Goal: Task Accomplishment & Management: Complete application form

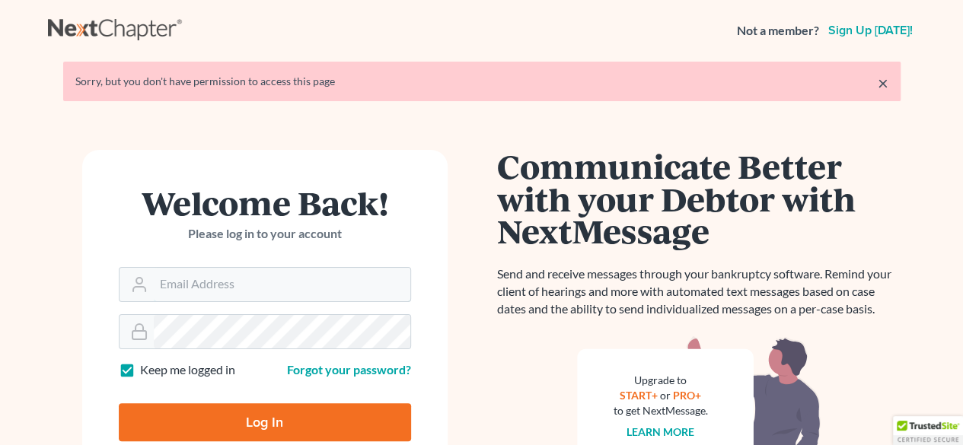
type input "[PERSON_NAME][EMAIL_ADDRESS][DOMAIN_NAME]"
click at [276, 420] on input "Log In" at bounding box center [265, 423] width 292 height 38
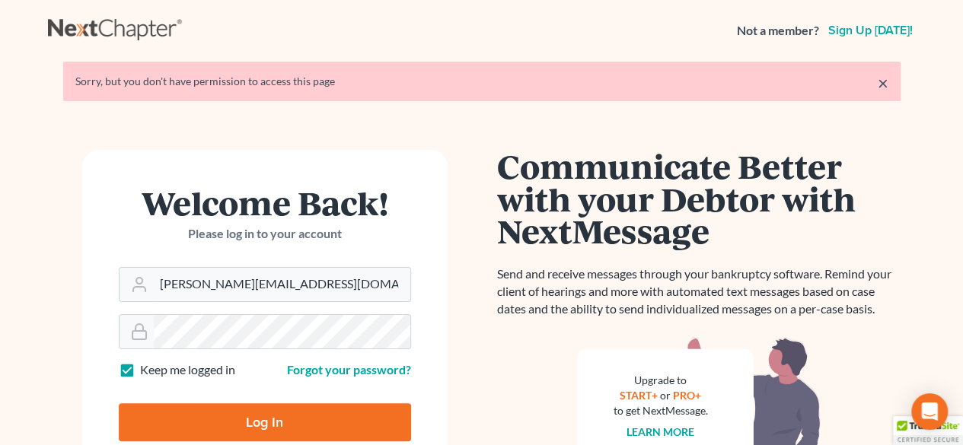
type input "Thinking..."
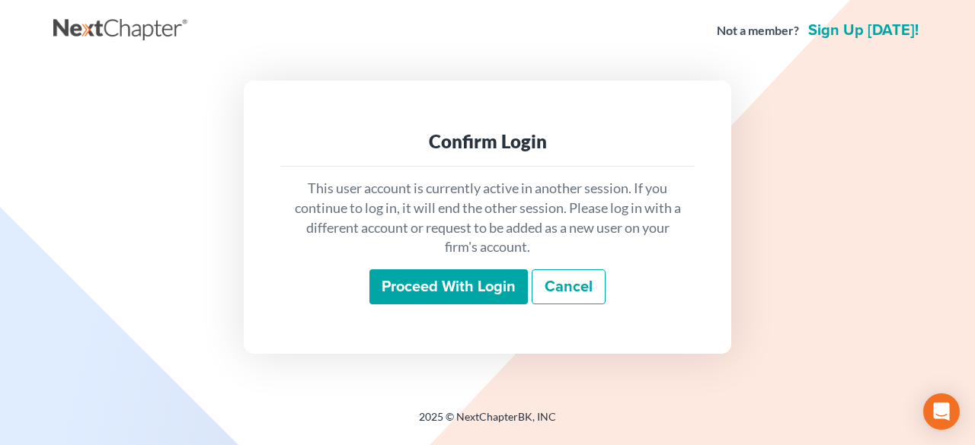
click at [493, 275] on input "Proceed with login" at bounding box center [448, 287] width 158 height 35
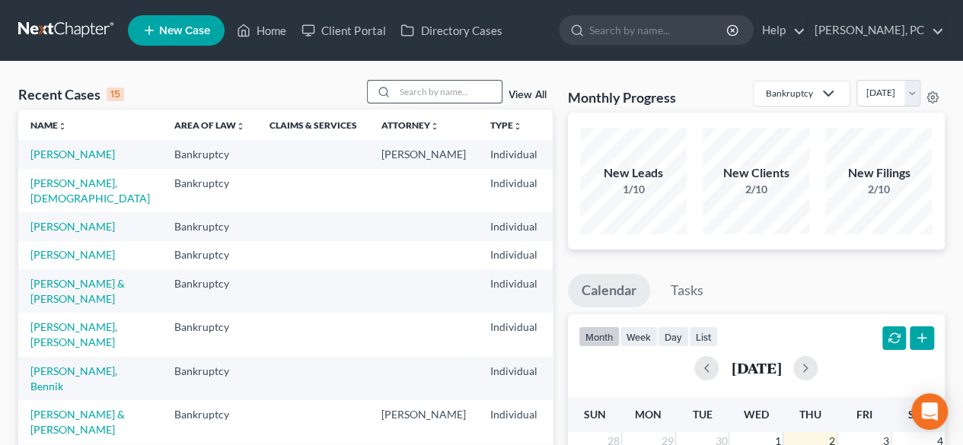
click at [471, 93] on input "search" at bounding box center [448, 92] width 107 height 22
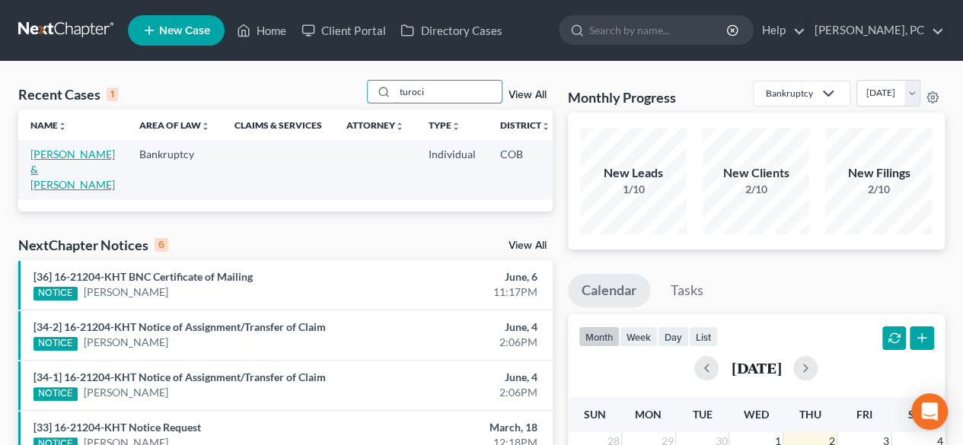
type input "turoci"
click at [32, 171] on link "[PERSON_NAME] & [PERSON_NAME]" at bounding box center [72, 169] width 85 height 43
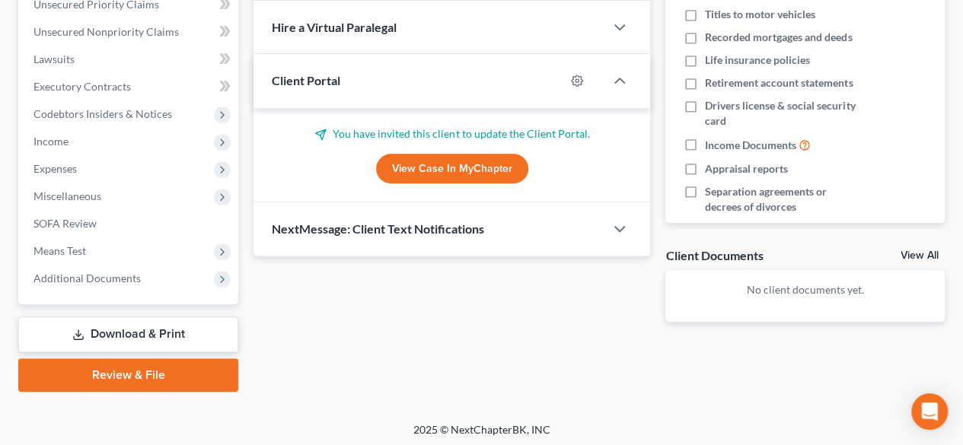
scroll to position [362, 0]
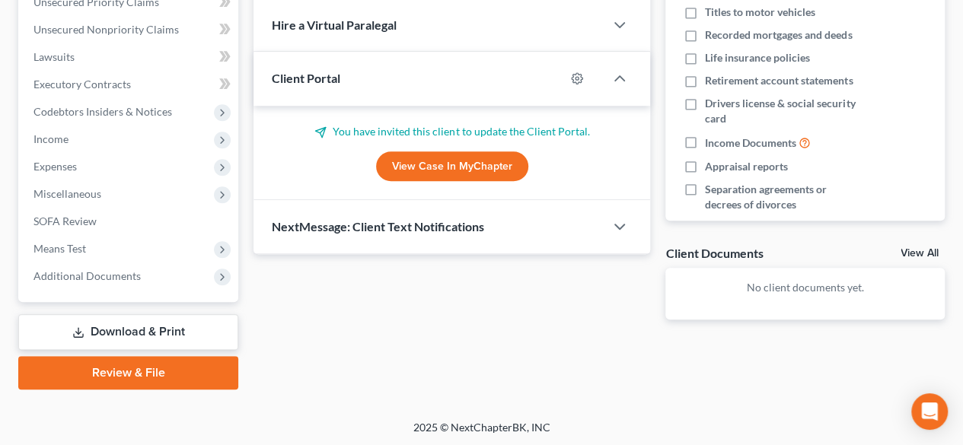
click at [439, 163] on link "View Case in MyChapter" at bounding box center [452, 167] width 152 height 30
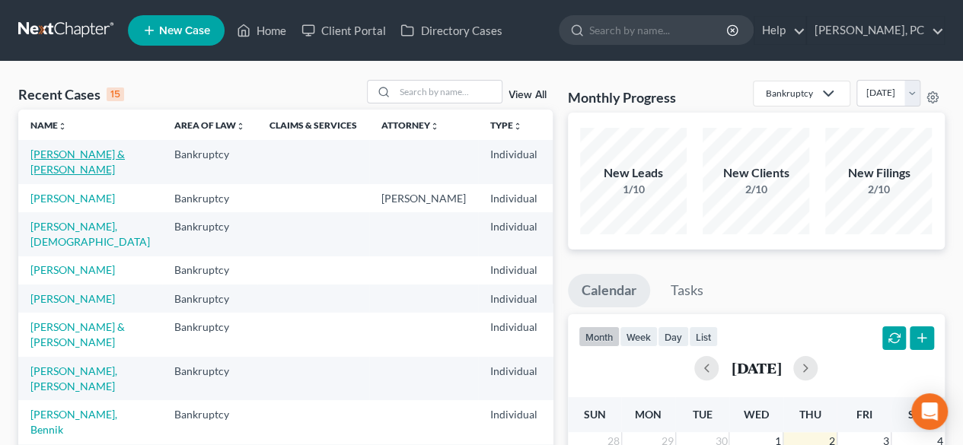
click at [89, 148] on link "Turoci, Conor & Megan" at bounding box center [77, 162] width 94 height 28
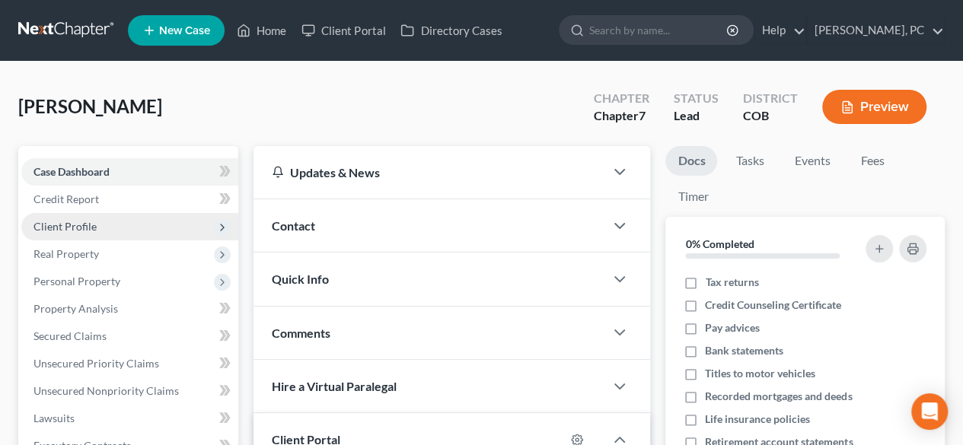
click at [82, 220] on span "Client Profile" at bounding box center [65, 226] width 63 height 13
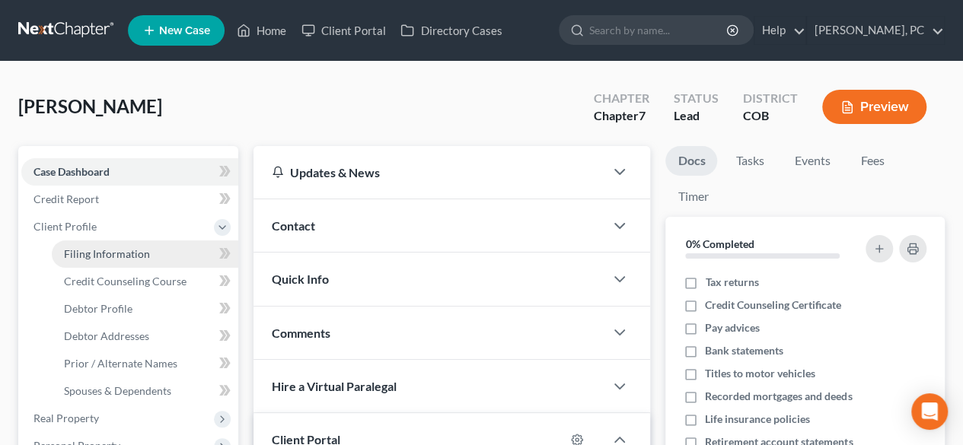
click at [123, 254] on span "Filing Information" at bounding box center [107, 253] width 86 height 13
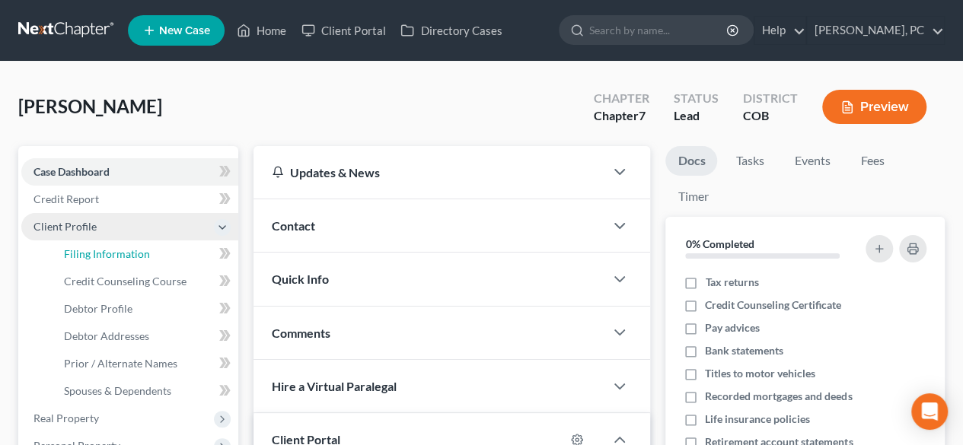
select select "1"
select select "0"
select select "5"
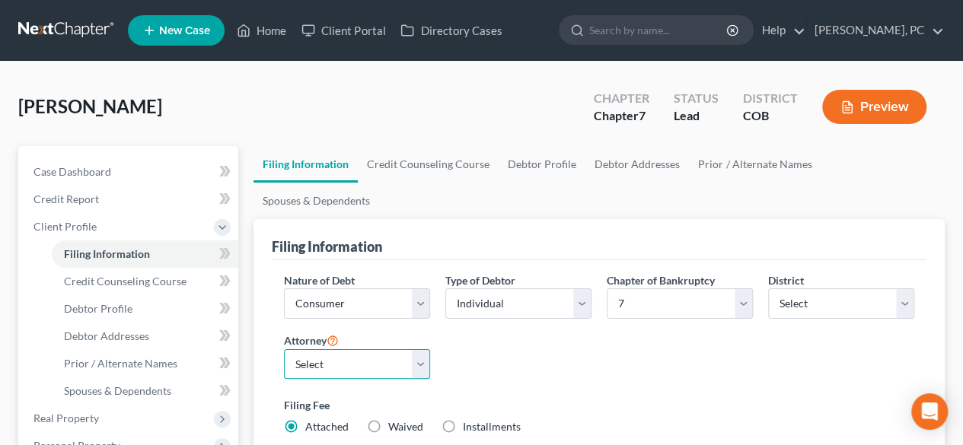
click at [364, 349] on select "Select [PERSON_NAME] - COB [PERSON_NAME] - COB [PERSON_NAME] - COB [PERSON_NAME…" at bounding box center [357, 364] width 146 height 30
select select "0"
click at [284, 349] on select "Select [PERSON_NAME] - COB [PERSON_NAME] - COB [PERSON_NAME] - COB [PERSON_NAME…" at bounding box center [357, 364] width 146 height 30
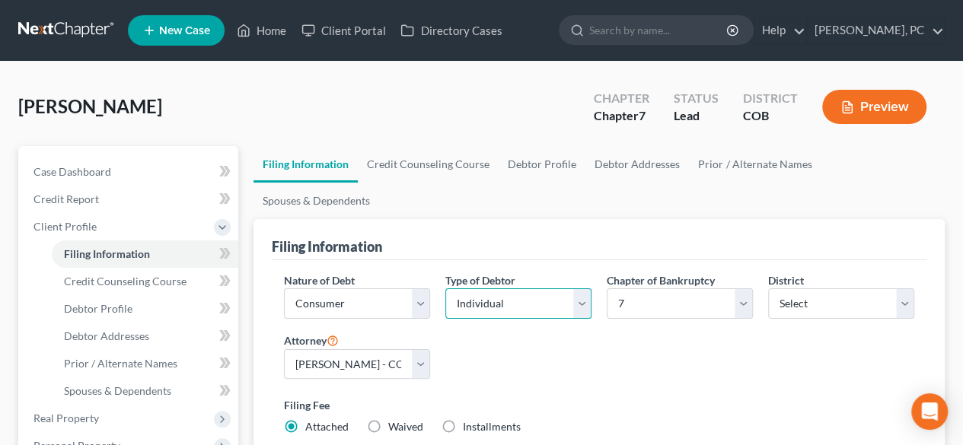
click at [470, 289] on select "Select Individual Joint" at bounding box center [518, 304] width 146 height 30
select select "1"
click at [445, 289] on select "Select Individual Joint" at bounding box center [518, 304] width 146 height 30
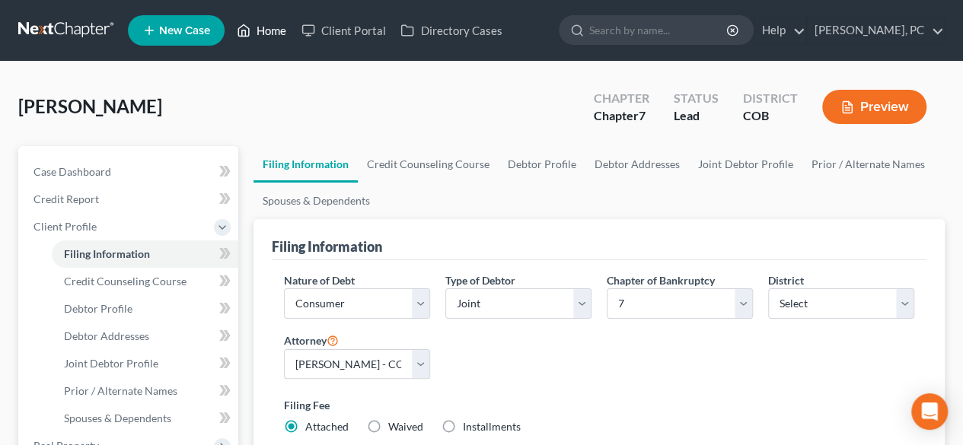
click at [280, 19] on link "Home" at bounding box center [261, 30] width 65 height 27
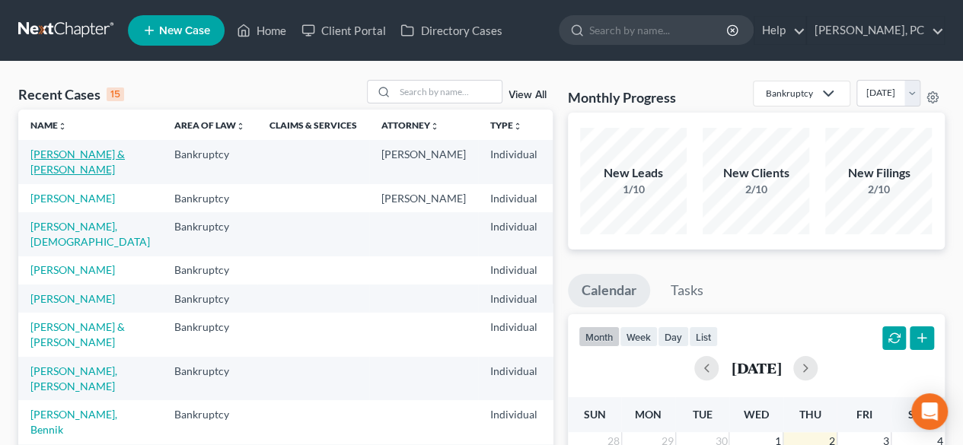
click at [69, 157] on link "[PERSON_NAME] & [PERSON_NAME]" at bounding box center [77, 162] width 94 height 28
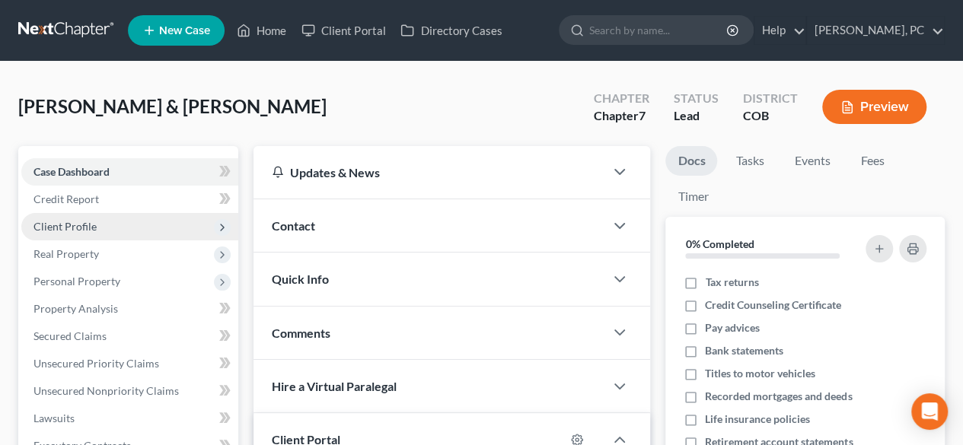
click at [90, 220] on span "Client Profile" at bounding box center [65, 226] width 63 height 13
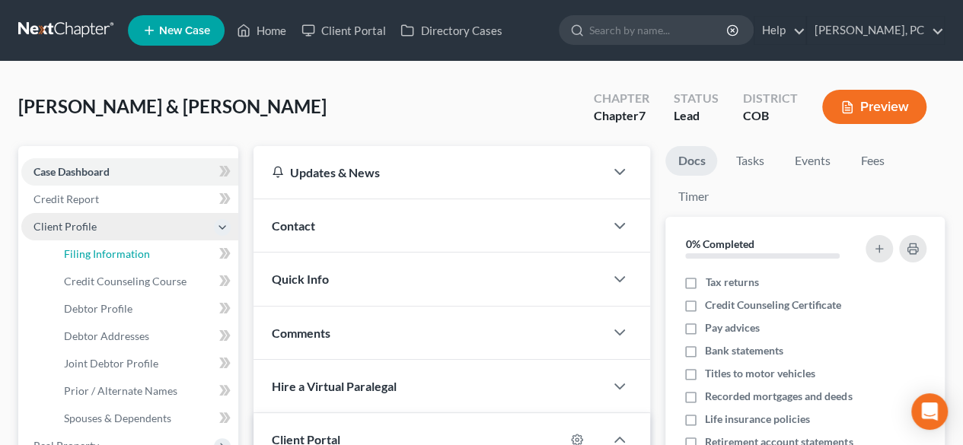
click at [117, 249] on span "Filing Information" at bounding box center [107, 253] width 86 height 13
select select "1"
select select "0"
select select "11"
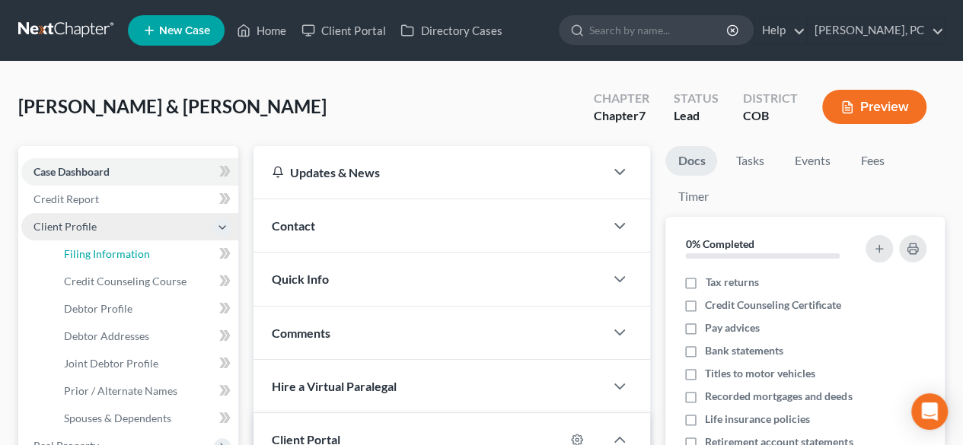
select select "0"
select select "5"
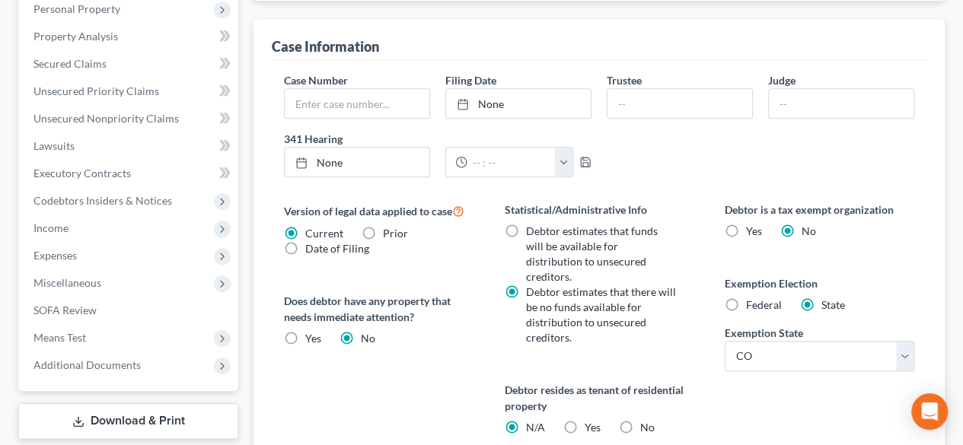
scroll to position [609, 0]
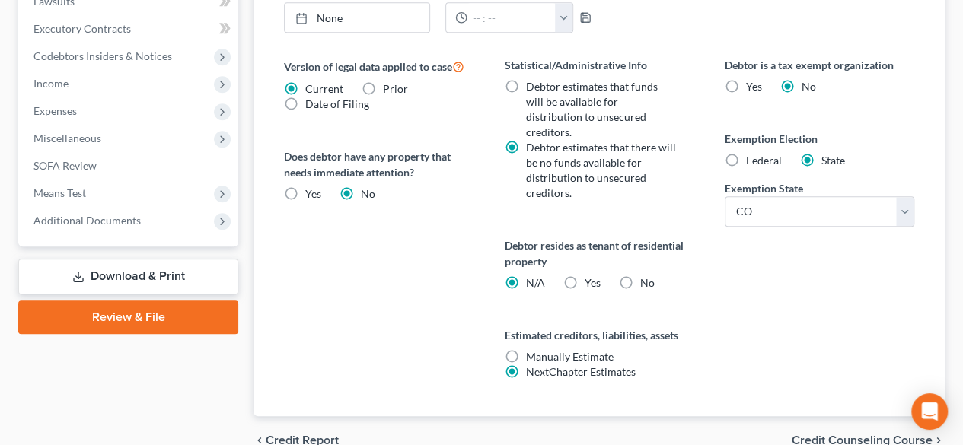
click at [584, 276] on label "Yes Yes" at bounding box center [592, 283] width 16 height 15
click at [590, 276] on input "Yes Yes" at bounding box center [595, 281] width 10 height 10
radio input "true"
radio input "false"
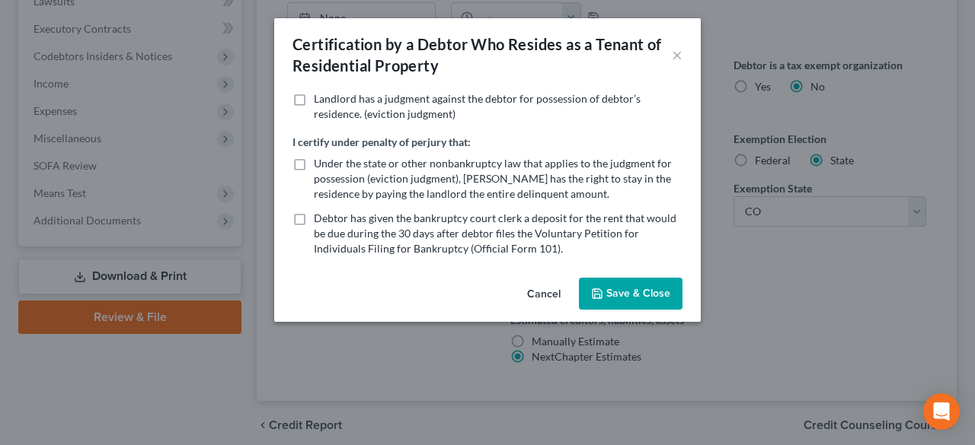
click at [618, 288] on button "Save & Close" at bounding box center [631, 294] width 104 height 32
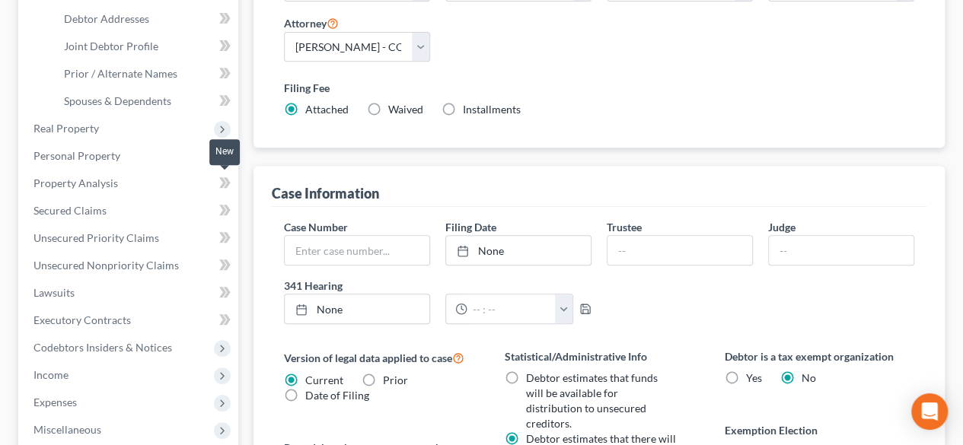
scroll to position [211, 0]
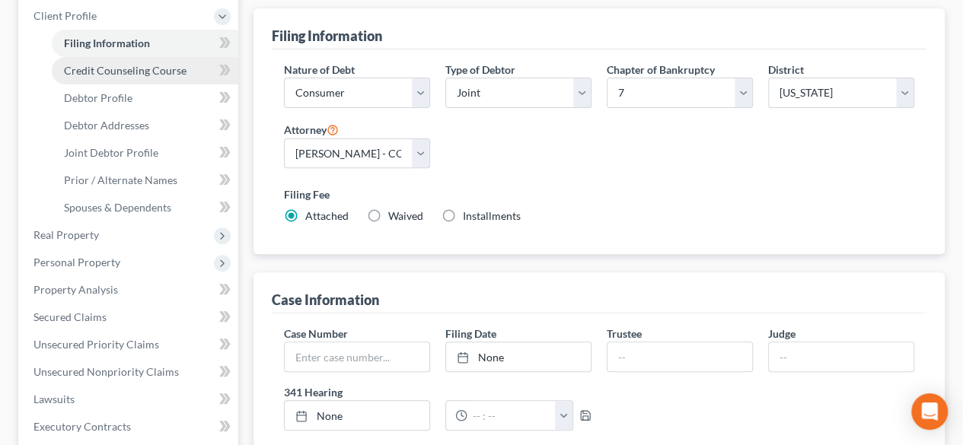
click at [107, 71] on span "Credit Counseling Course" at bounding box center [125, 70] width 123 height 13
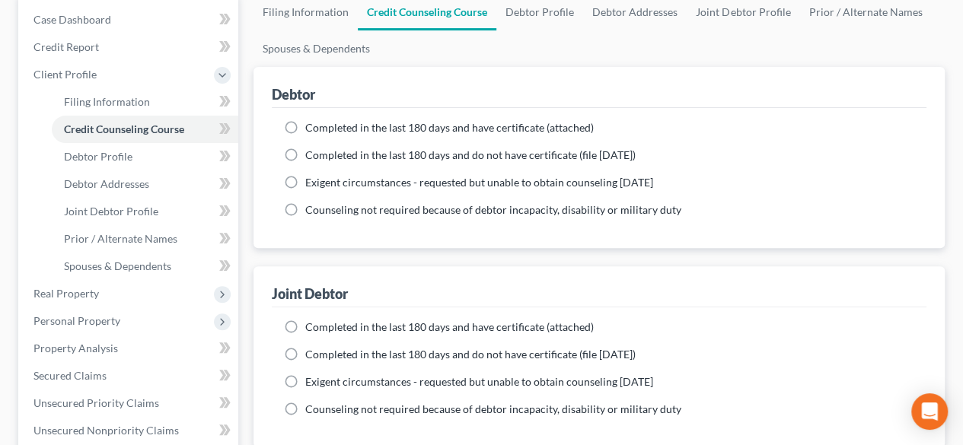
scroll to position [228, 0]
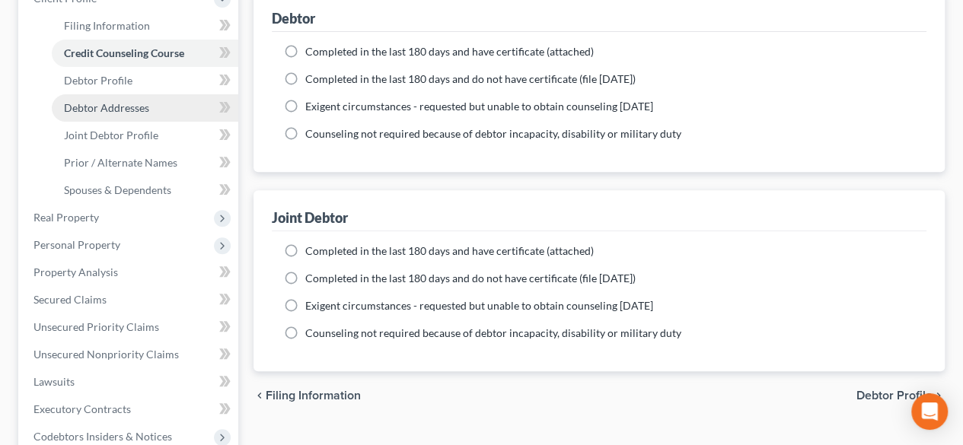
click at [116, 110] on span "Debtor Addresses" at bounding box center [106, 107] width 85 height 13
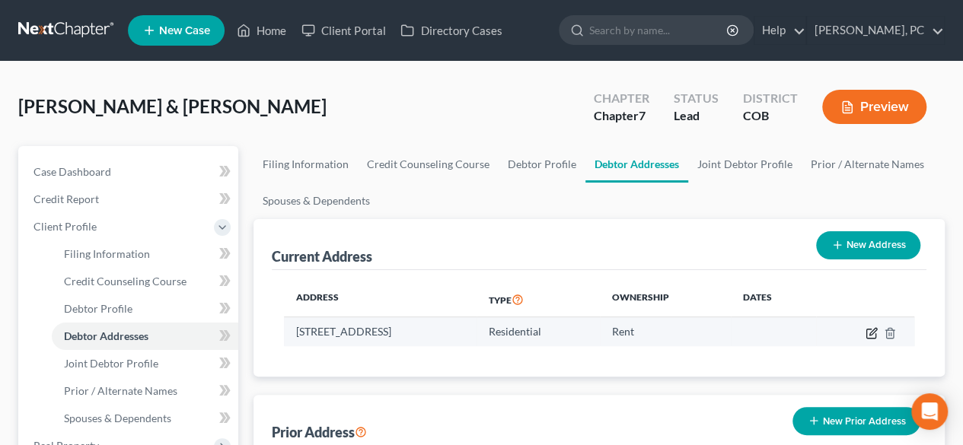
click at [872, 330] on icon "button" at bounding box center [872, 333] width 12 height 12
select select "5"
select select "0"
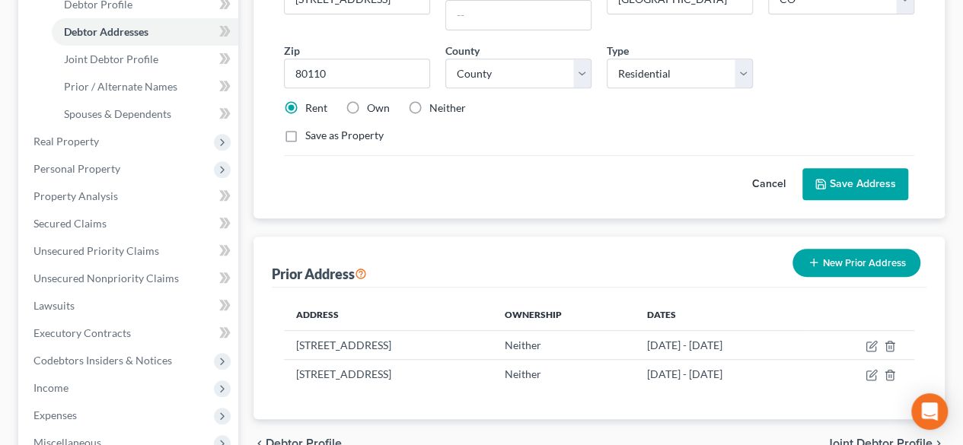
scroll to position [381, 0]
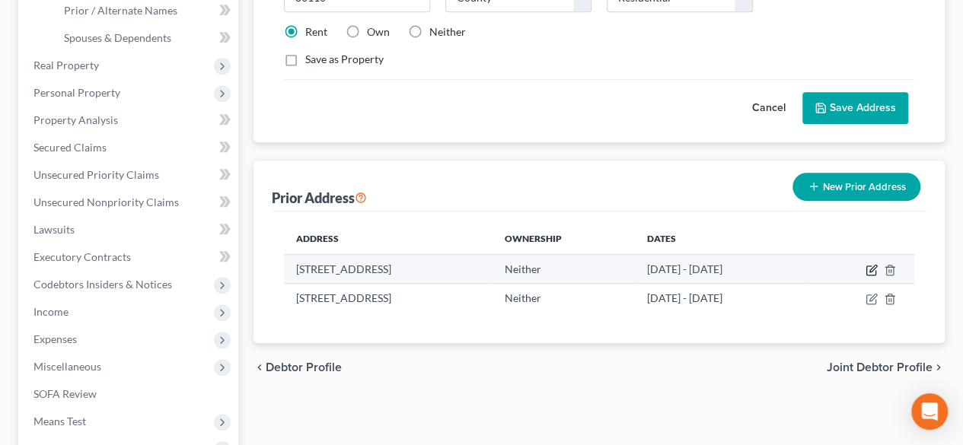
click at [870, 264] on icon "button" at bounding box center [872, 270] width 12 height 12
select select "5"
select select "2"
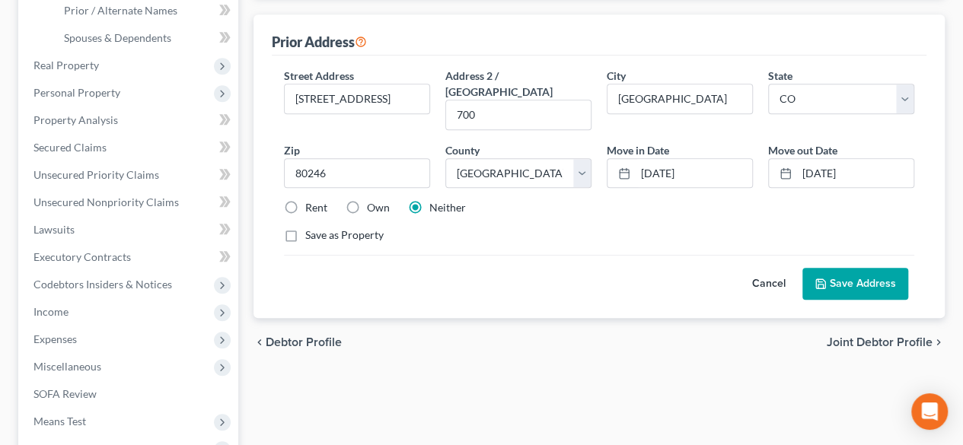
click at [305, 200] on label "Rent" at bounding box center [316, 207] width 22 height 15
click at [311, 200] on input "Rent" at bounding box center [316, 205] width 10 height 10
radio input "true"
click at [847, 270] on button "Save Address" at bounding box center [856, 284] width 106 height 32
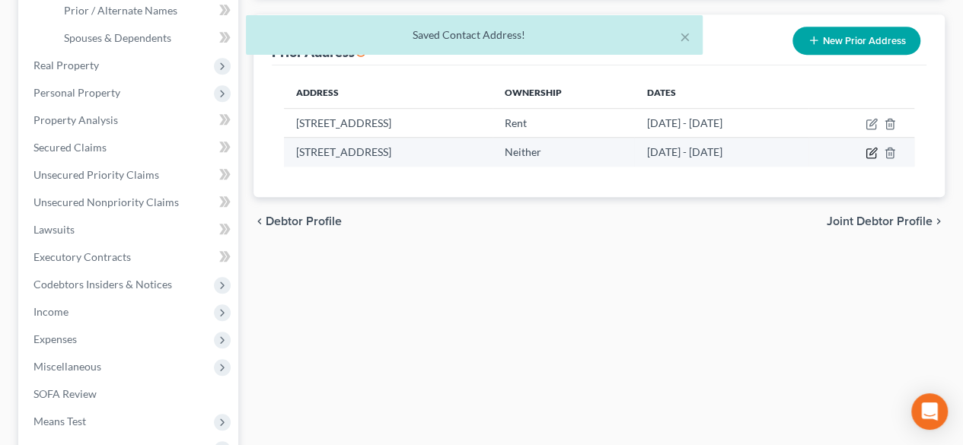
click at [868, 150] on icon "button" at bounding box center [872, 153] width 12 height 12
select select "10"
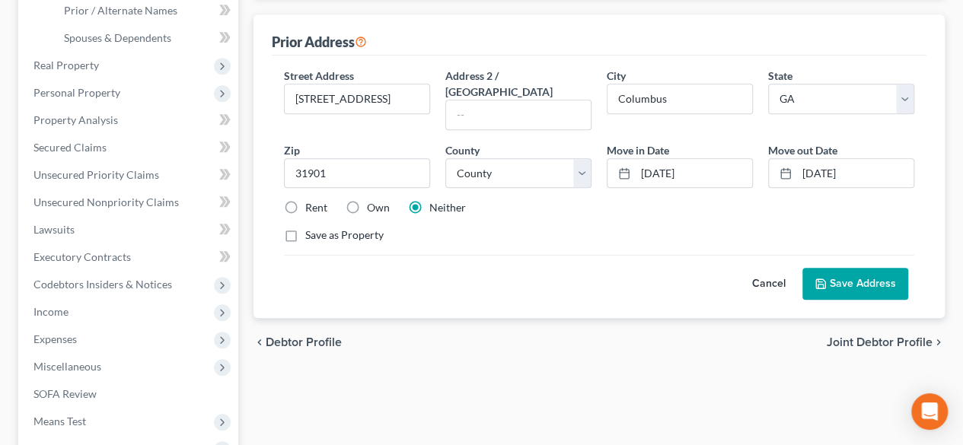
click at [367, 200] on label "Own" at bounding box center [378, 207] width 23 height 15
click at [373, 200] on input "Own" at bounding box center [378, 205] width 10 height 10
radio input "true"
click at [838, 268] on button "Save Address" at bounding box center [856, 284] width 106 height 32
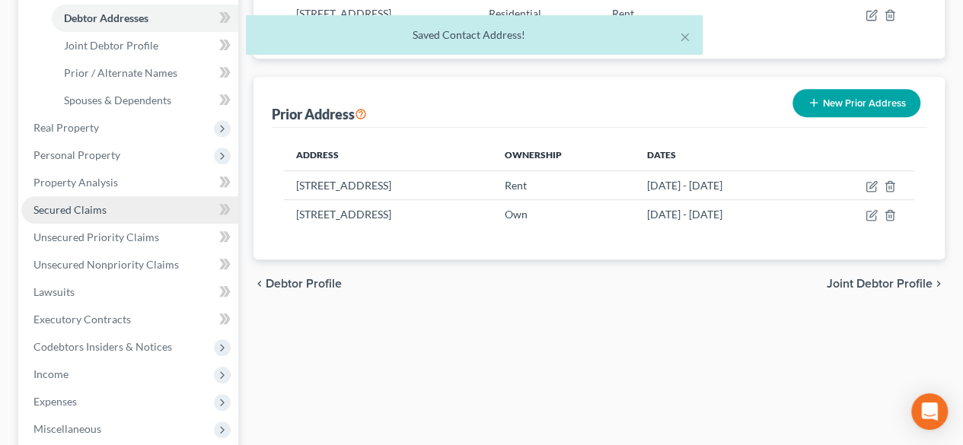
scroll to position [228, 0]
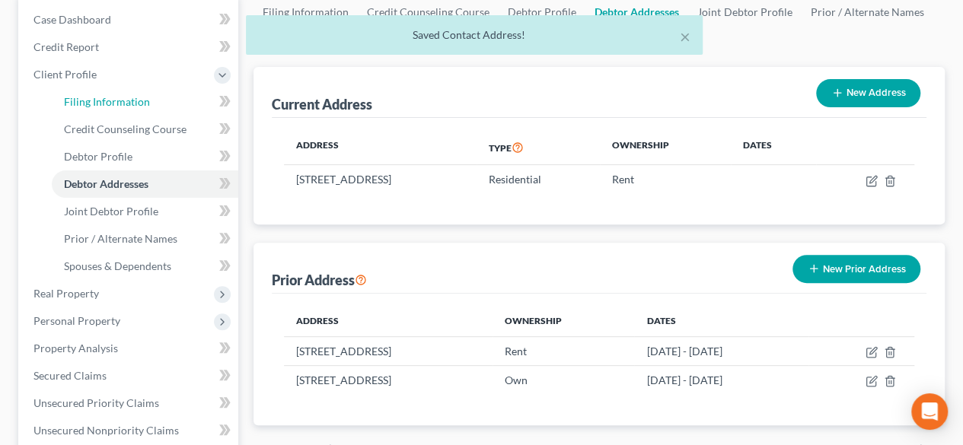
drag, startPoint x: 118, startPoint y: 101, endPoint x: 253, endPoint y: 176, distance: 154.4
click at [118, 101] on span "Filing Information" at bounding box center [107, 101] width 86 height 13
select select "1"
select select "0"
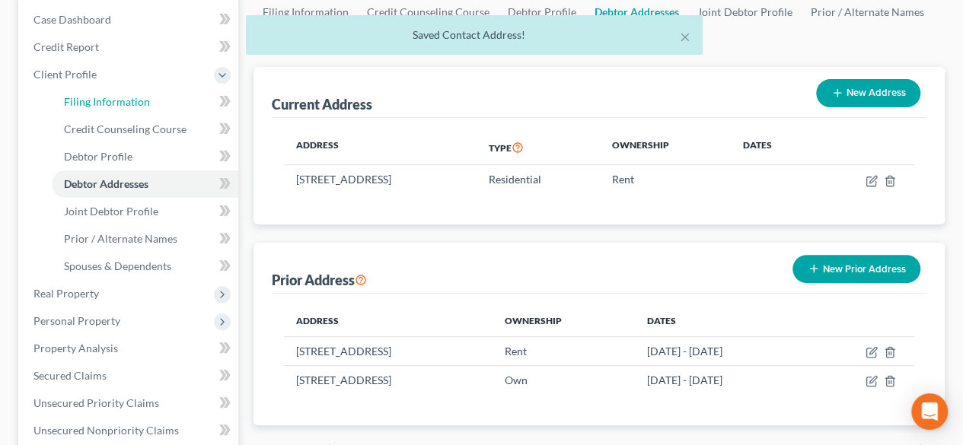
select select "11"
select select "0"
select select "5"
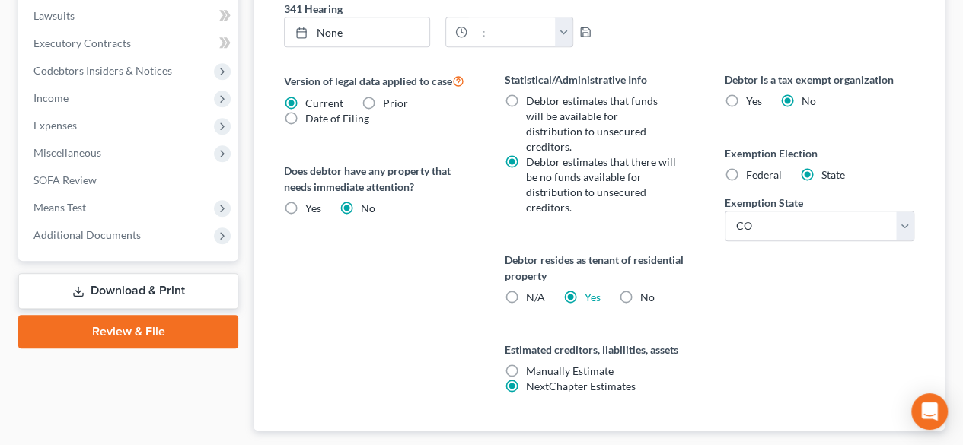
scroll to position [609, 0]
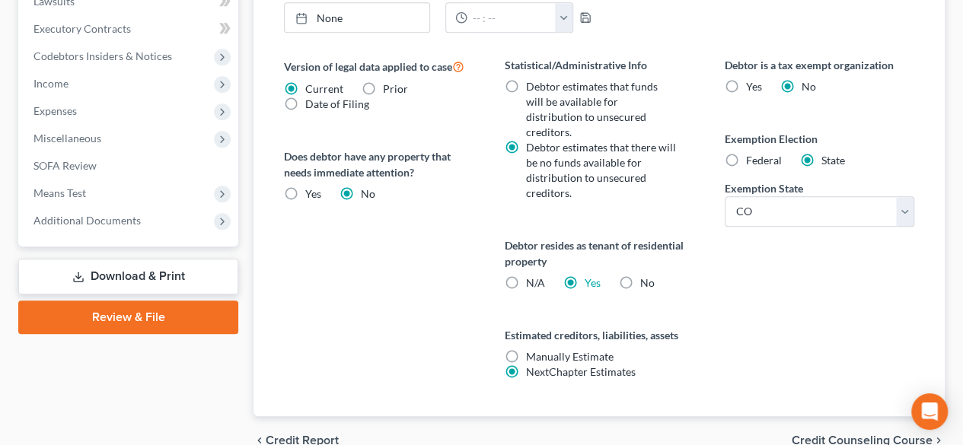
click at [746, 159] on label "Federal" at bounding box center [764, 160] width 36 height 15
click at [752, 159] on input "Federal" at bounding box center [757, 158] width 10 height 10
radio input "true"
radio input "false"
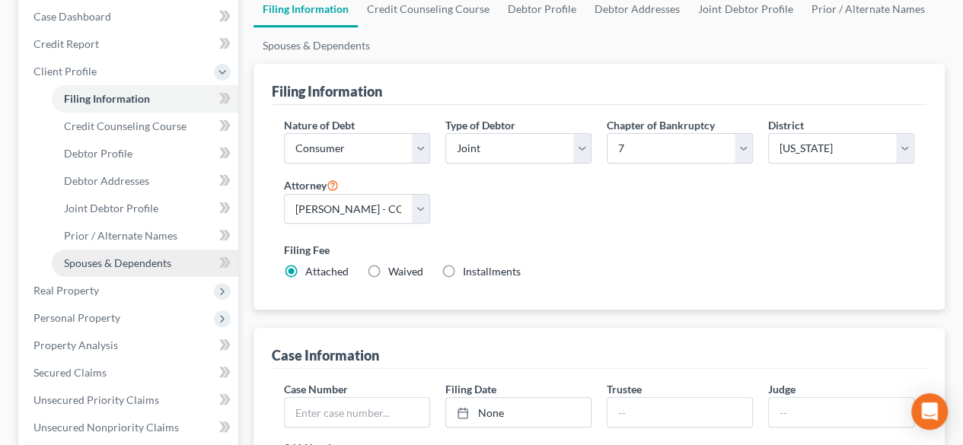
scroll to position [152, 0]
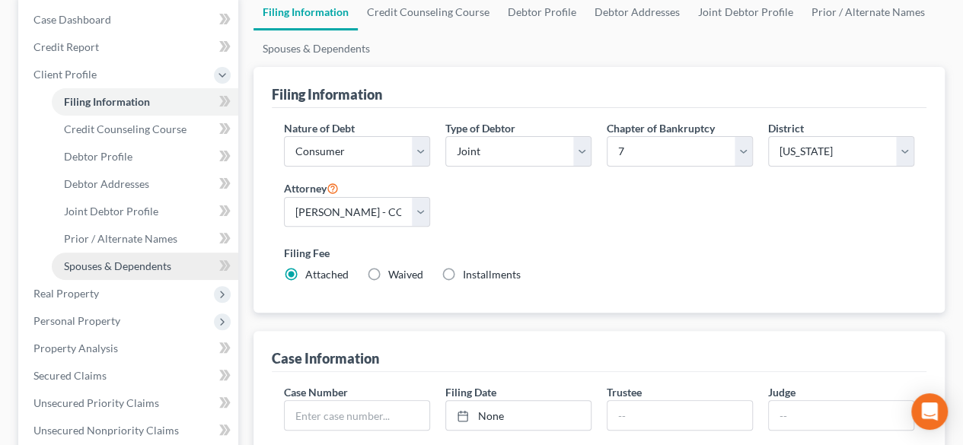
click at [87, 266] on span "Spouses & Dependents" at bounding box center [117, 266] width 107 height 13
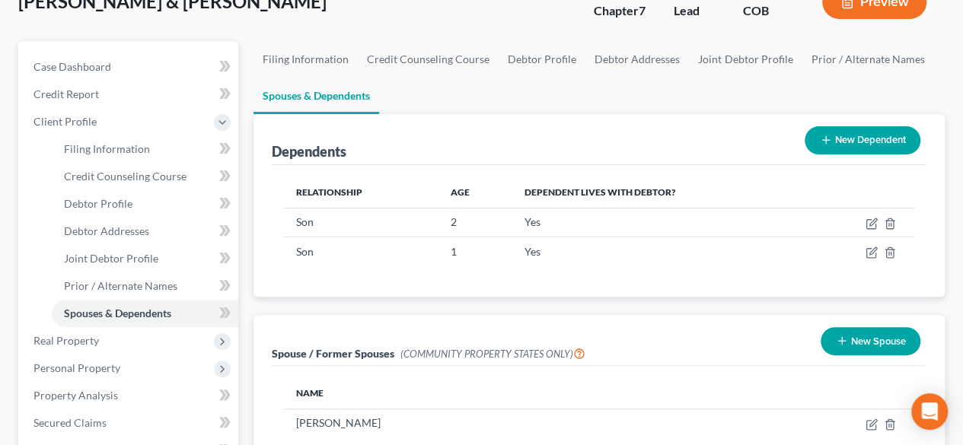
scroll to position [152, 0]
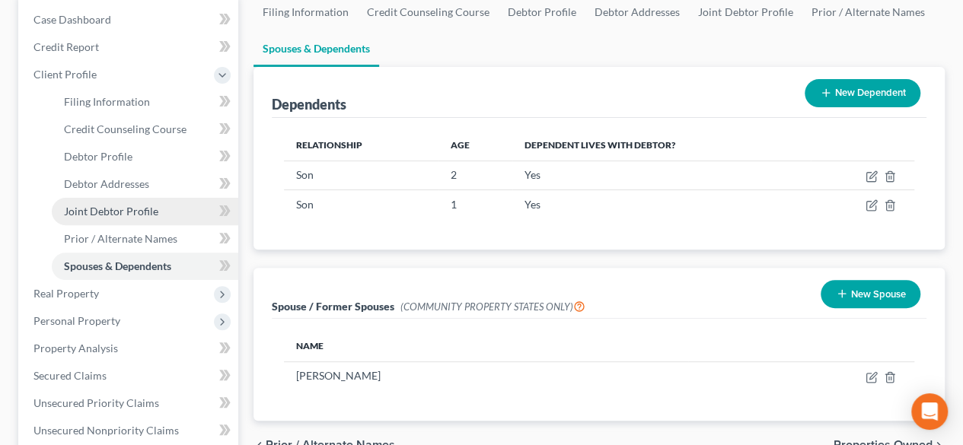
click at [105, 210] on span "Joint Debtor Profile" at bounding box center [111, 211] width 94 height 13
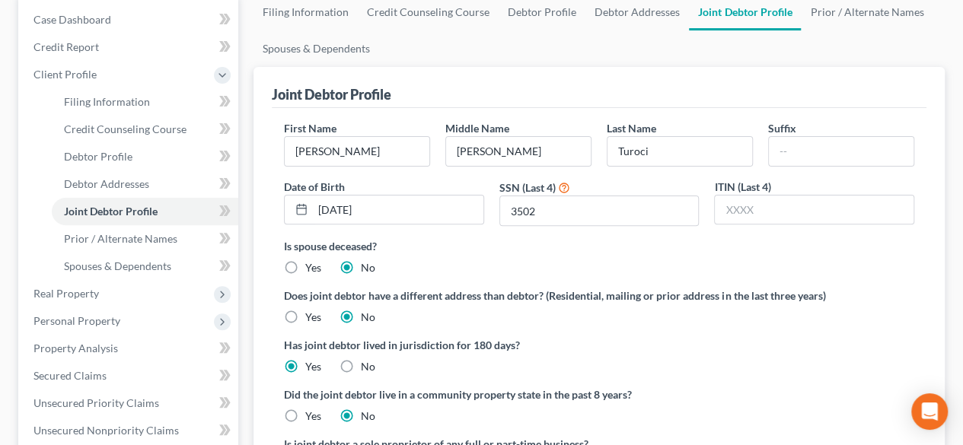
scroll to position [228, 0]
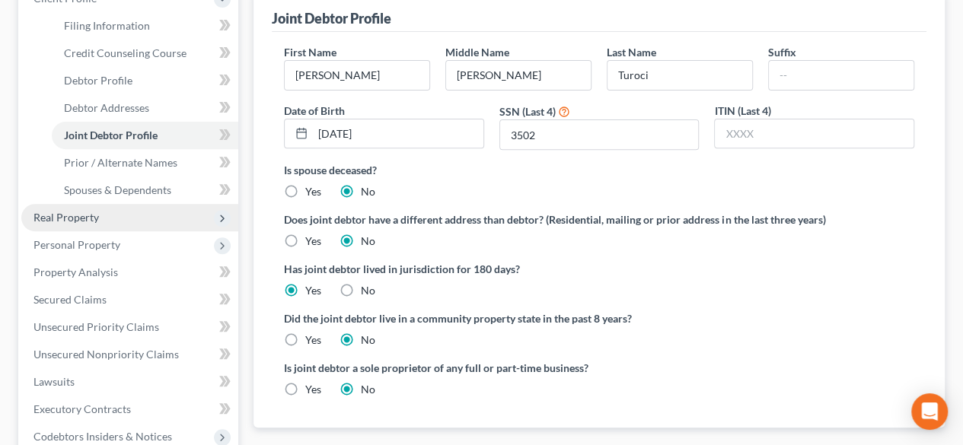
click at [64, 215] on span "Real Property" at bounding box center [66, 217] width 65 height 13
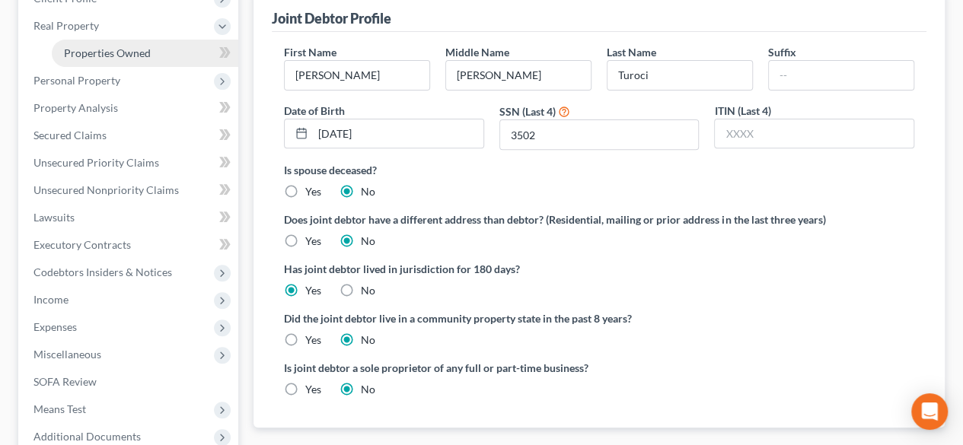
click at [95, 52] on span "Properties Owned" at bounding box center [107, 52] width 87 height 13
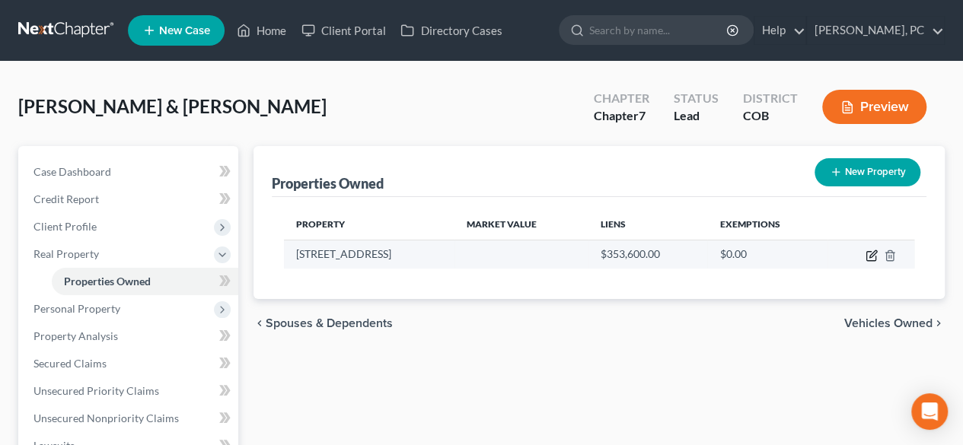
click at [867, 252] on icon "button" at bounding box center [871, 256] width 9 height 9
select select "10"
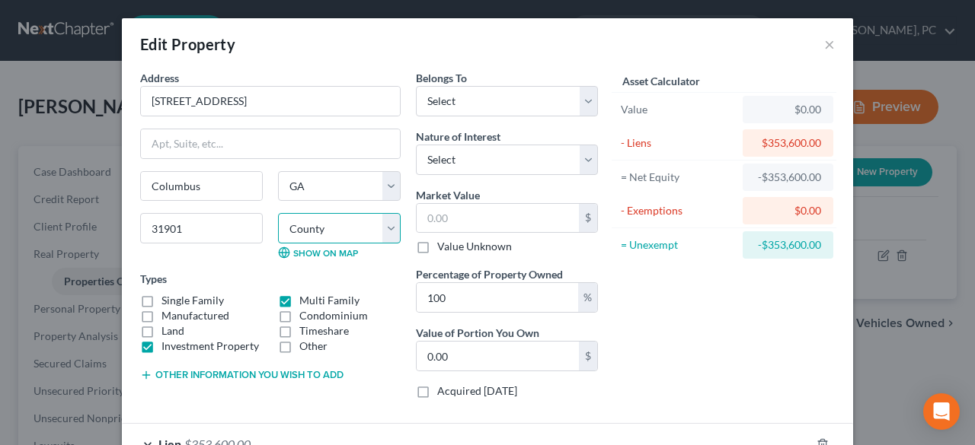
click at [343, 225] on select "County [GEOGRAPHIC_DATA] [GEOGRAPHIC_DATA] [GEOGRAPHIC_DATA] [GEOGRAPHIC_DATA] …" at bounding box center [339, 228] width 123 height 30
select select "105"
click at [278, 213] on select "County [GEOGRAPHIC_DATA] [GEOGRAPHIC_DATA] [GEOGRAPHIC_DATA] [GEOGRAPHIC_DATA] …" at bounding box center [339, 228] width 123 height 30
click at [536, 46] on div "Edit Property ×" at bounding box center [487, 44] width 731 height 52
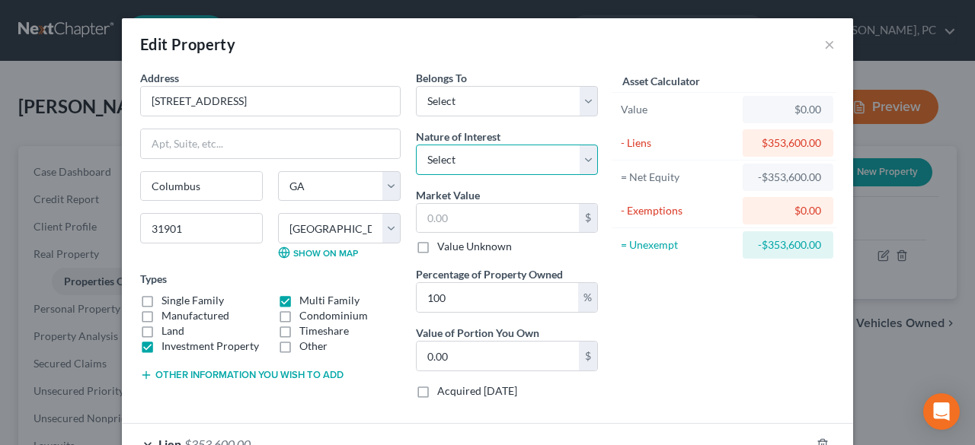
click at [474, 153] on select "Select Fee Simple Joint Tenant Life Estate Equitable Interest Future Interest T…" at bounding box center [507, 160] width 182 height 30
select select "0"
click at [416, 145] on select "Select Fee Simple Joint Tenant Life Estate Equitable Interest Future Interest T…" at bounding box center [507, 160] width 182 height 30
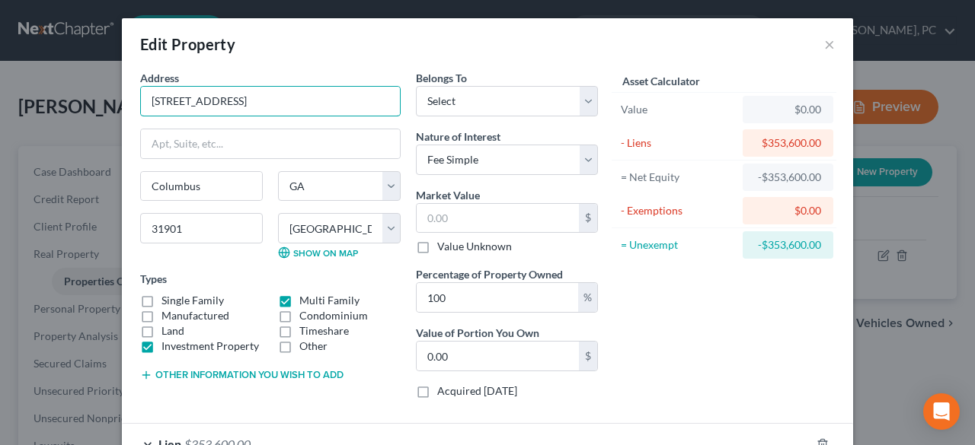
drag, startPoint x: 231, startPoint y: 106, endPoint x: 113, endPoint y: 111, distance: 117.4
click at [105, 106] on div "Edit Property × Address * [GEOGRAPHIC_DATA] [GEOGRAPHIC_DATA] [US_STATE][GEOGRA…" at bounding box center [487, 222] width 975 height 445
click at [477, 103] on select "Select Debtor 1 Only Debtor 2 Only Debtor 1 And Debtor 2 Only At Least One Of T…" at bounding box center [507, 101] width 182 height 30
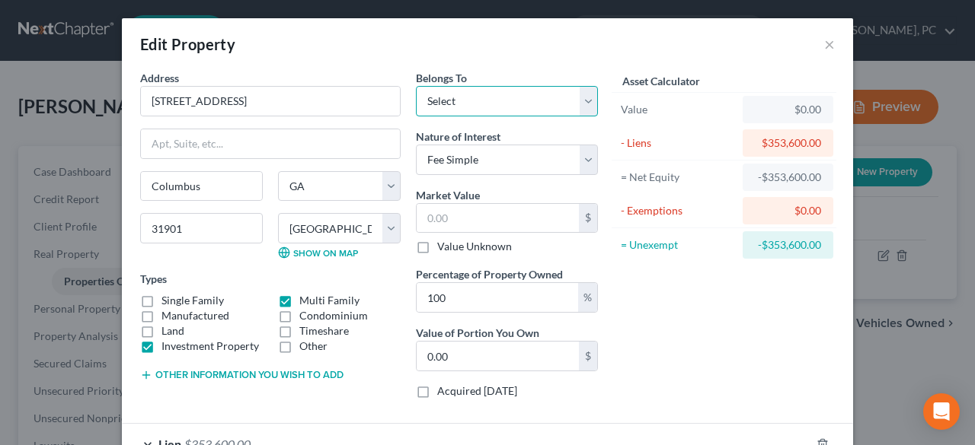
select select "2"
click at [416, 86] on select "Select Debtor 1 Only Debtor 2 Only Debtor 1 And Debtor 2 Only At Least One Of T…" at bounding box center [507, 101] width 182 height 30
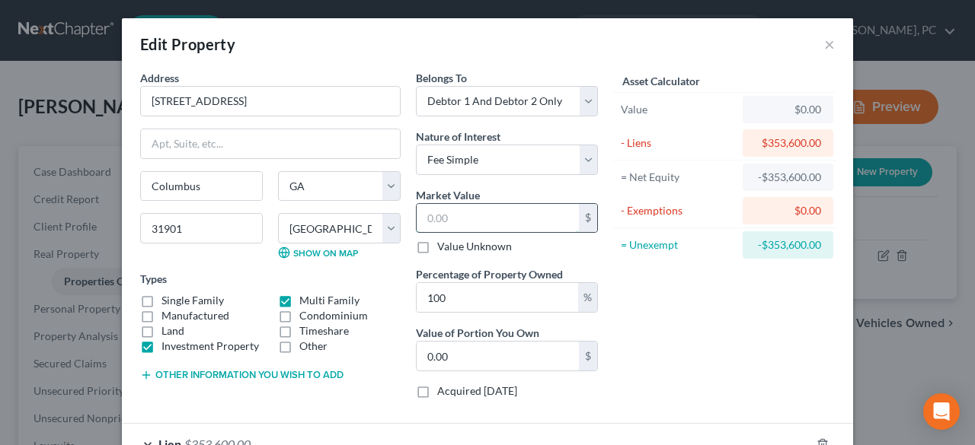
click at [446, 217] on input "text" at bounding box center [498, 218] width 162 height 29
type input "3"
type input "3.00"
type input "39"
type input "39.00"
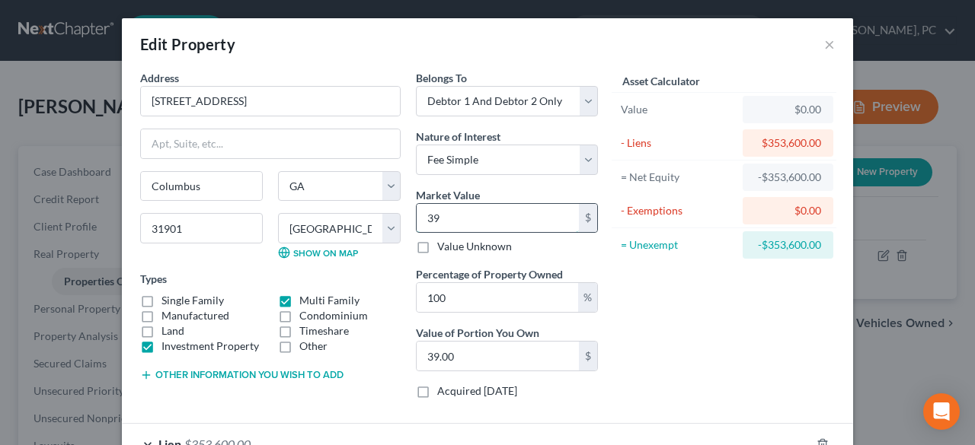
type input "395"
type input "395.00"
type input "3950"
type input "3,950.00"
type input "3,9500"
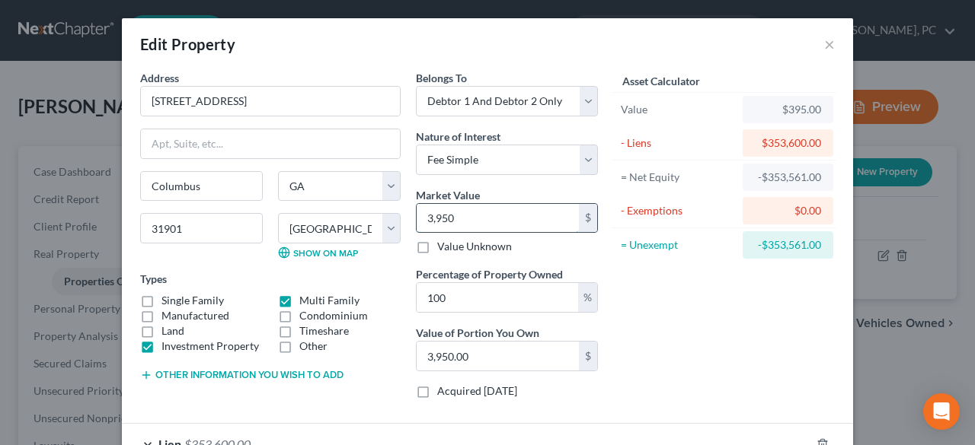
type input "39,500.00"
type input "39,5000"
type input "395,000.00"
type input "395,000"
click at [677, 276] on div "Asset Calculator Value $395,000.00 - Liens $353,600.00 = Net Equity -$353,205.0…" at bounding box center [723, 240] width 237 height 341
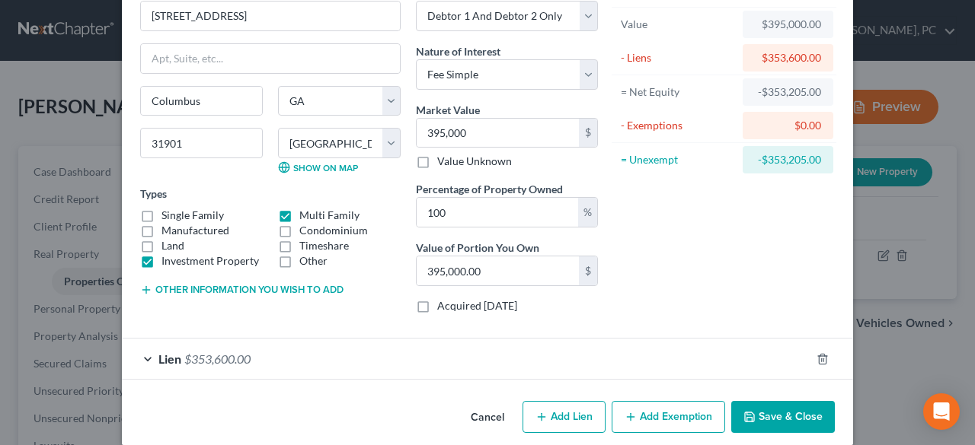
scroll to position [100, 0]
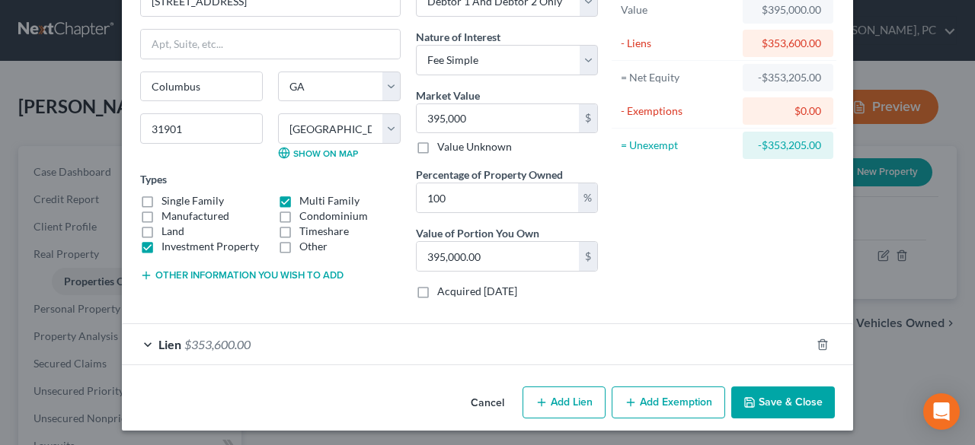
click at [210, 337] on span "$353,600.00" at bounding box center [217, 344] width 66 height 14
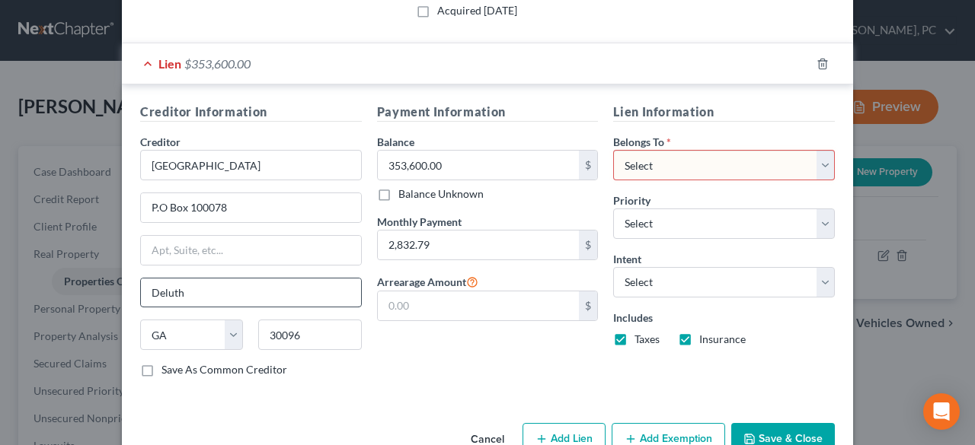
scroll to position [404, 0]
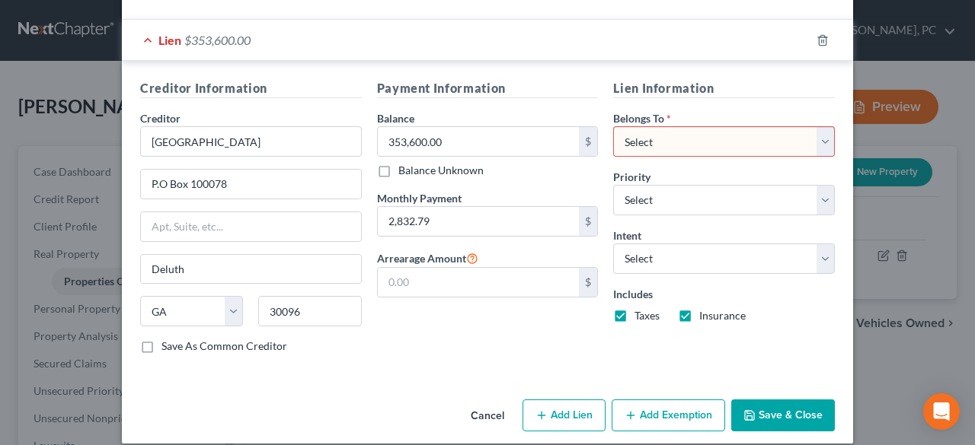
click at [637, 132] on select "Select Debtor 1 Only Debtor 2 Only Debtor 1 And Debtor 2 Only At Least One Of T…" at bounding box center [724, 141] width 222 height 30
select select "2"
click at [613, 126] on select "Select Debtor 1 Only Debtor 2 Only Debtor 1 And Debtor 2 Only At Least One Of T…" at bounding box center [724, 141] width 222 height 30
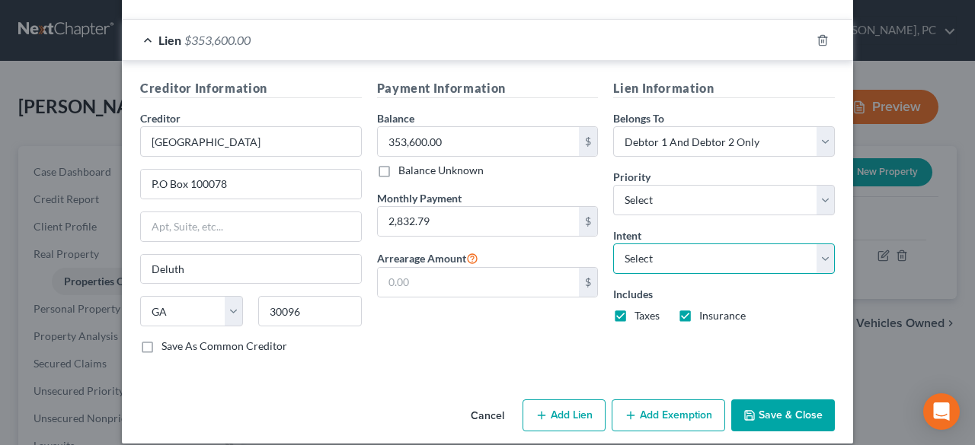
click at [645, 251] on select "Select Surrender Redeem Reaffirm Avoid Other" at bounding box center [724, 259] width 222 height 30
select select "4"
click at [613, 244] on select "Select Surrender Redeem Reaffirm Avoid Other" at bounding box center [724, 259] width 222 height 30
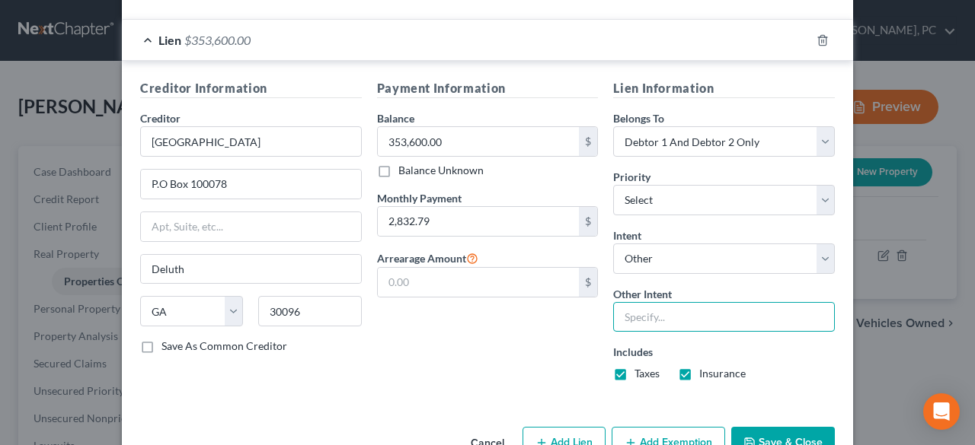
click at [644, 309] on input "text" at bounding box center [724, 317] width 222 height 30
type input "Retain & Pay"
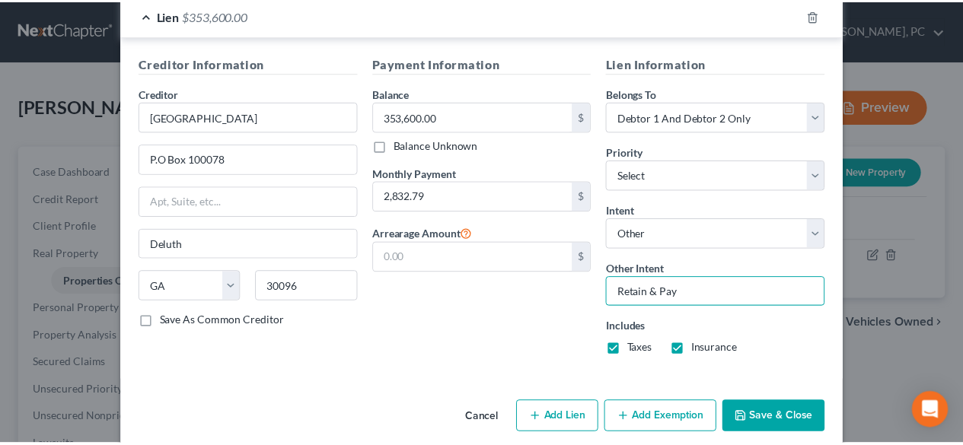
scroll to position [443, 0]
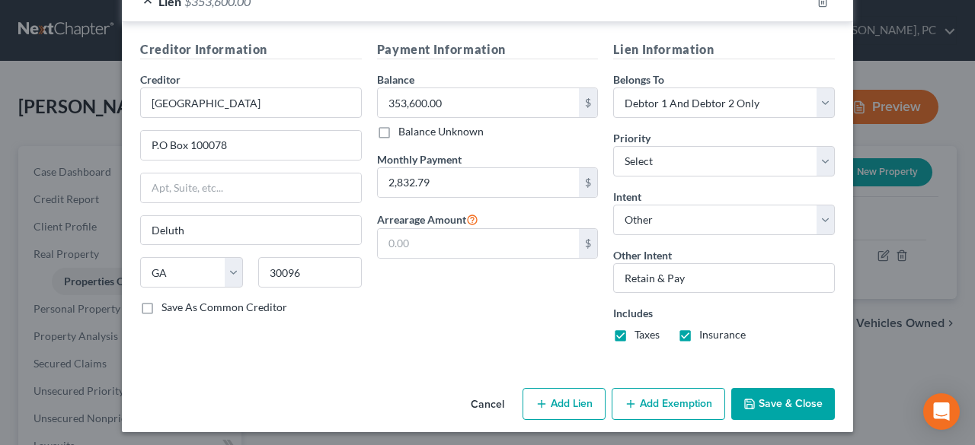
click at [747, 405] on polyline "button" at bounding box center [749, 407] width 5 height 4
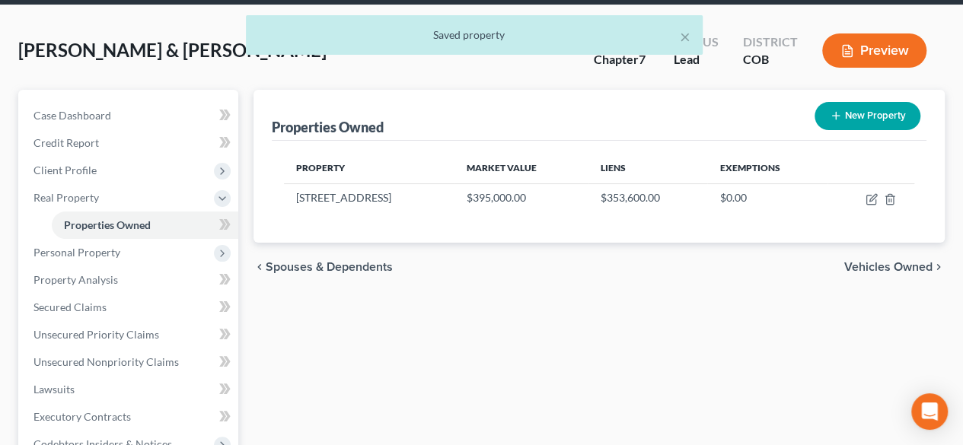
scroll to position [76, 0]
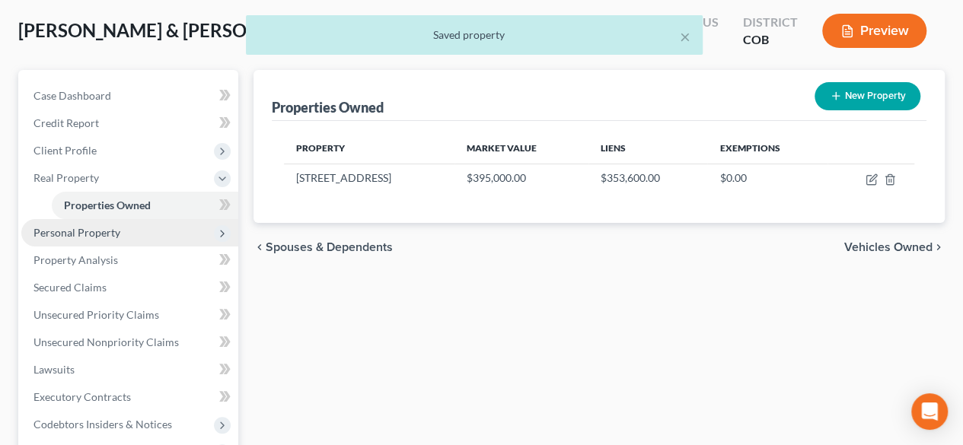
click at [69, 231] on span "Personal Property" at bounding box center [77, 232] width 87 height 13
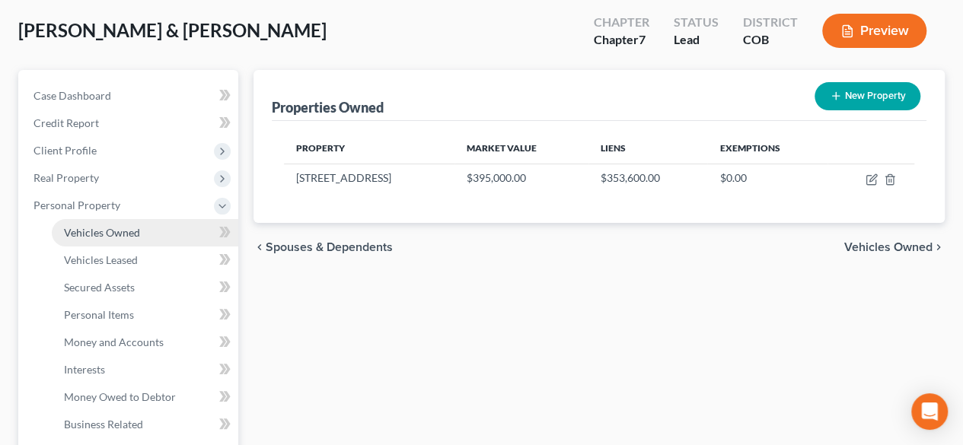
click at [113, 230] on span "Vehicles Owned" at bounding box center [102, 232] width 76 height 13
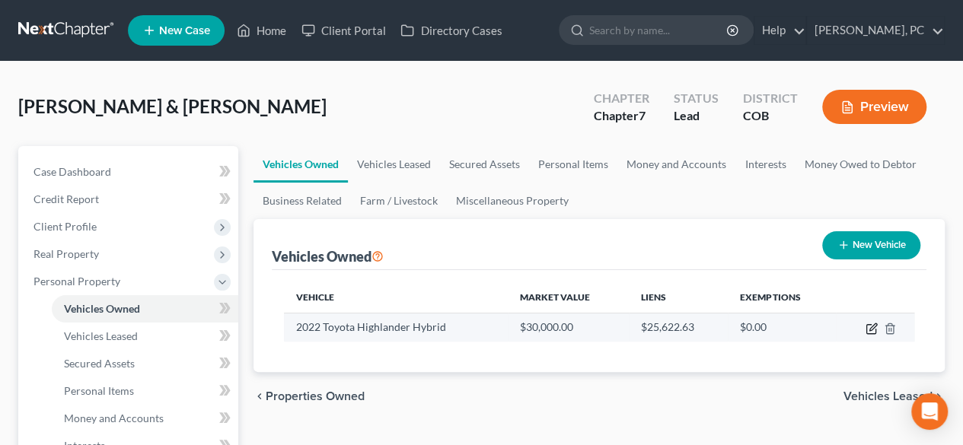
click at [871, 327] on icon "button" at bounding box center [873, 327] width 7 height 7
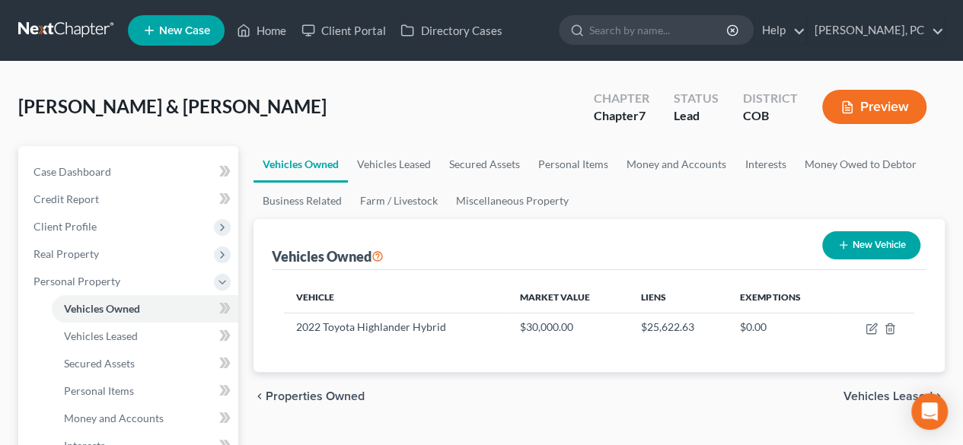
select select "0"
select select "4"
select select "2"
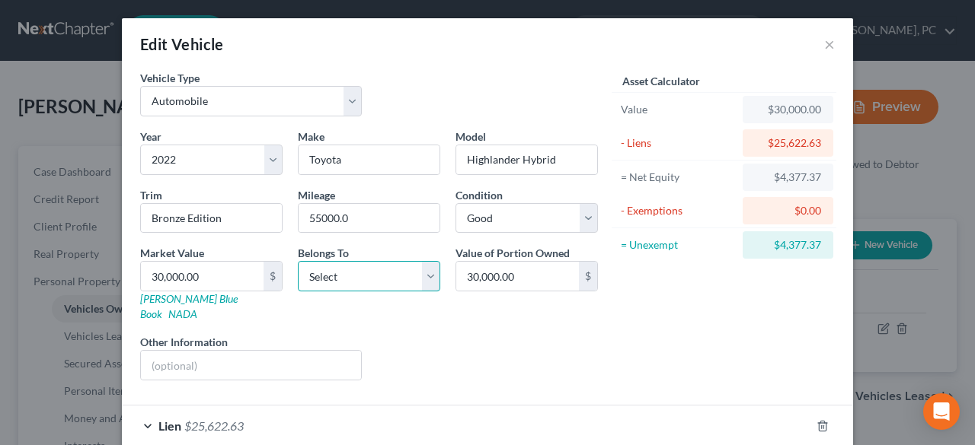
click at [384, 282] on select "Select Debtor 1 Only Debtor 2 Only Debtor 1 And Debtor 2 Only At Least One Of T…" at bounding box center [369, 276] width 142 height 30
select select "2"
click at [298, 261] on select "Select Debtor 1 Only Debtor 2 Only Debtor 1 And Debtor 2 Only At Least One Of T…" at bounding box center [369, 276] width 142 height 30
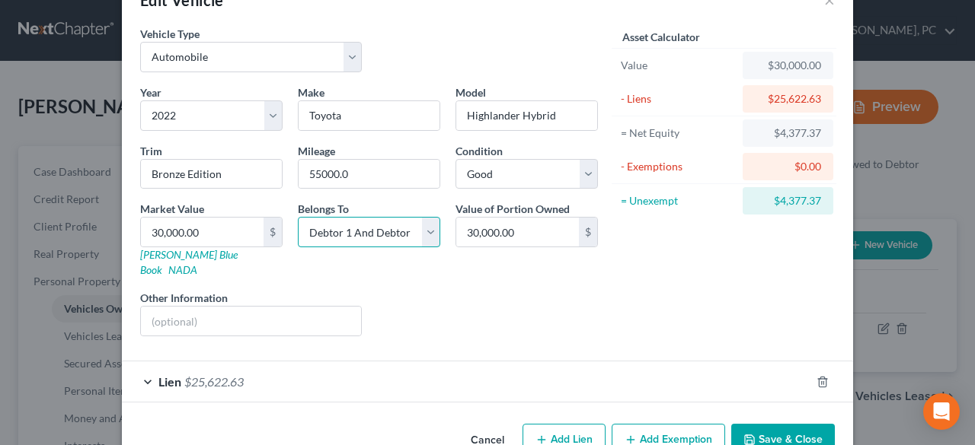
scroll to position [66, 0]
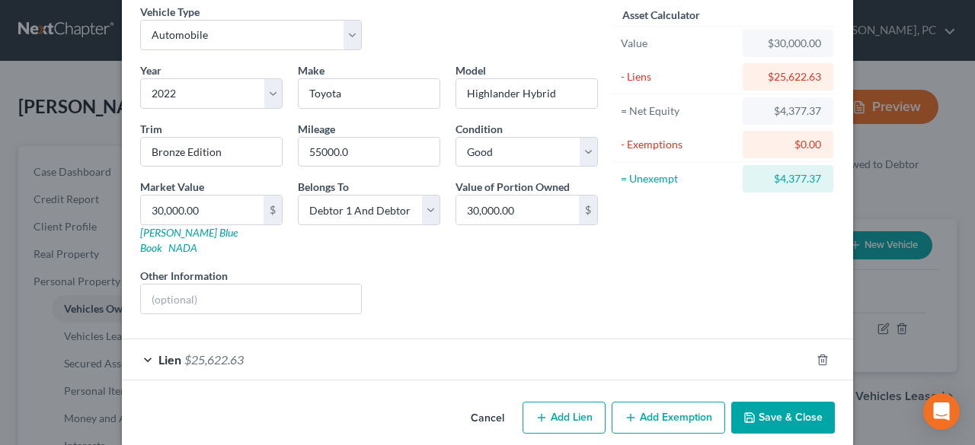
drag, startPoint x: 658, startPoint y: 400, endPoint x: 591, endPoint y: 300, distance: 120.2
click at [659, 402] on button "Add Exemption" at bounding box center [667, 418] width 113 height 32
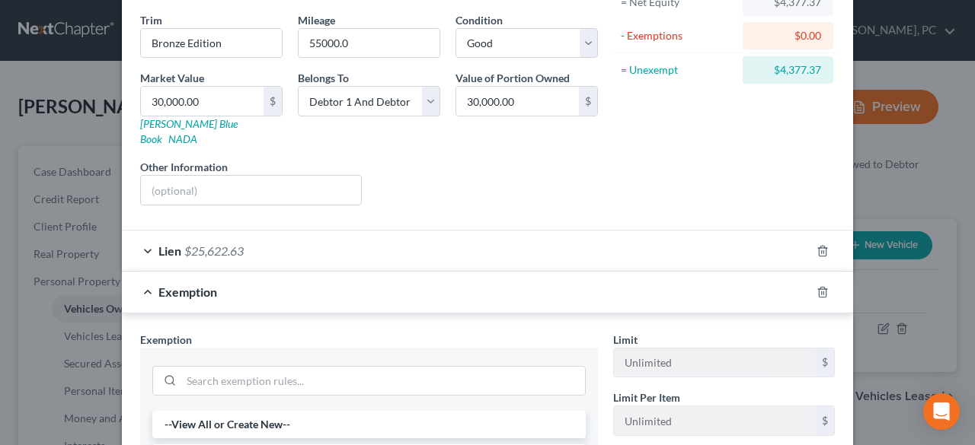
scroll to position [219, 0]
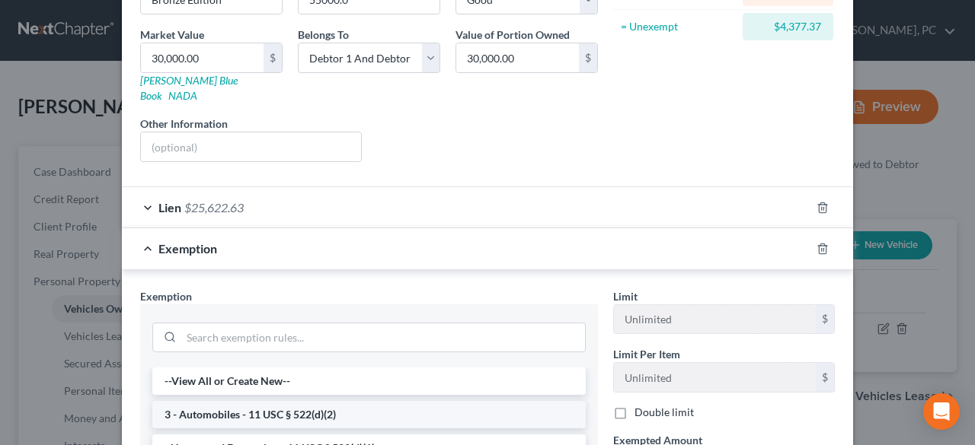
click at [258, 401] on li "3 - Automobiles - 11 USC § 522(d)(2)" at bounding box center [368, 414] width 433 height 27
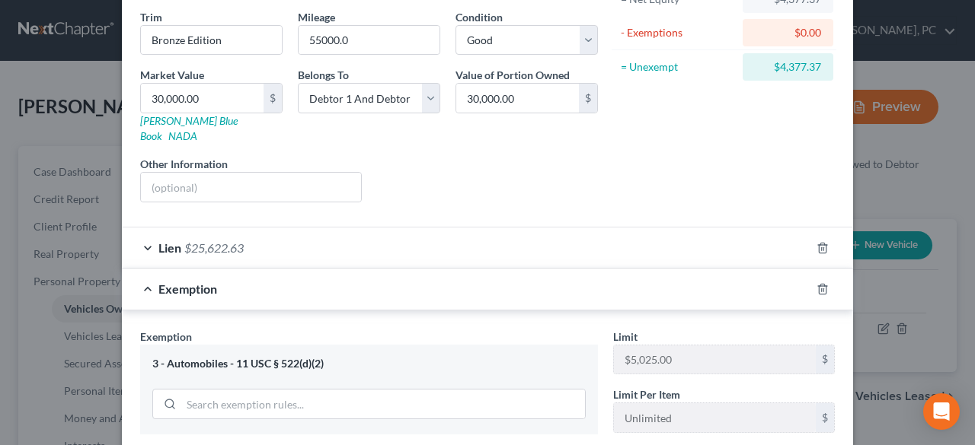
scroll to position [142, 0]
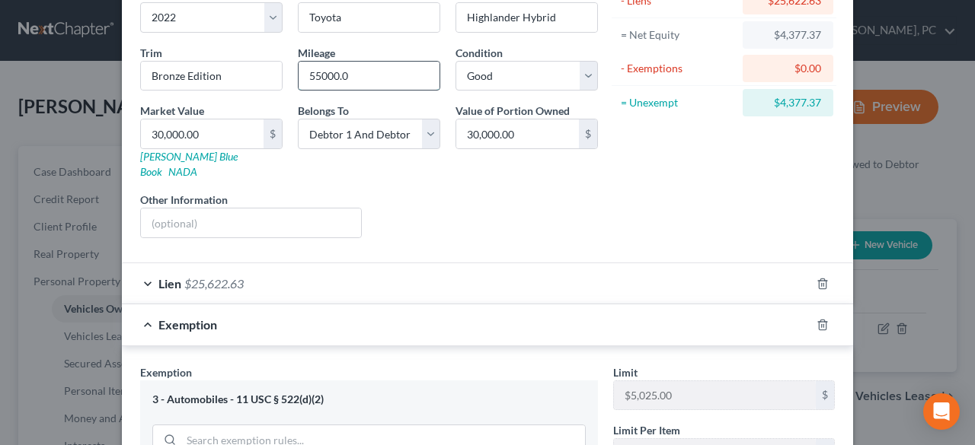
click at [413, 78] on input "55000.0" at bounding box center [368, 76] width 141 height 29
type input "55000"
click at [477, 192] on div "Liens Select" at bounding box center [487, 215] width 237 height 46
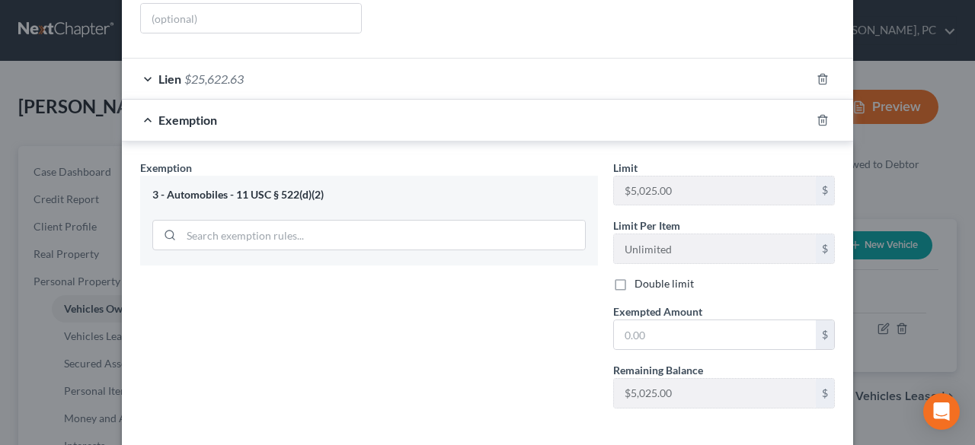
scroll to position [371, 0]
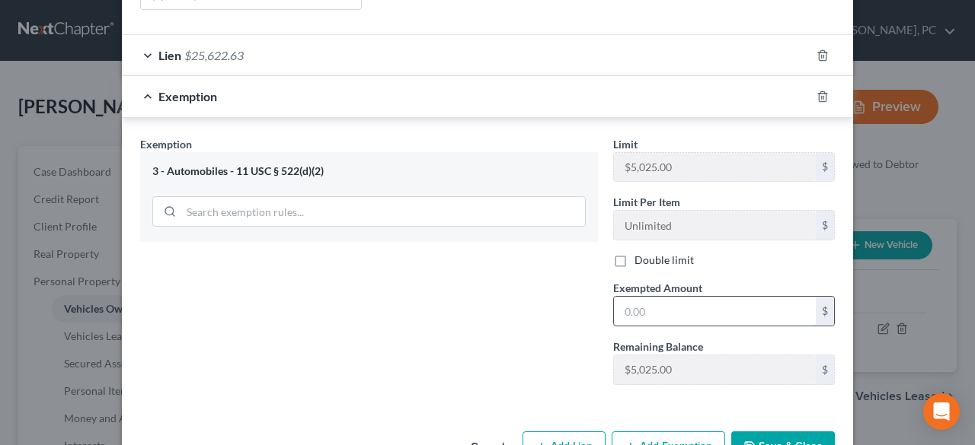
click at [681, 297] on input "text" at bounding box center [715, 311] width 202 height 29
type input "5,025"
drag, startPoint x: 783, startPoint y: 425, endPoint x: 671, endPoint y: 369, distance: 125.0
click at [783, 432] on button "Save & Close" at bounding box center [783, 448] width 104 height 32
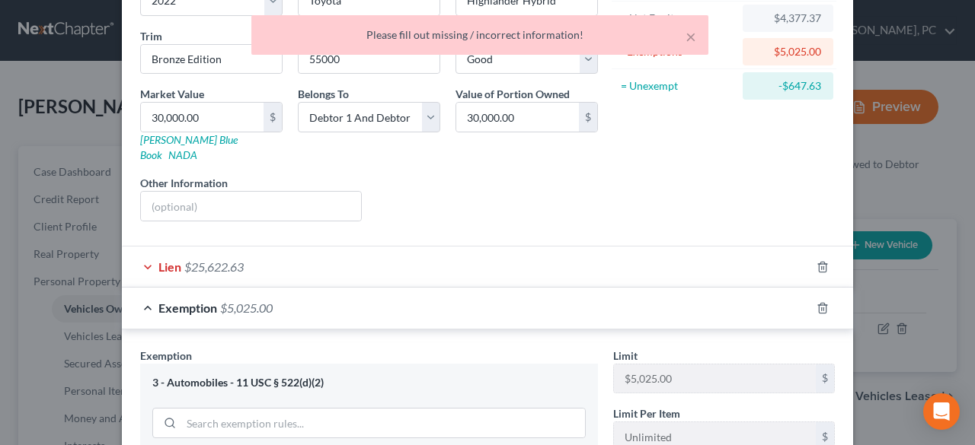
scroll to position [142, 0]
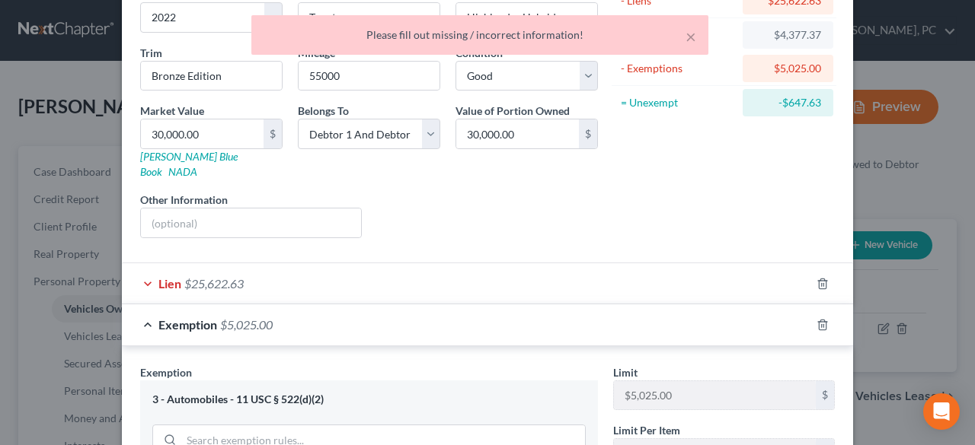
click at [224, 276] on span "$25,622.63" at bounding box center [213, 283] width 59 height 14
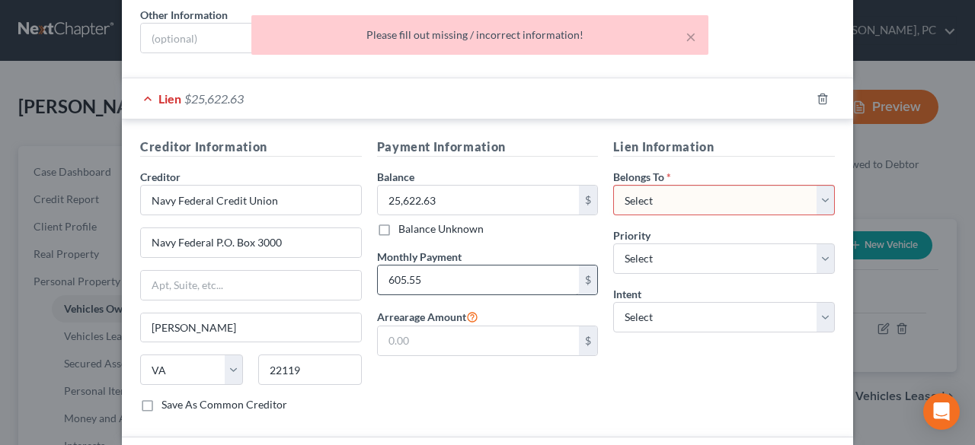
scroll to position [371, 0]
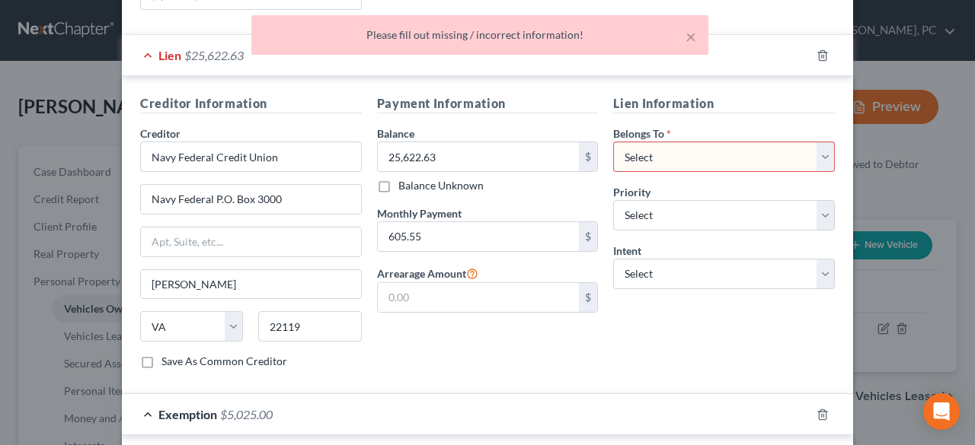
click at [644, 142] on select "Select Debtor 1 Only Debtor 2 Only Debtor 1 And Debtor 2 Only At Least One Of T…" at bounding box center [724, 157] width 222 height 30
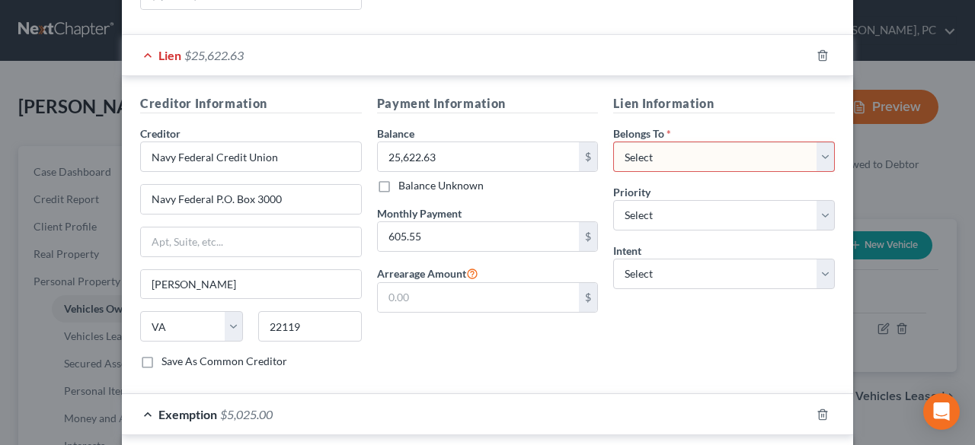
select select "2"
click at [613, 142] on select "Select Debtor 1 Only Debtor 2 Only Debtor 1 And Debtor 2 Only At Least One Of T…" at bounding box center [724, 157] width 222 height 30
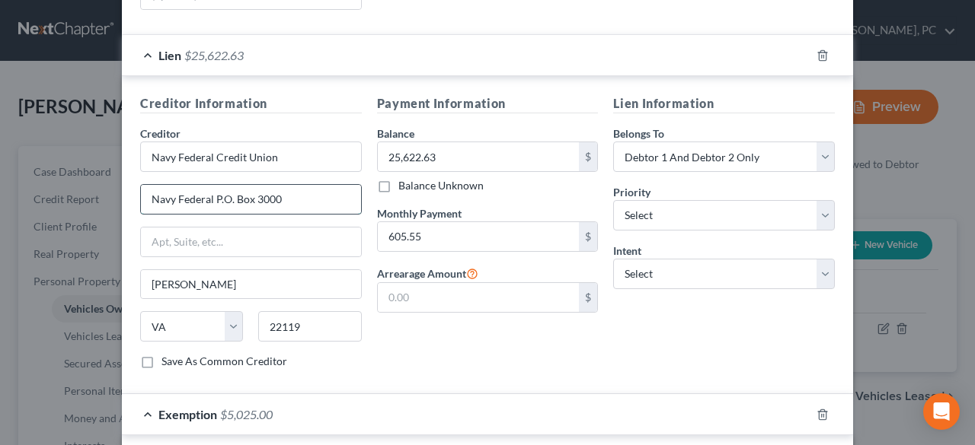
click at [209, 185] on input "Navy Federal P.O. Box 3000" at bounding box center [251, 199] width 220 height 29
type input "P.O. Box 3000"
click at [727, 301] on div "Lien Information Belongs To * Select Debtor 1 Only Debtor 2 Only Debtor 1 And D…" at bounding box center [723, 237] width 237 height 287
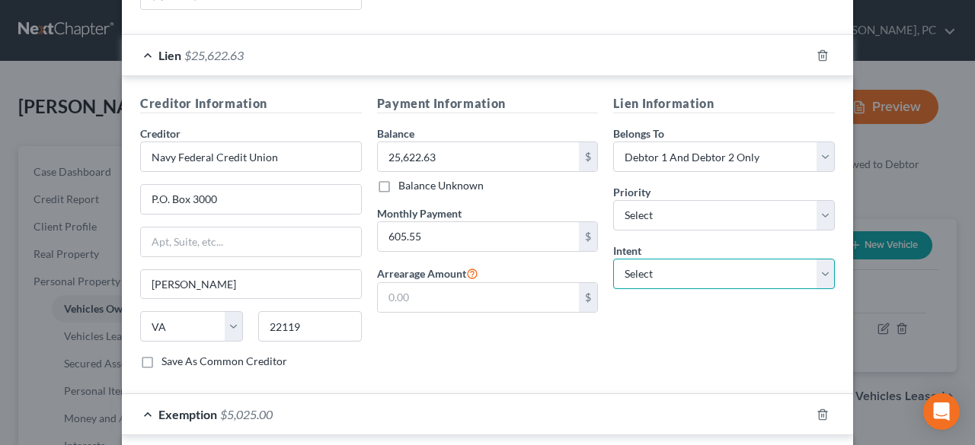
click at [696, 259] on select "Select Surrender Redeem Reaffirm Avoid Other" at bounding box center [724, 274] width 222 height 30
select select "4"
click at [613, 259] on select "Select Surrender Redeem Reaffirm Avoid Other" at bounding box center [724, 274] width 222 height 30
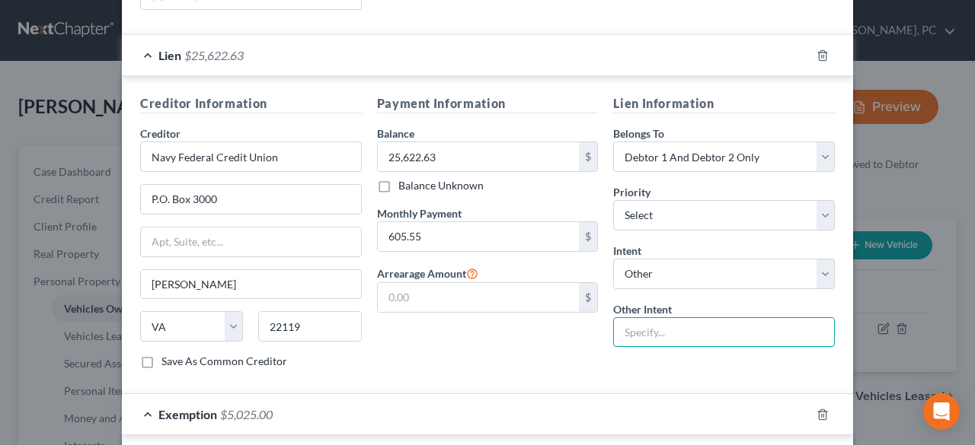
click at [661, 320] on input "text" at bounding box center [724, 333] width 222 height 30
type input "Retain & Pay"
click at [469, 311] on div "Payment Information Balance 25,622.63 $ Balance Unknown Balance Undetermined 25…" at bounding box center [487, 237] width 237 height 287
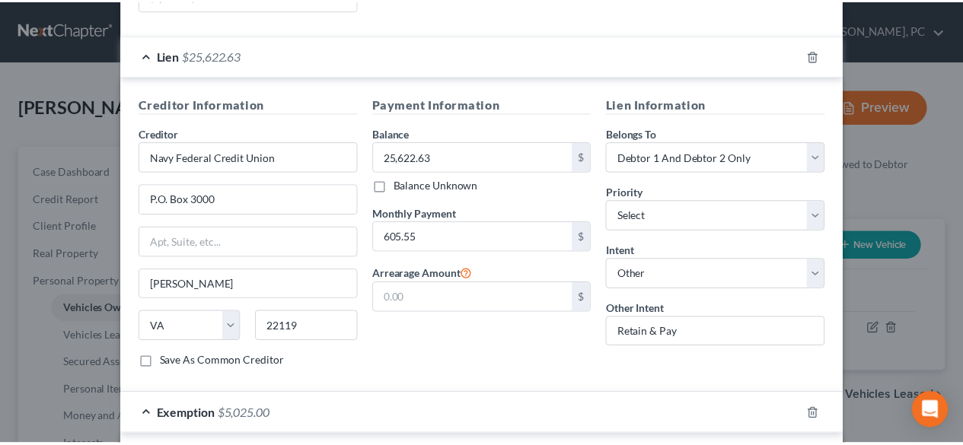
scroll to position [675, 0]
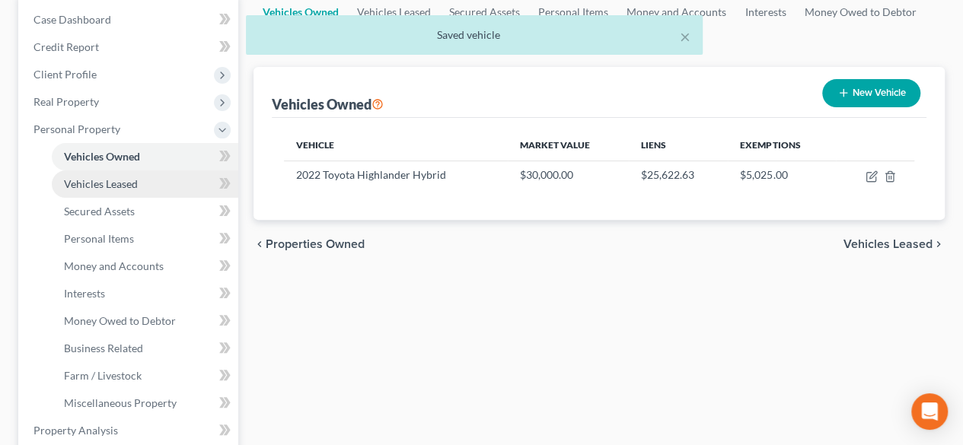
click at [107, 175] on link "Vehicles Leased" at bounding box center [145, 184] width 187 height 27
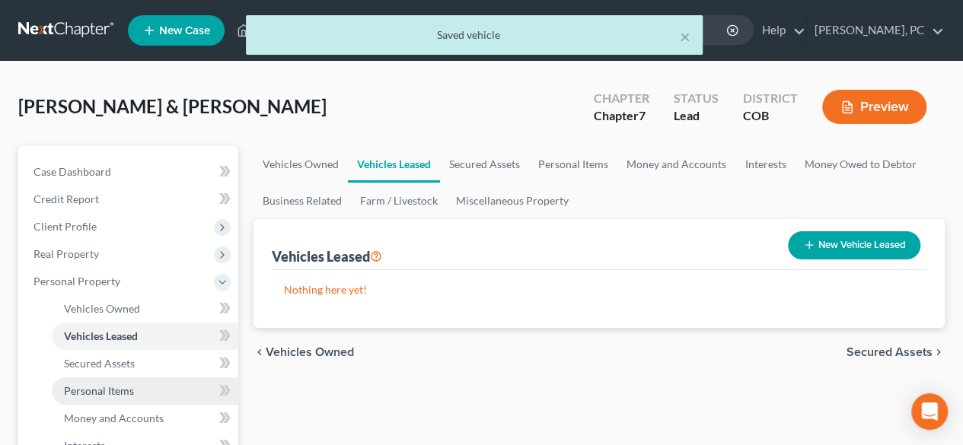
click at [131, 390] on span "Personal Items" at bounding box center [99, 391] width 70 height 13
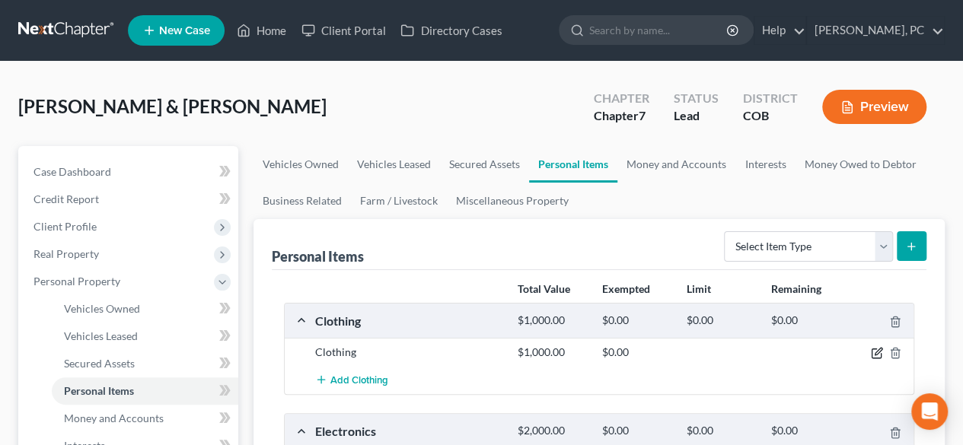
click at [875, 352] on icon "button" at bounding box center [878, 352] width 7 height 7
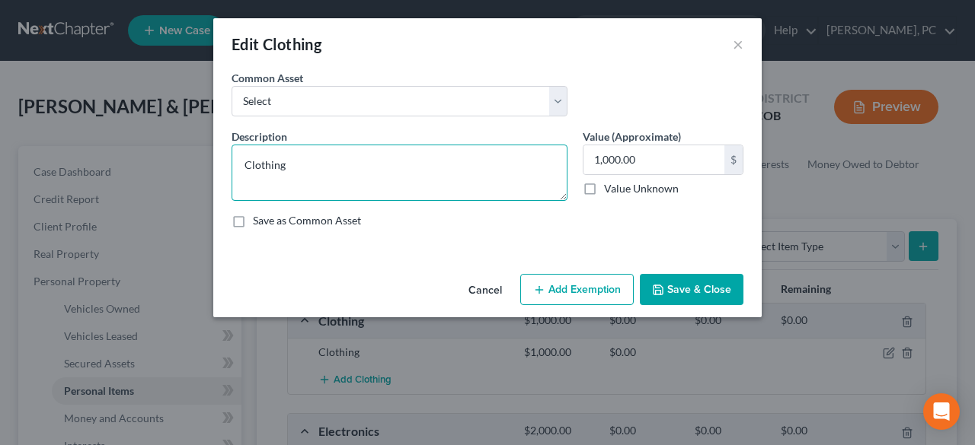
click at [407, 158] on textarea "Clothing" at bounding box center [399, 173] width 336 height 56
type textarea "Clothing & shoes"
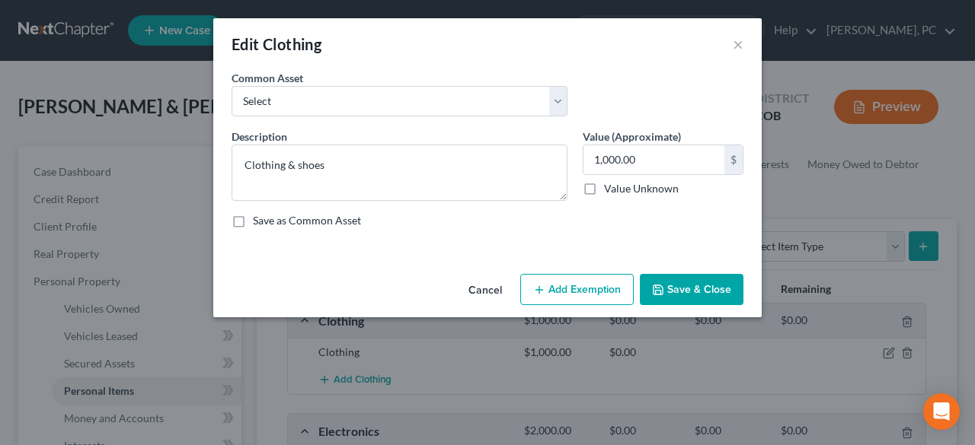
click at [574, 288] on button "Add Exemption" at bounding box center [576, 290] width 113 height 32
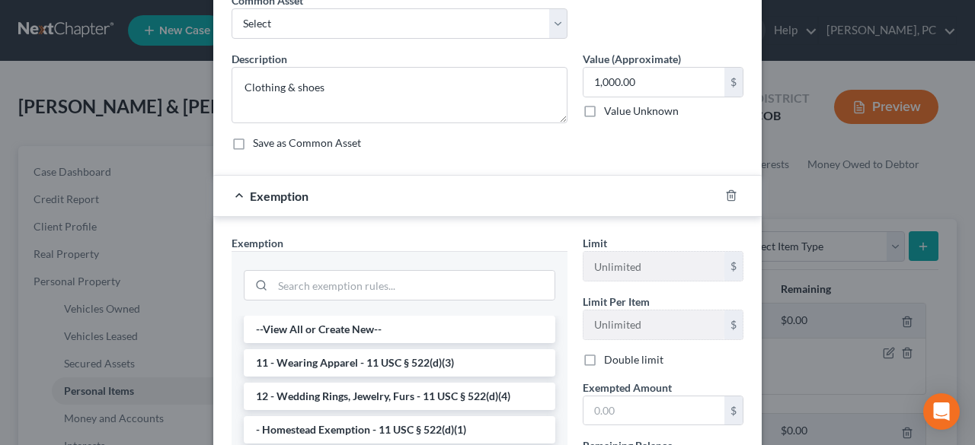
scroll to position [152, 0]
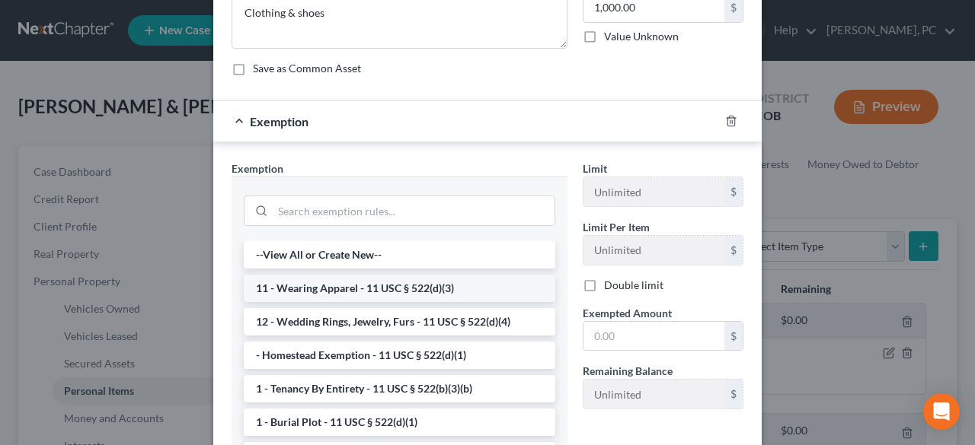
click at [413, 285] on li "11 - Wearing Apparel - 11 USC § 522(d)(3)" at bounding box center [399, 288] width 311 height 27
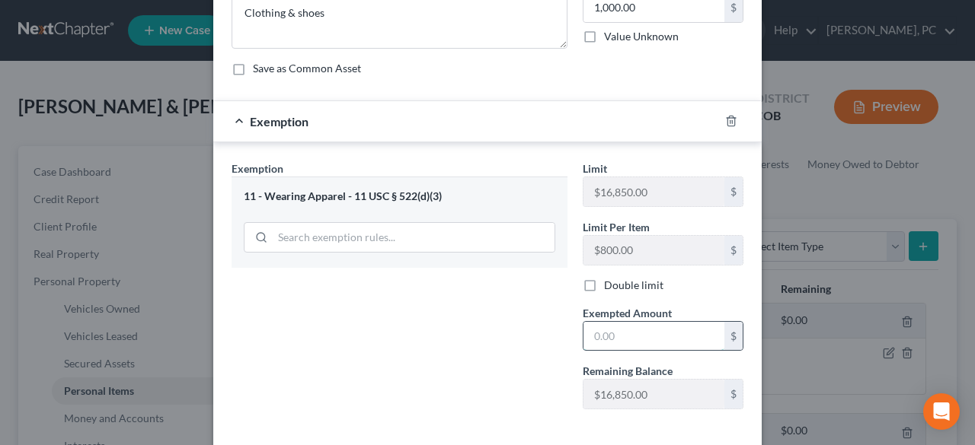
click at [589, 331] on input "text" at bounding box center [653, 336] width 141 height 29
type input "1,000"
click at [547, 334] on div "Exemption Set must be selected for CA. Exemption * 11 - Wearing Apparel - 11 US…" at bounding box center [399, 291] width 351 height 261
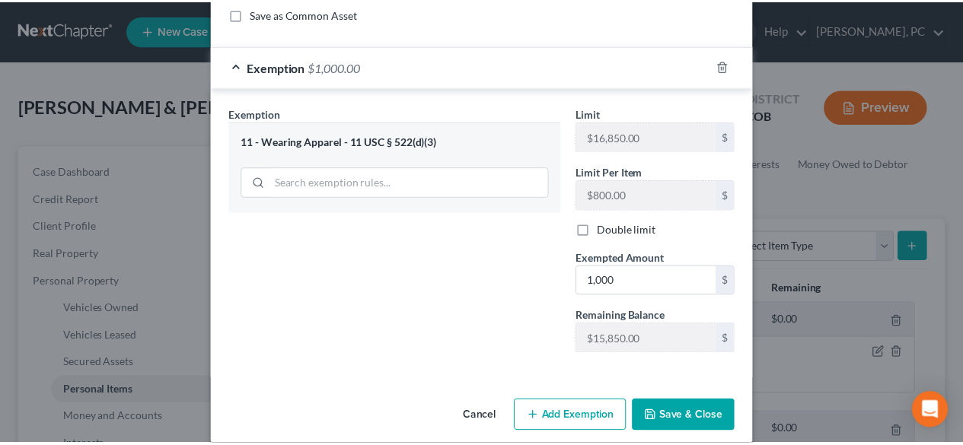
scroll to position [221, 0]
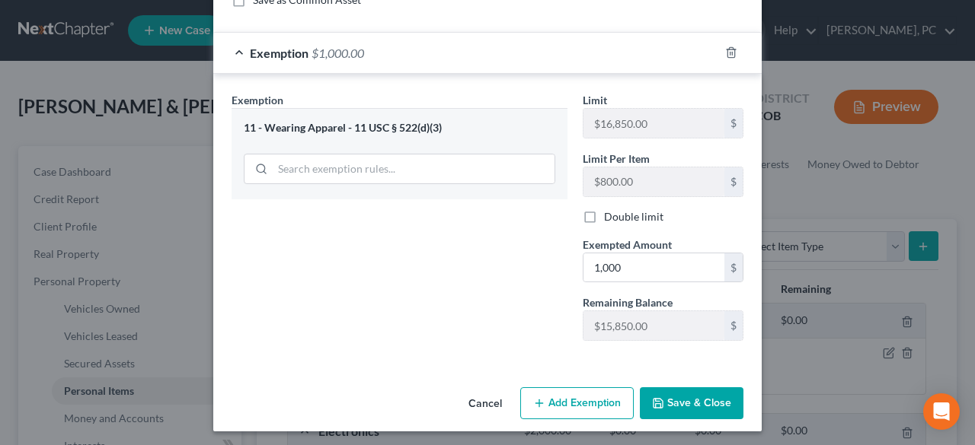
click at [695, 399] on button "Save & Close" at bounding box center [692, 404] width 104 height 32
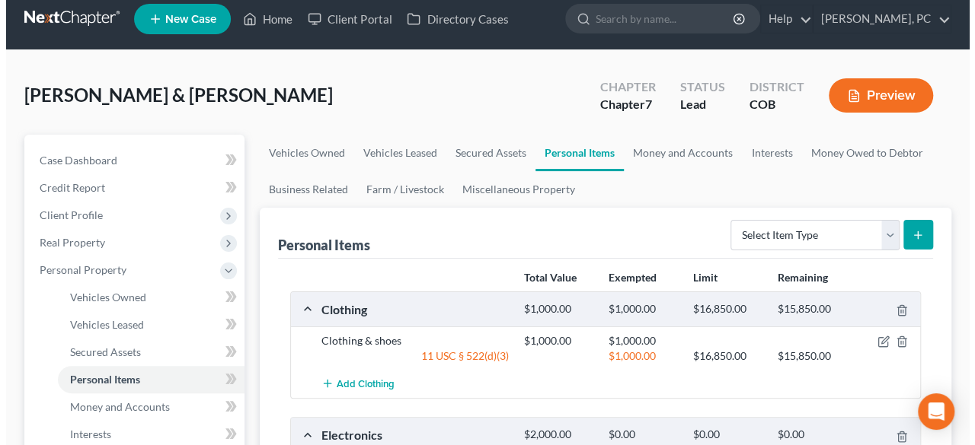
scroll to position [152, 0]
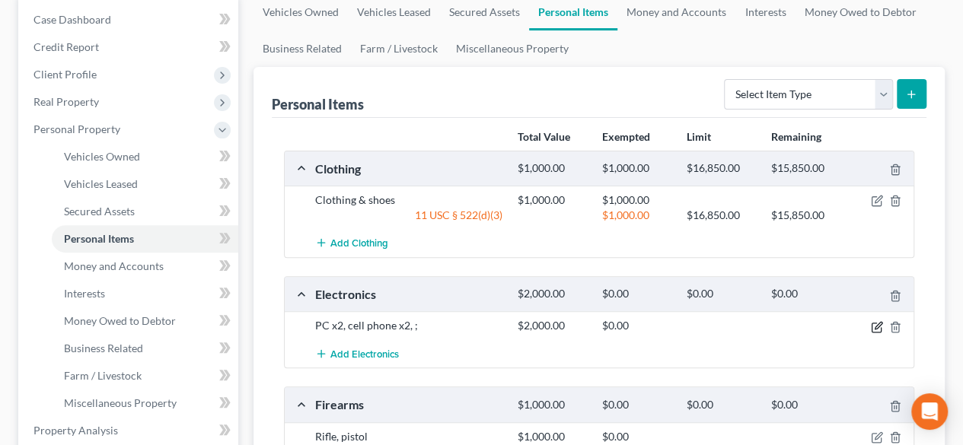
click at [873, 325] on icon "button" at bounding box center [877, 327] width 12 height 12
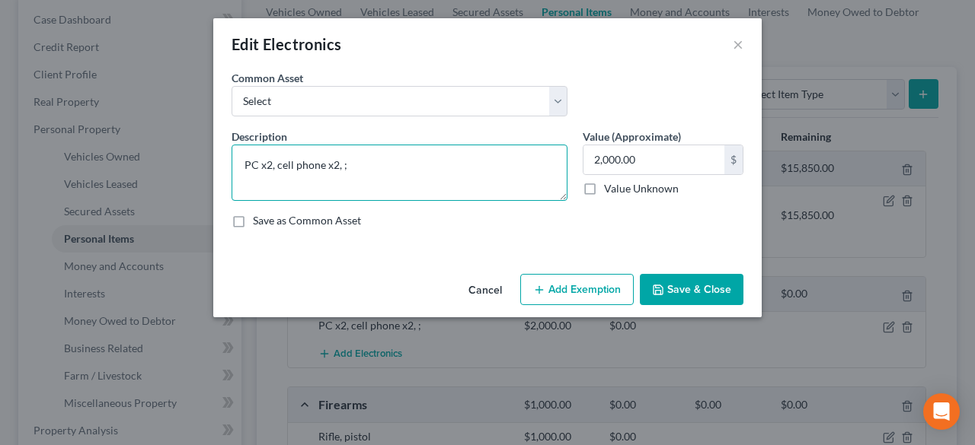
click at [380, 164] on textarea "PC x2, cell phone x2, ;" at bounding box center [399, 173] width 336 height 56
type textarea "PC x2, cell phone x2"
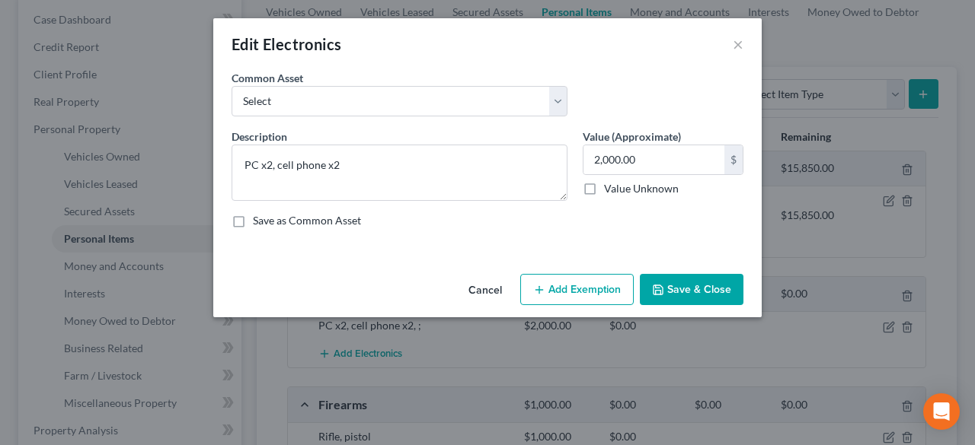
click at [572, 292] on button "Add Exemption" at bounding box center [576, 290] width 113 height 32
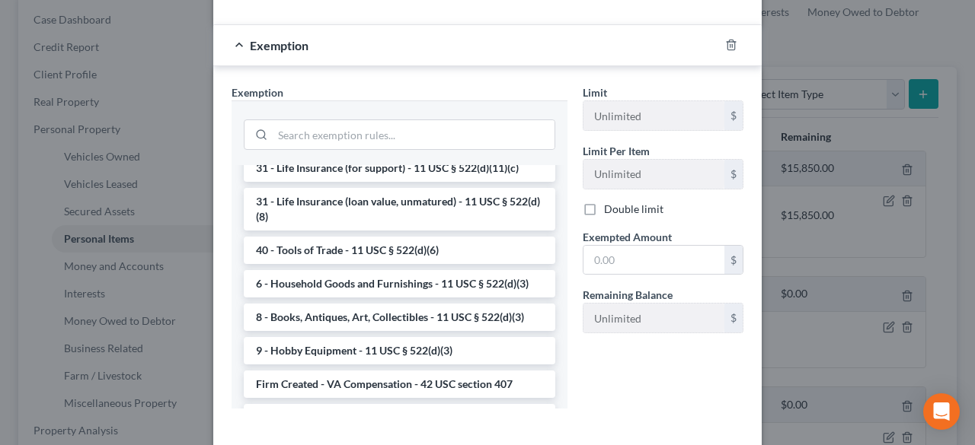
scroll to position [1218, 0]
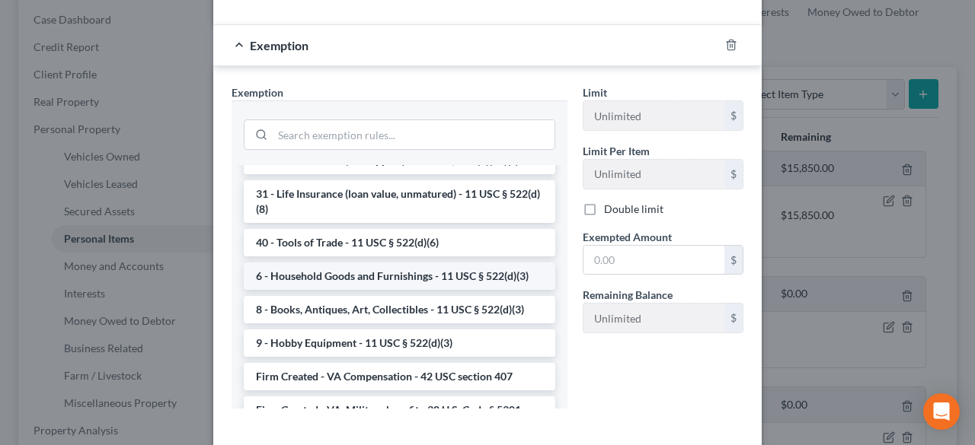
click at [361, 290] on li "6 - Household Goods and Furnishings - 11 USC § 522(d)(3)" at bounding box center [399, 276] width 311 height 27
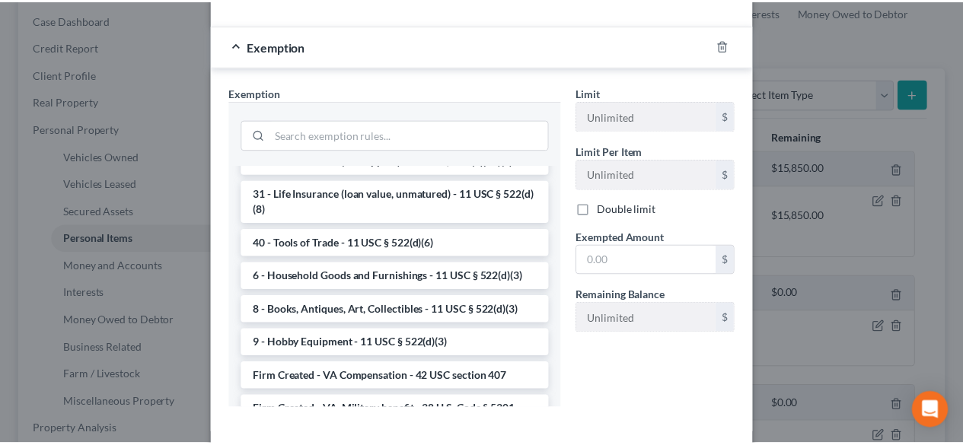
scroll to position [221, 0]
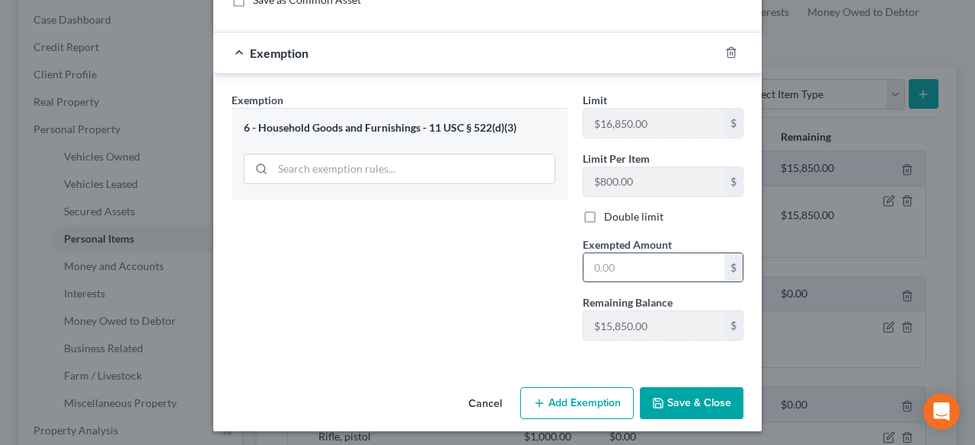
click at [608, 260] on input "text" at bounding box center [653, 268] width 141 height 29
type input "2,000"
click at [688, 394] on button "Save & Close" at bounding box center [692, 404] width 104 height 32
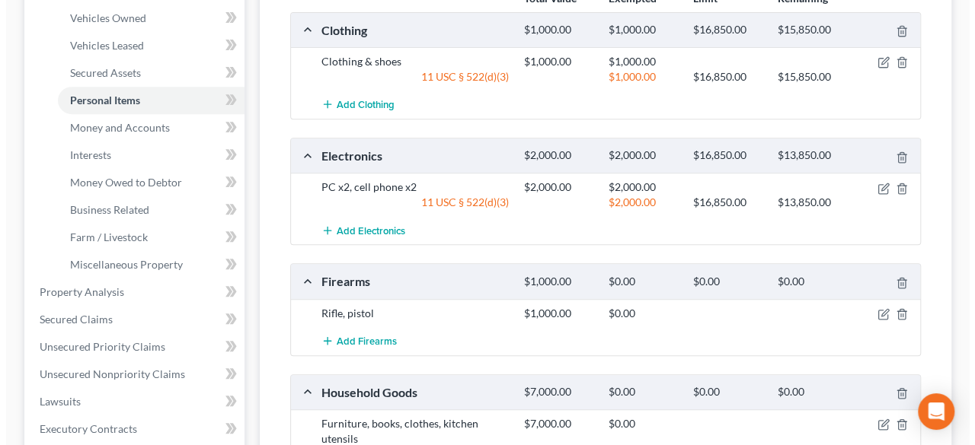
scroll to position [305, 0]
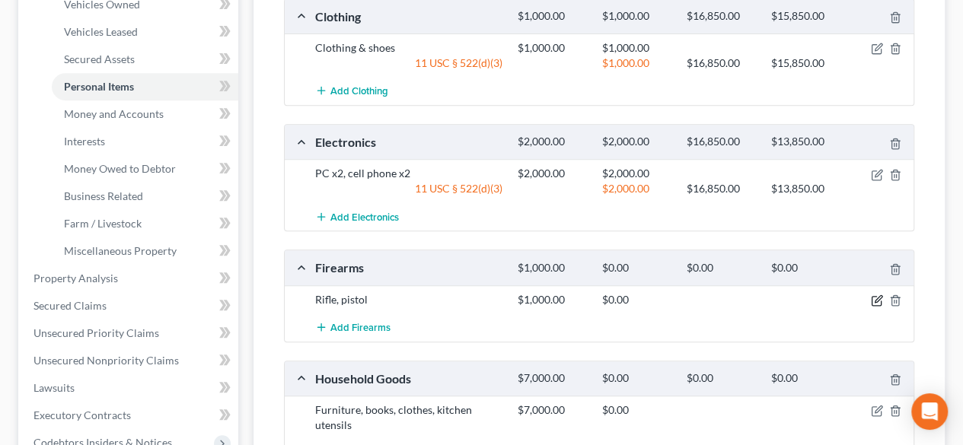
click at [877, 297] on icon "button" at bounding box center [877, 301] width 12 height 12
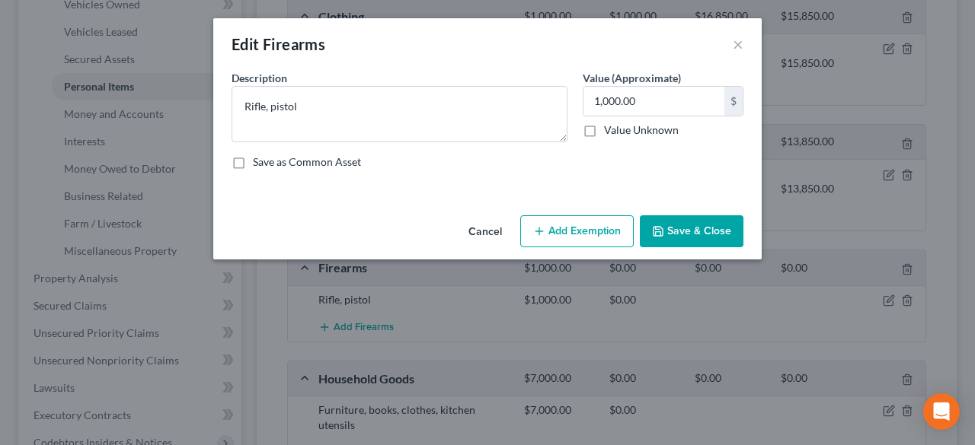
click at [588, 232] on button "Add Exemption" at bounding box center [576, 231] width 113 height 32
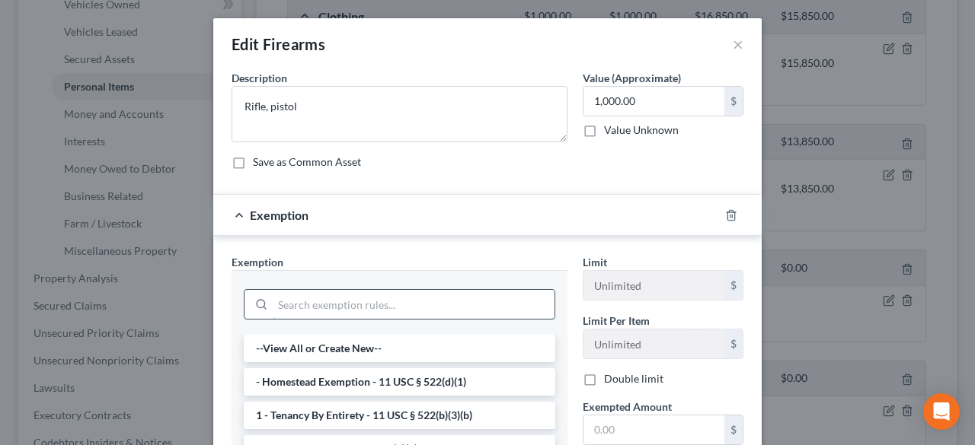
click at [295, 307] on input "search" at bounding box center [414, 304] width 282 height 29
type input "f"
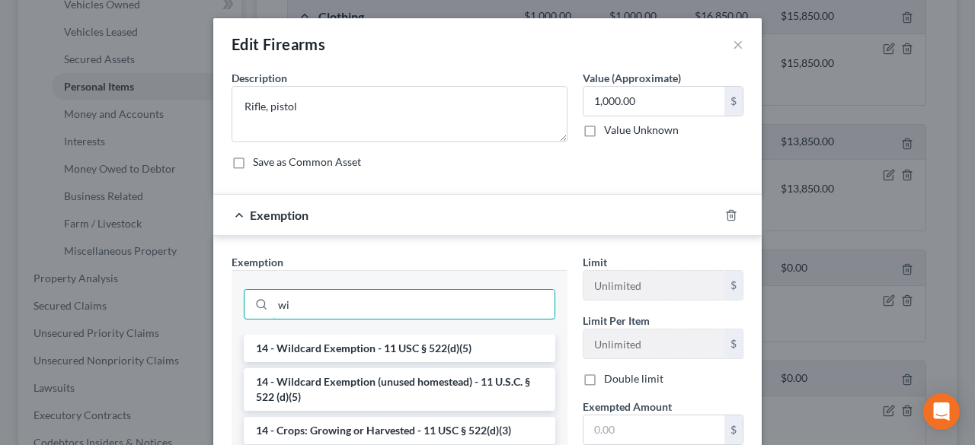
scroll to position [0, 0]
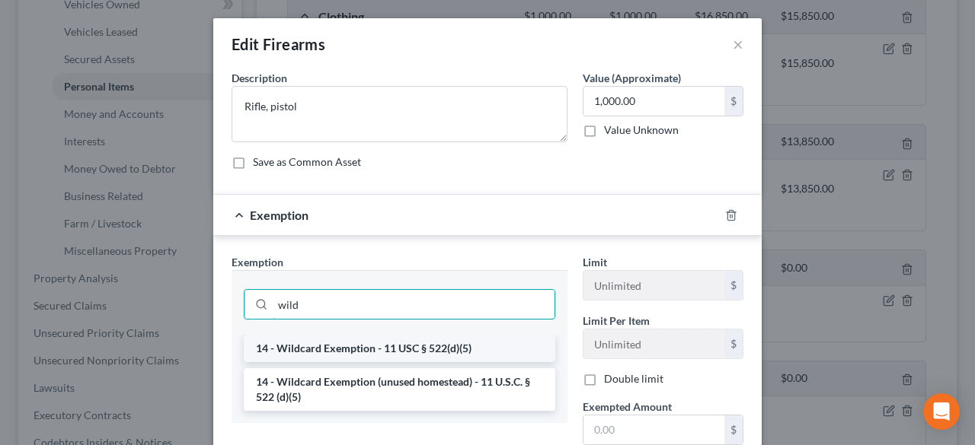
type input "wild"
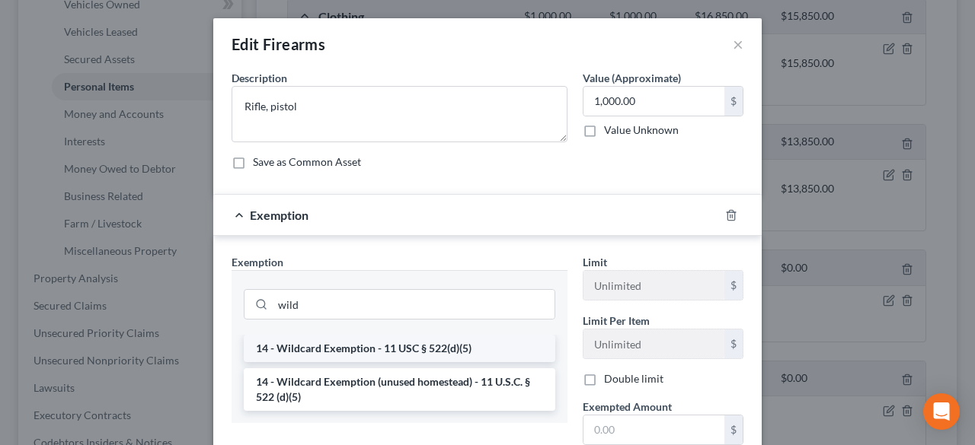
click at [405, 345] on li "14 - Wildcard Exemption - 11 USC § 522(d)(5)" at bounding box center [399, 348] width 311 height 27
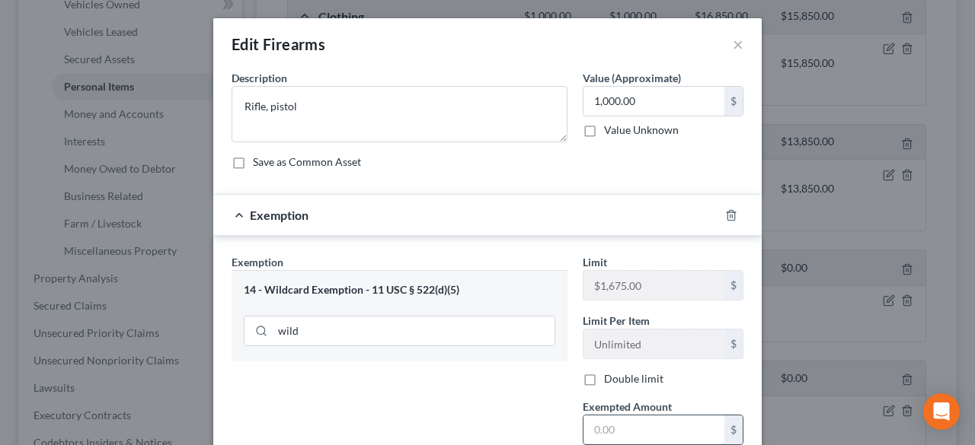
click at [621, 424] on input "text" at bounding box center [653, 430] width 141 height 29
type input "1,000"
click at [518, 410] on div "Exemption Set must be selected for CA. Exemption * 14 - Wildcard Exemption - 11…" at bounding box center [399, 384] width 351 height 261
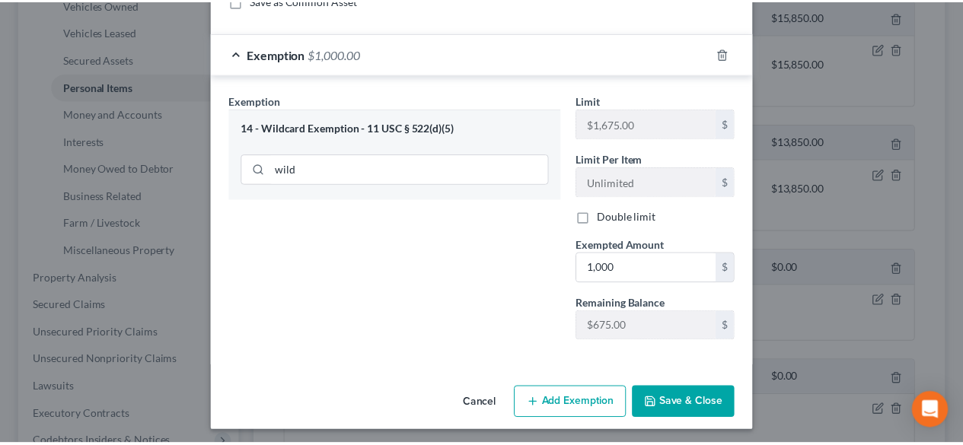
scroll to position [163, 0]
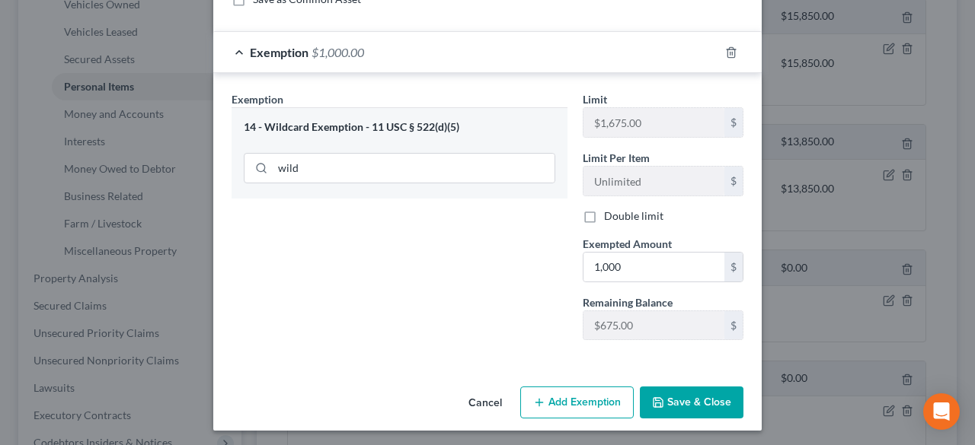
click at [687, 403] on button "Save & Close" at bounding box center [692, 403] width 104 height 32
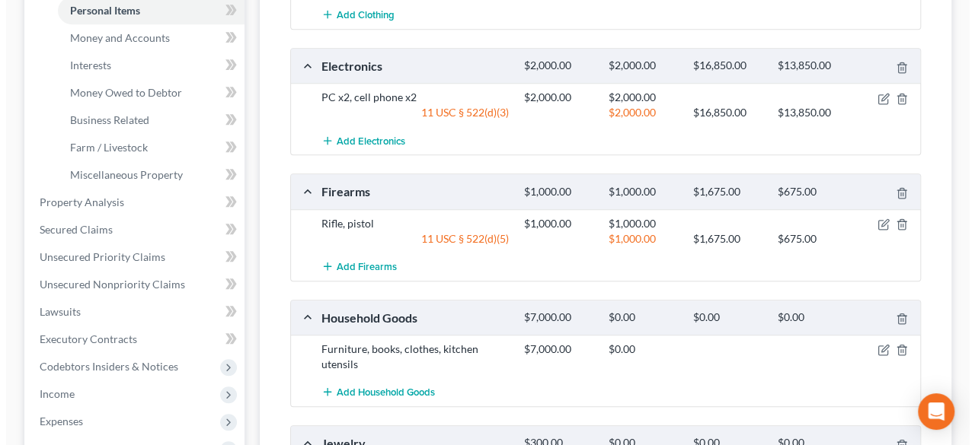
scroll to position [457, 0]
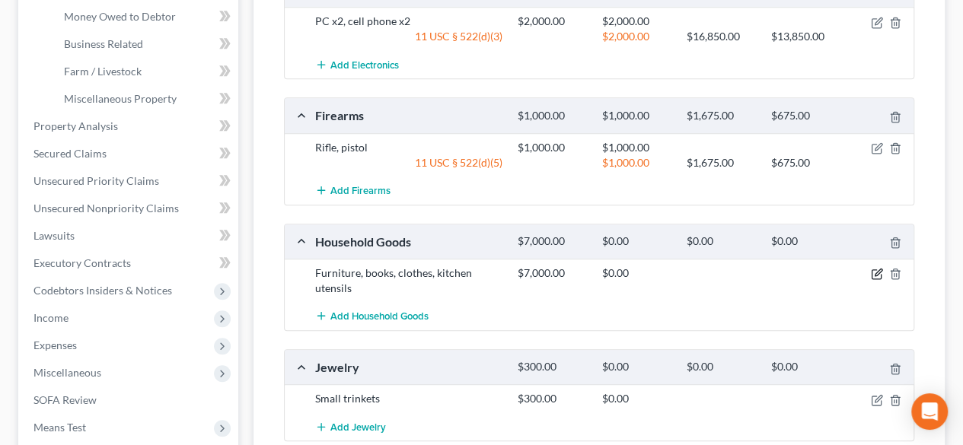
click at [874, 272] on icon "button" at bounding box center [877, 274] width 12 height 12
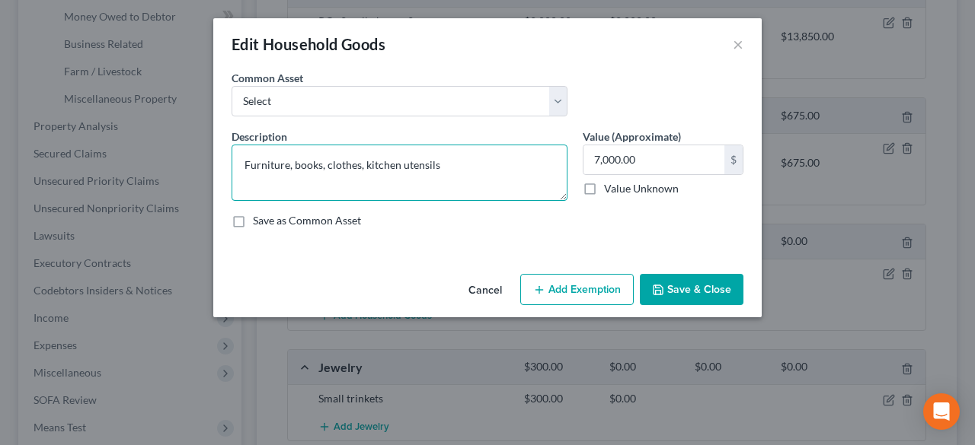
click at [324, 163] on textarea "Furniture, books, clothes, kitchen utensils" at bounding box center [399, 173] width 336 height 56
type textarea "Furniture, books, kitchen utensils"
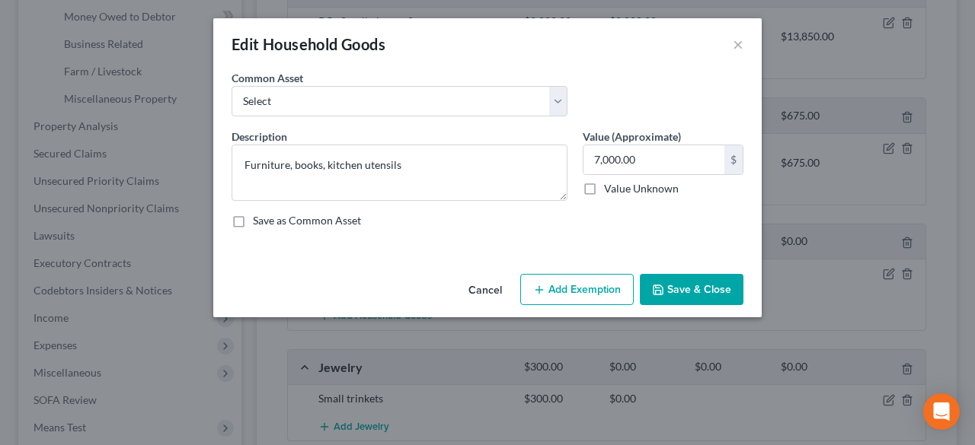
click at [560, 290] on button "Add Exemption" at bounding box center [576, 290] width 113 height 32
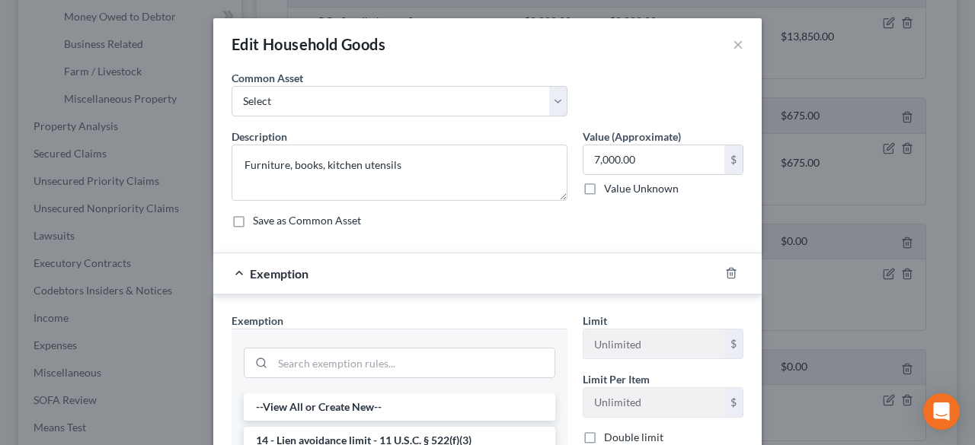
scroll to position [152, 0]
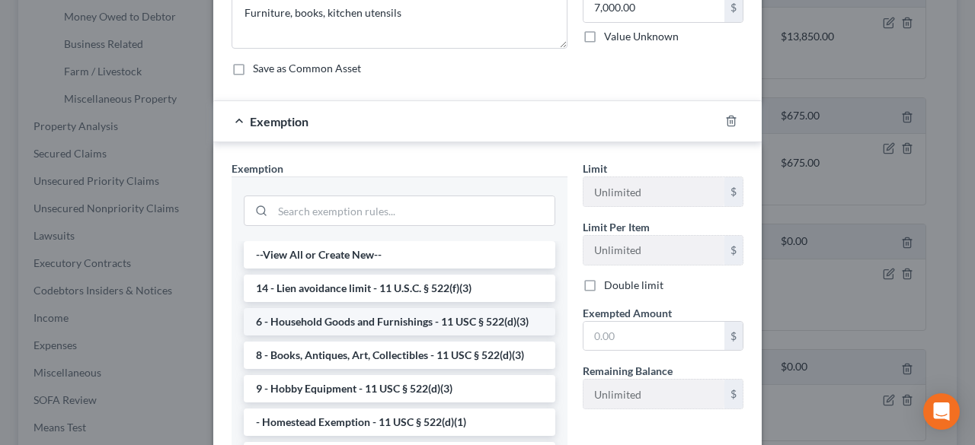
click at [376, 318] on li "6 - Household Goods and Furnishings - 11 USC § 522(d)(3)" at bounding box center [399, 321] width 311 height 27
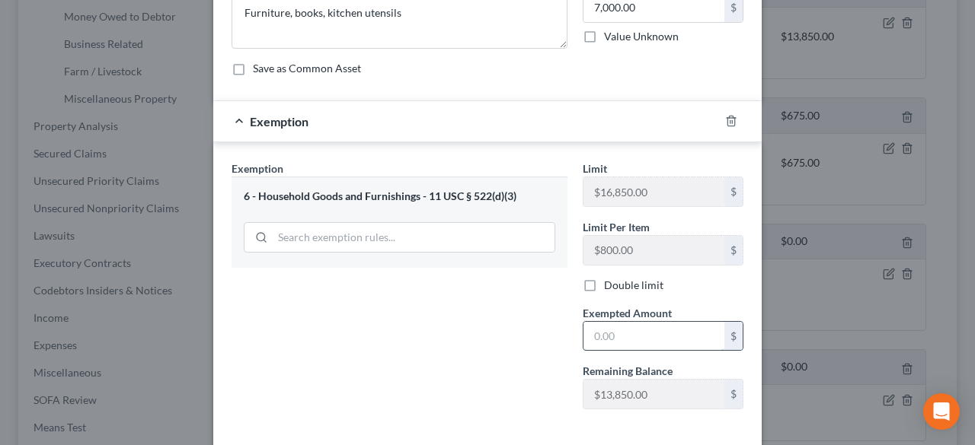
click at [595, 337] on input "text" at bounding box center [653, 336] width 141 height 29
type input "7,000"
click at [482, 293] on div "Exemption Set must be selected for CA. Exemption * 6 - Household Goods and Furn…" at bounding box center [399, 291] width 351 height 261
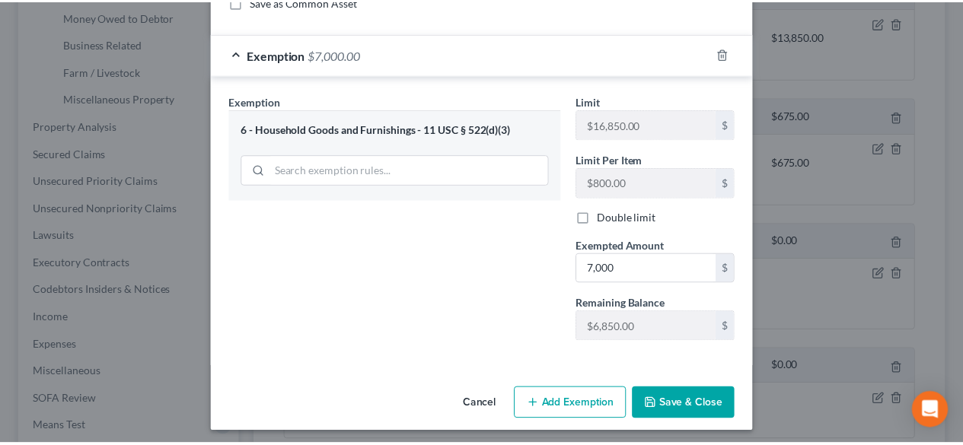
scroll to position [221, 0]
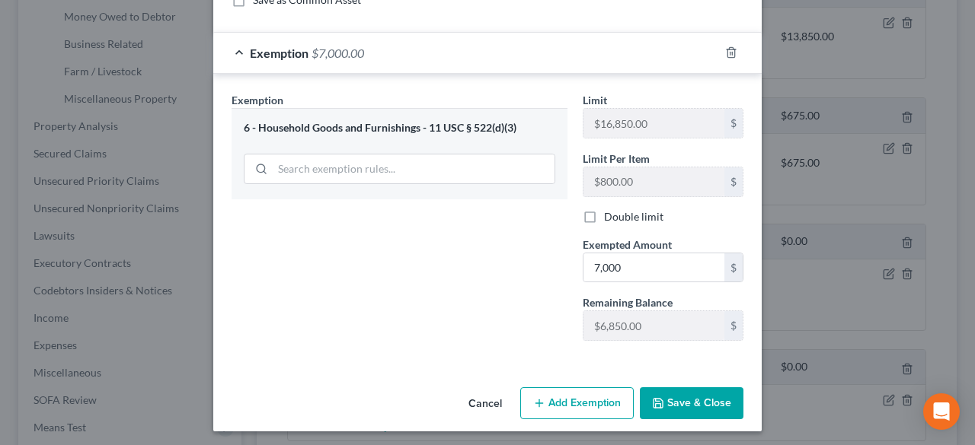
click at [684, 397] on button "Save & Close" at bounding box center [692, 404] width 104 height 32
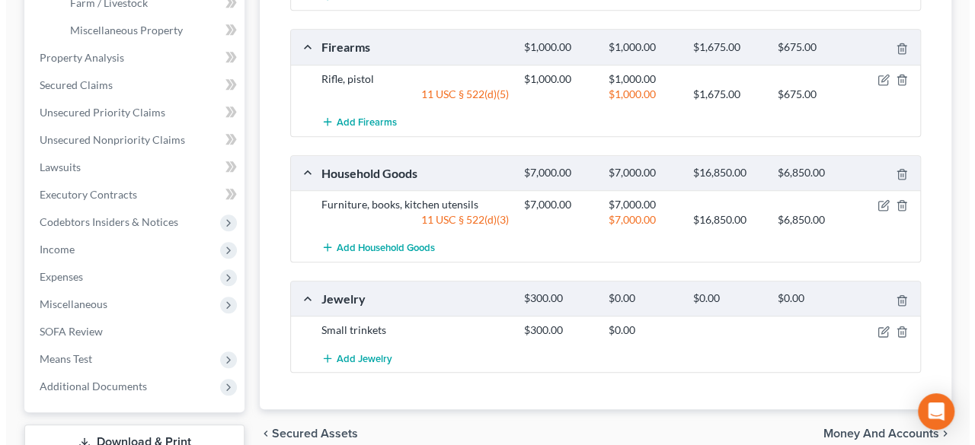
scroll to position [533, 0]
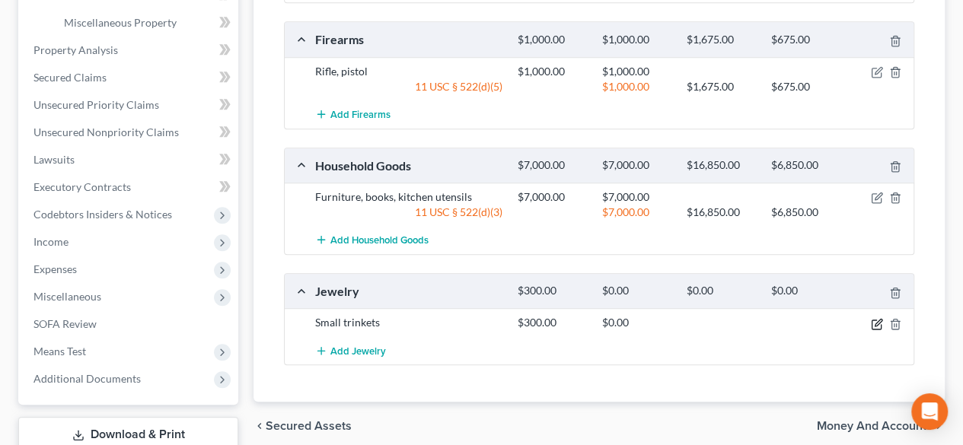
click at [874, 321] on icon "button" at bounding box center [877, 324] width 12 height 12
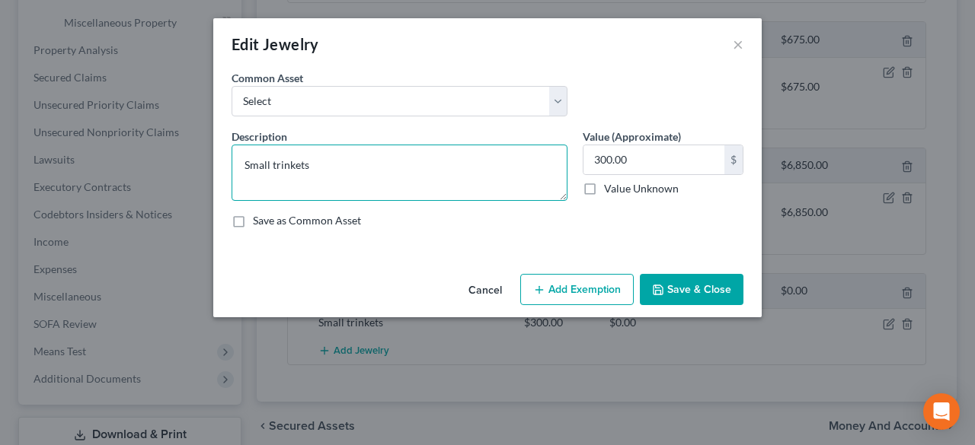
click at [346, 165] on textarea "Small trinkets" at bounding box center [399, 173] width 336 height 56
type textarea "Small trinkets, costume jewelry"
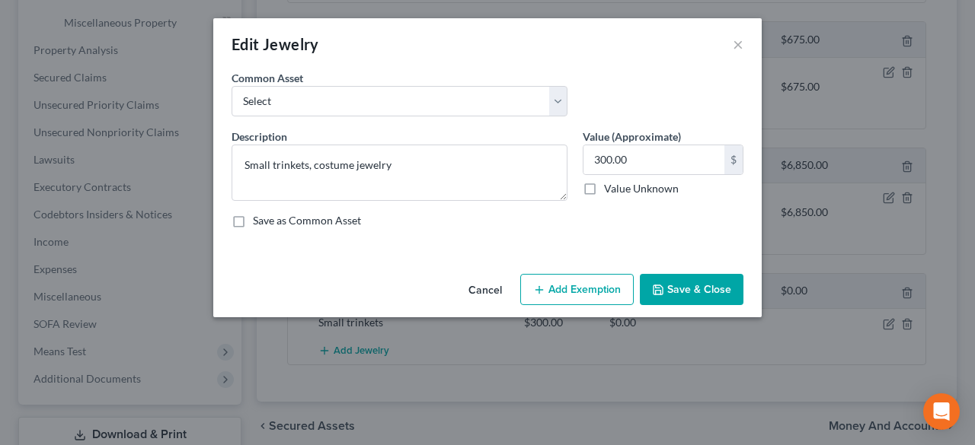
click at [562, 294] on button "Add Exemption" at bounding box center [576, 290] width 113 height 32
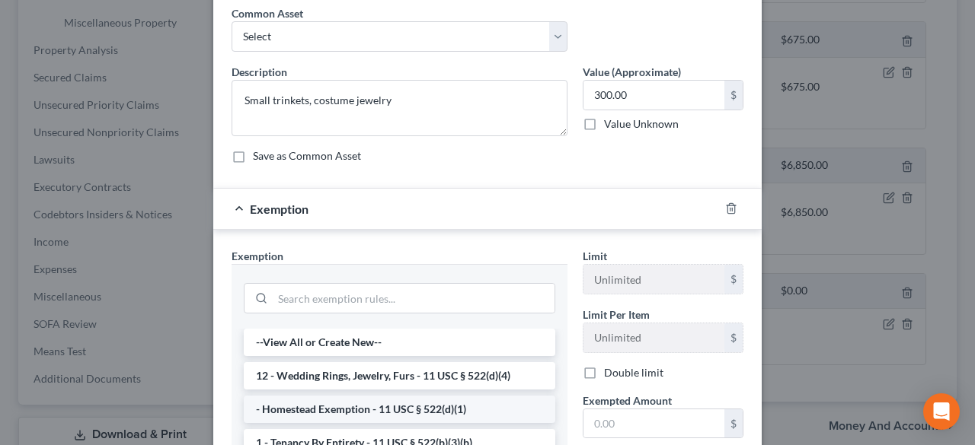
scroll to position [152, 0]
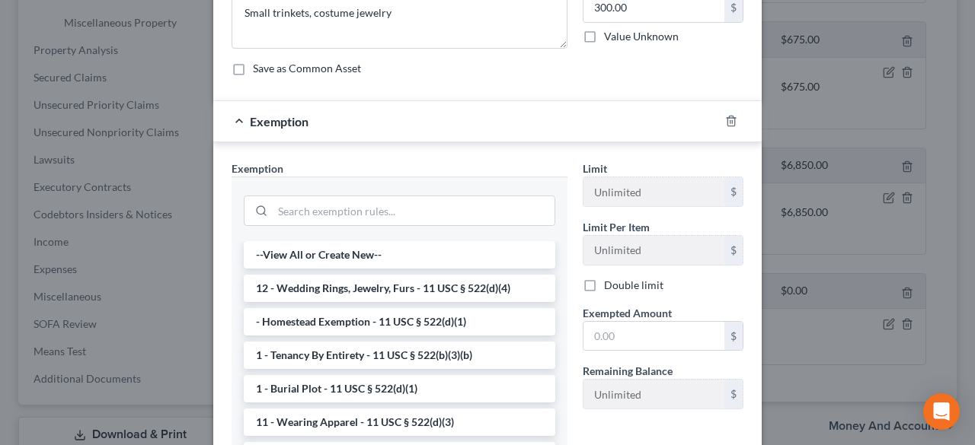
click at [415, 283] on li "12 - Wedding Rings, Jewelry, Furs - 11 USC § 522(d)(4)" at bounding box center [399, 288] width 311 height 27
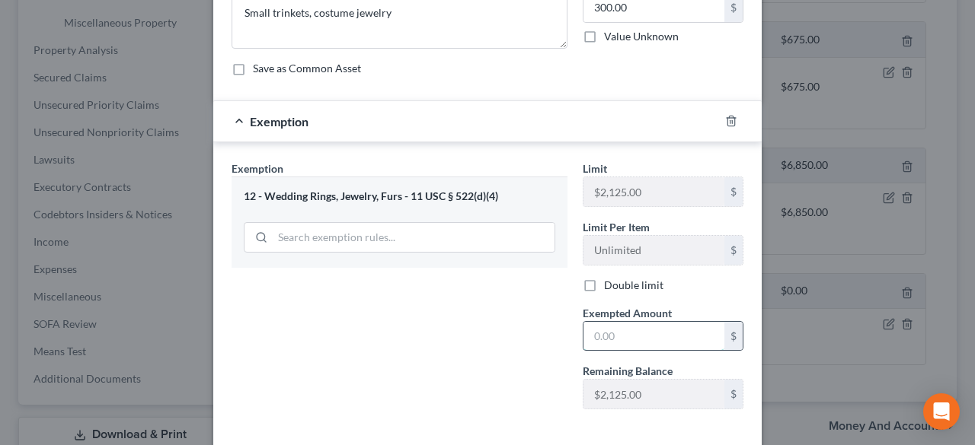
click at [602, 335] on input "text" at bounding box center [653, 336] width 141 height 29
type input "300"
click at [447, 276] on div "Exemption Set must be selected for CA. Exemption * 12 - Wedding Rings, Jewelry,…" at bounding box center [399, 291] width 351 height 261
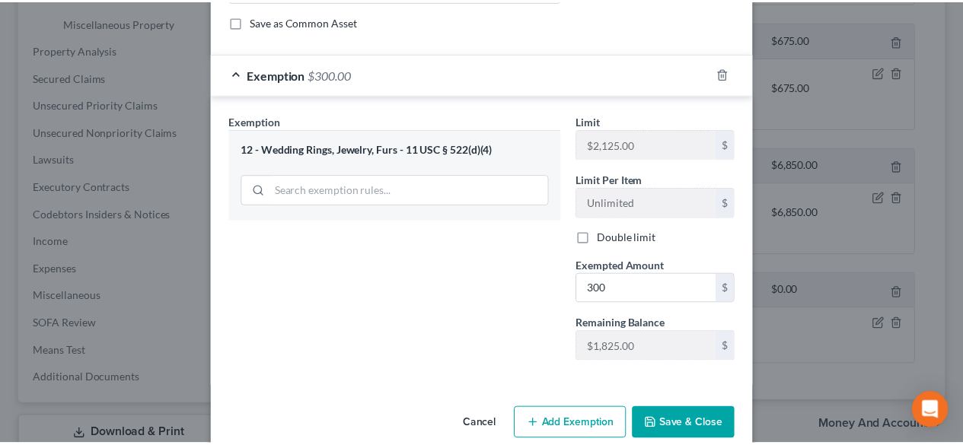
scroll to position [221, 0]
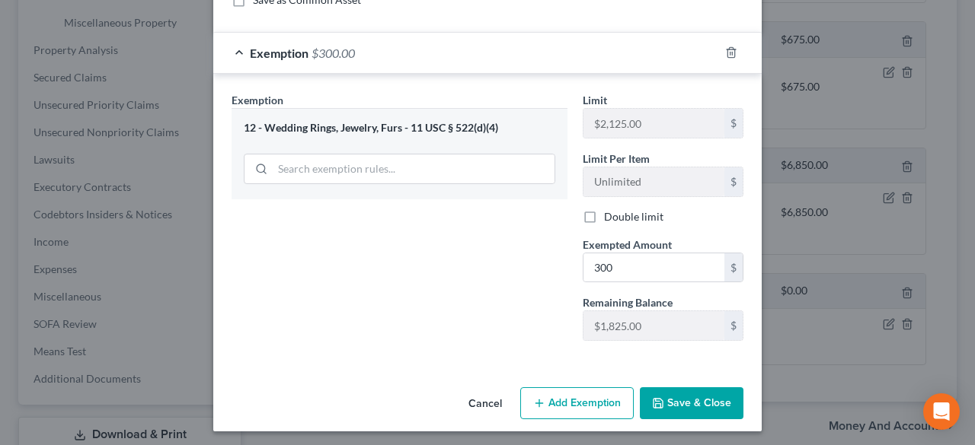
click at [684, 404] on button "Save & Close" at bounding box center [692, 404] width 104 height 32
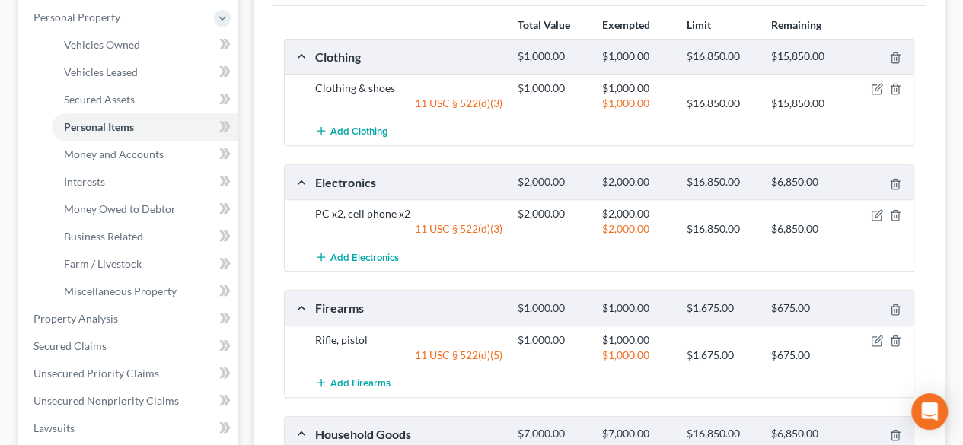
scroll to position [179, 0]
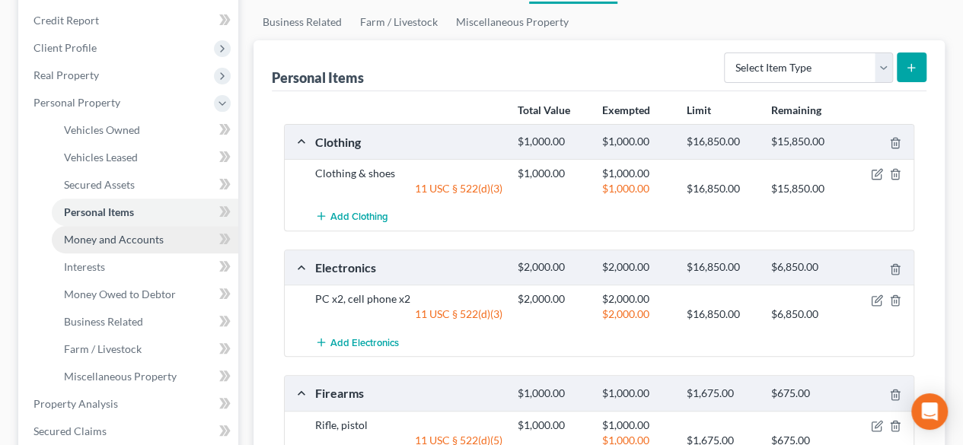
click at [98, 246] on link "Money and Accounts" at bounding box center [145, 239] width 187 height 27
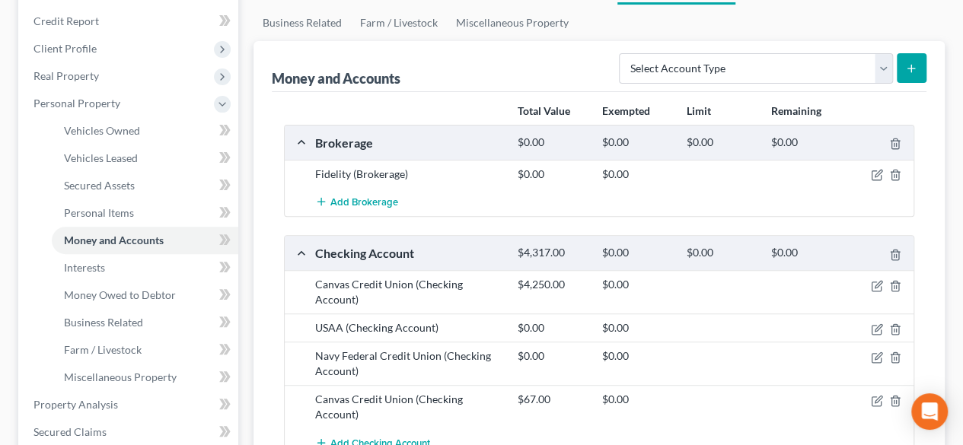
scroll to position [152, 0]
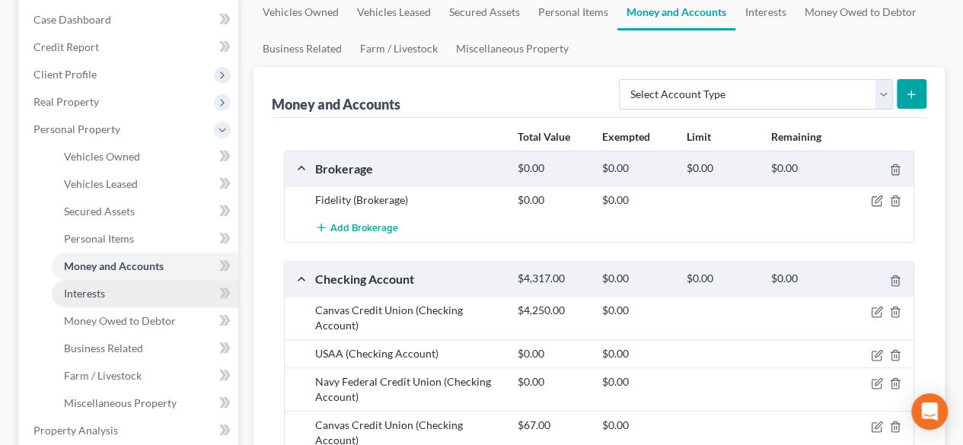
click at [101, 295] on span "Interests" at bounding box center [84, 293] width 41 height 13
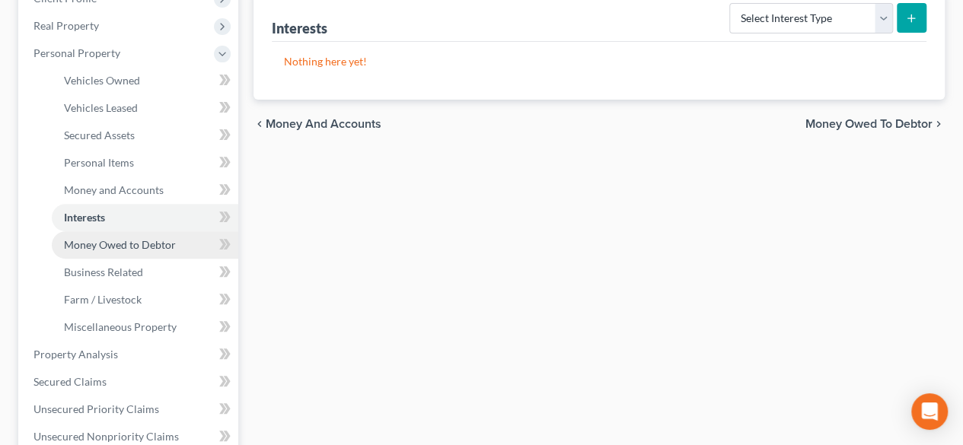
click at [119, 238] on span "Money Owed to Debtor" at bounding box center [120, 244] width 112 height 13
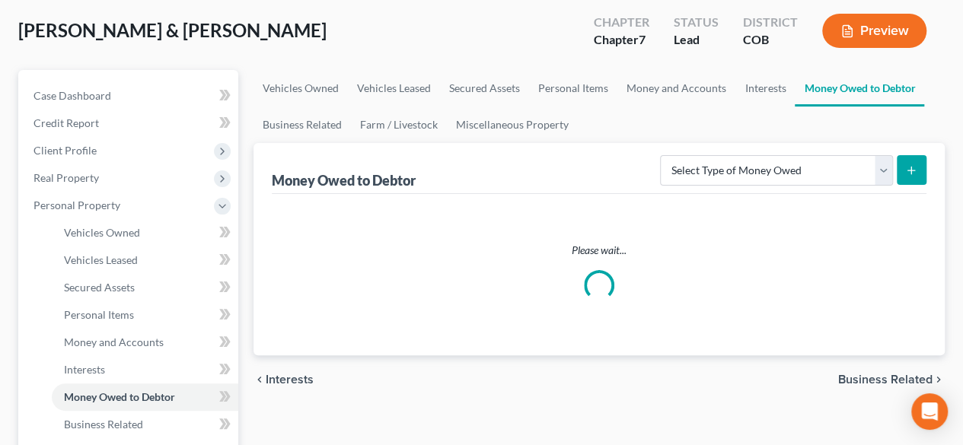
scroll to position [152, 0]
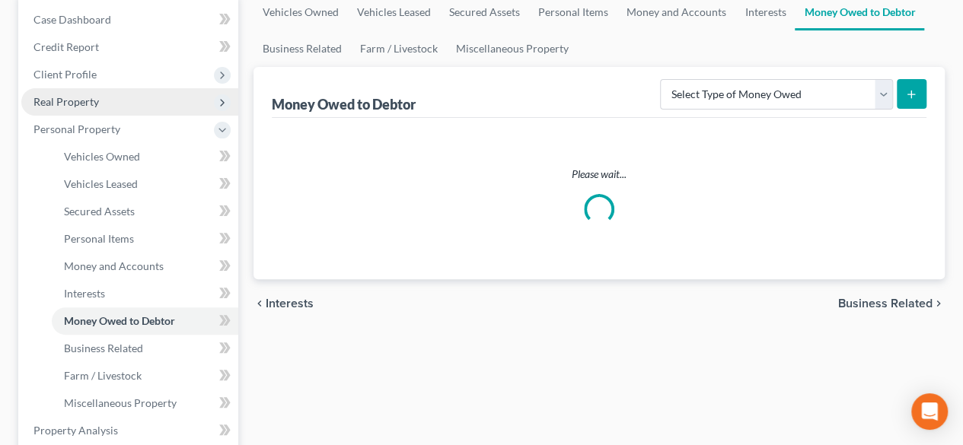
click at [78, 103] on span "Real Property" at bounding box center [66, 101] width 65 height 13
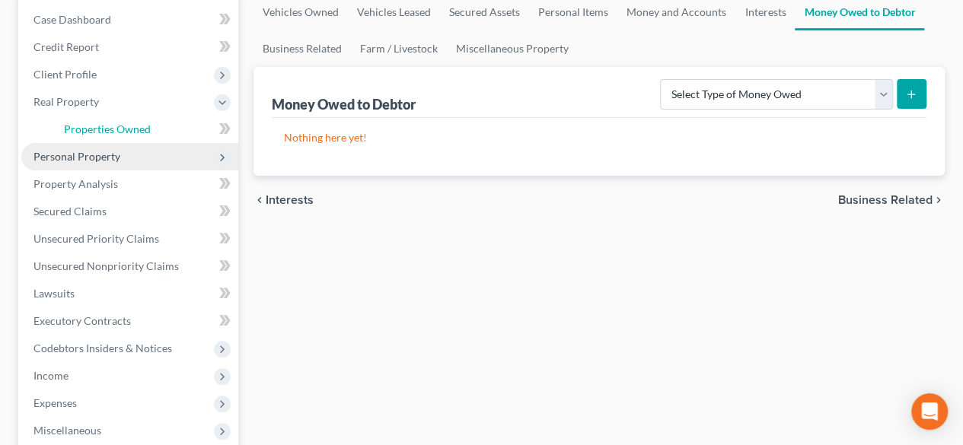
drag, startPoint x: 99, startPoint y: 132, endPoint x: 168, endPoint y: 166, distance: 76.6
click at [99, 131] on span "Properties Owned" at bounding box center [107, 129] width 87 height 13
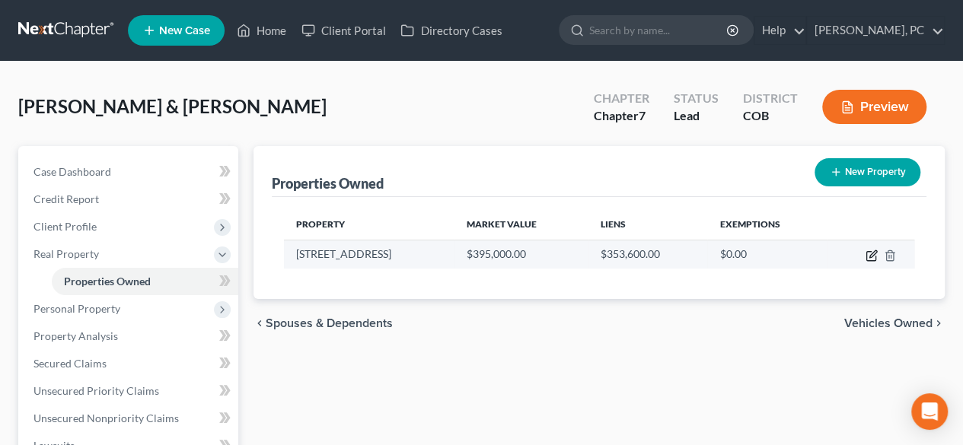
click at [873, 254] on icon "button" at bounding box center [872, 256] width 12 height 12
select select "10"
select select "105"
select select "2"
select select "0"
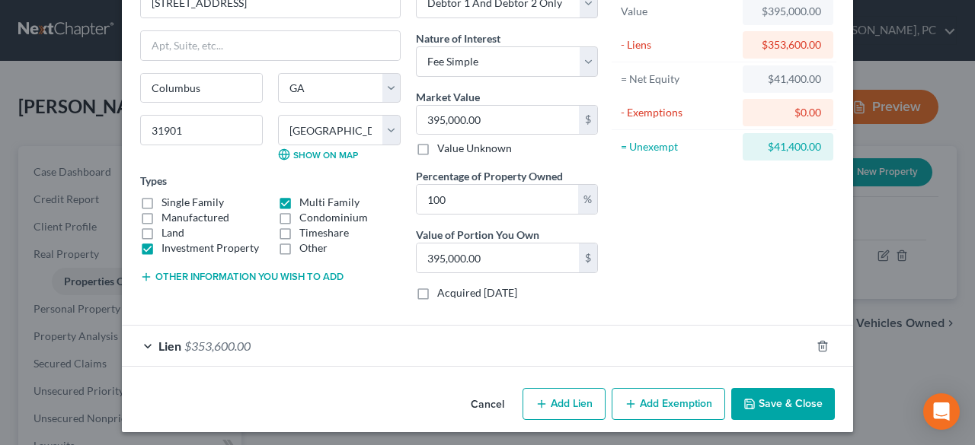
scroll to position [100, 0]
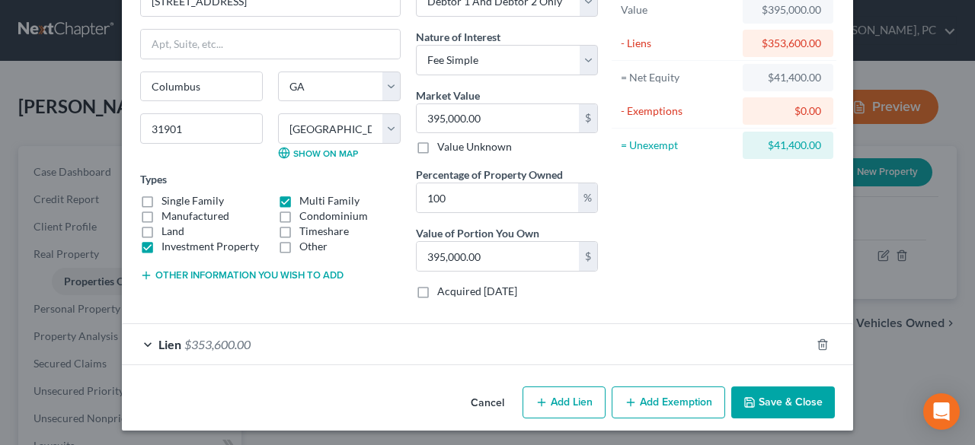
click at [643, 394] on button "Add Exemption" at bounding box center [667, 403] width 113 height 32
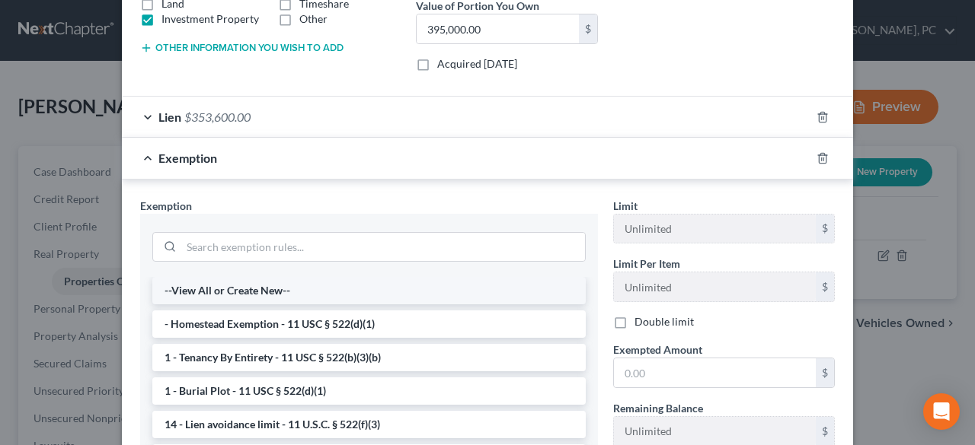
scroll to position [328, 0]
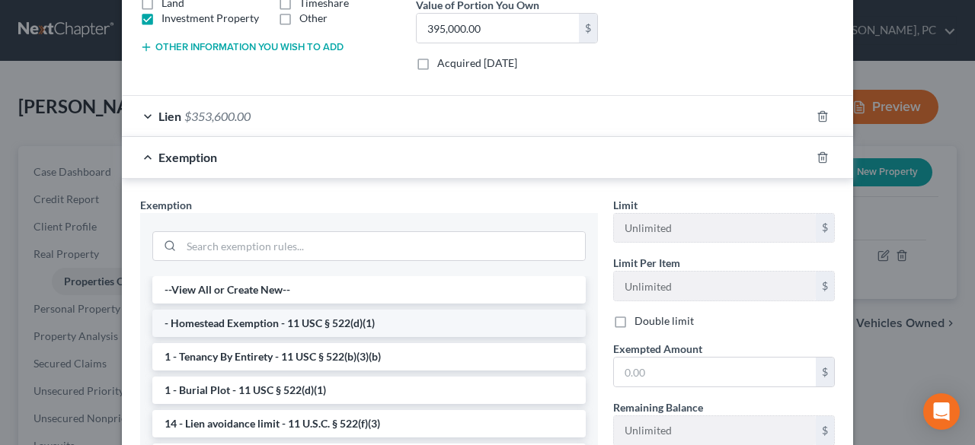
click at [314, 322] on li "- Homestead Exemption - 11 USC § 522(d)(1)" at bounding box center [368, 323] width 433 height 27
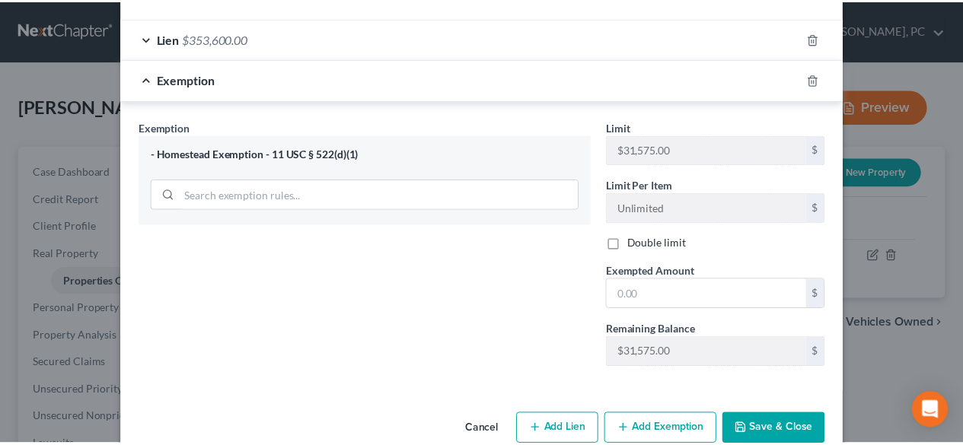
scroll to position [432, 0]
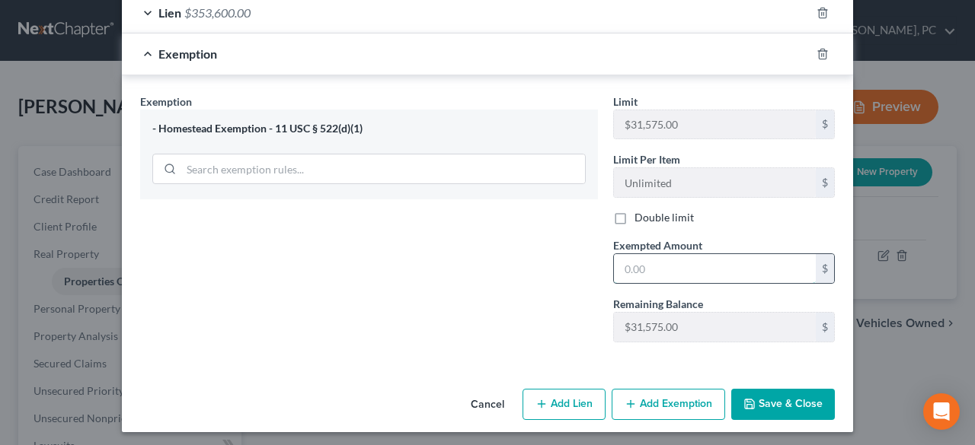
click at [621, 271] on input "text" at bounding box center [715, 268] width 202 height 29
type input "31,575"
click at [753, 395] on button "Save & Close" at bounding box center [783, 405] width 104 height 32
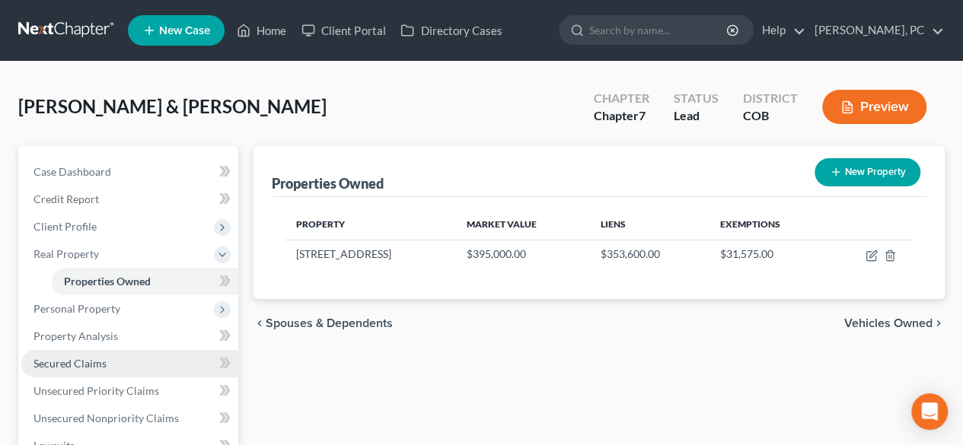
drag, startPoint x: 93, startPoint y: 359, endPoint x: 213, endPoint y: 350, distance: 120.6
click at [93, 359] on span "Secured Claims" at bounding box center [70, 363] width 73 height 13
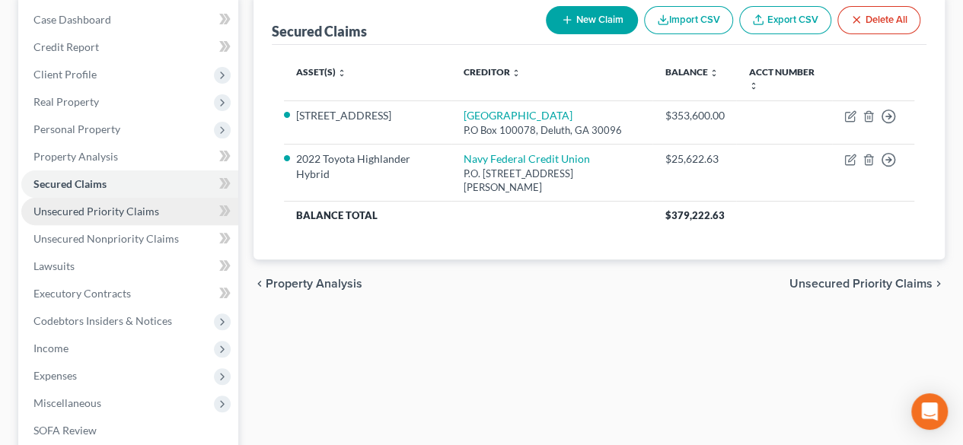
click at [129, 202] on link "Unsecured Priority Claims" at bounding box center [129, 211] width 217 height 27
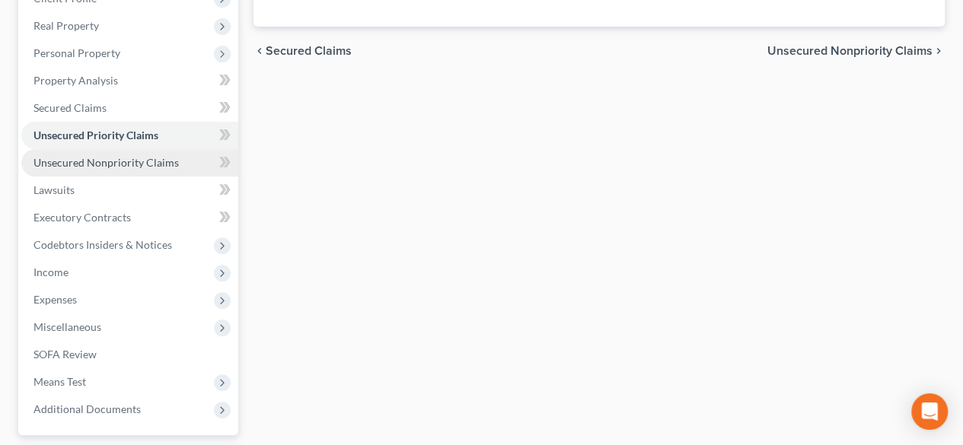
click at [140, 158] on span "Unsecured Nonpriority Claims" at bounding box center [106, 162] width 145 height 13
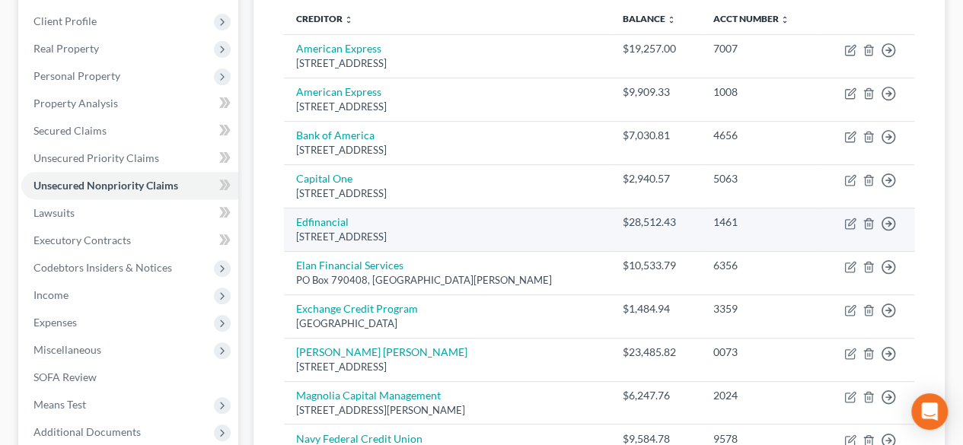
scroll to position [228, 0]
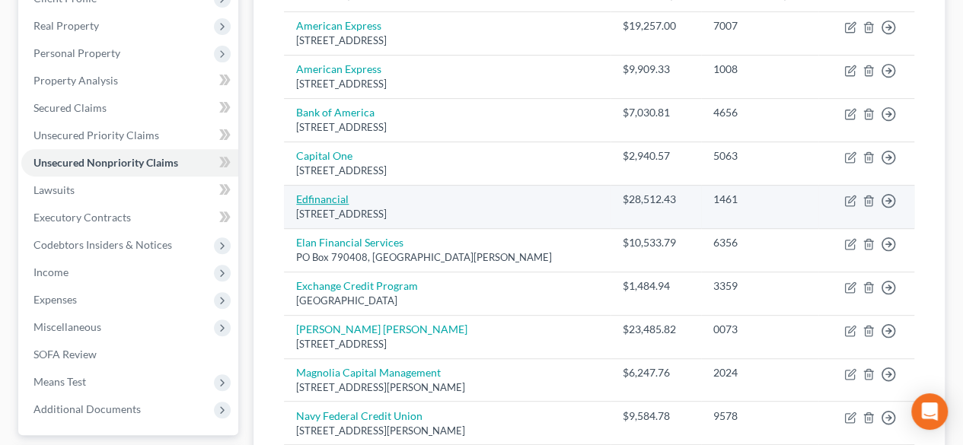
click at [337, 196] on link "Edfinancial" at bounding box center [322, 199] width 53 height 13
select select "44"
select select "17"
select select "1"
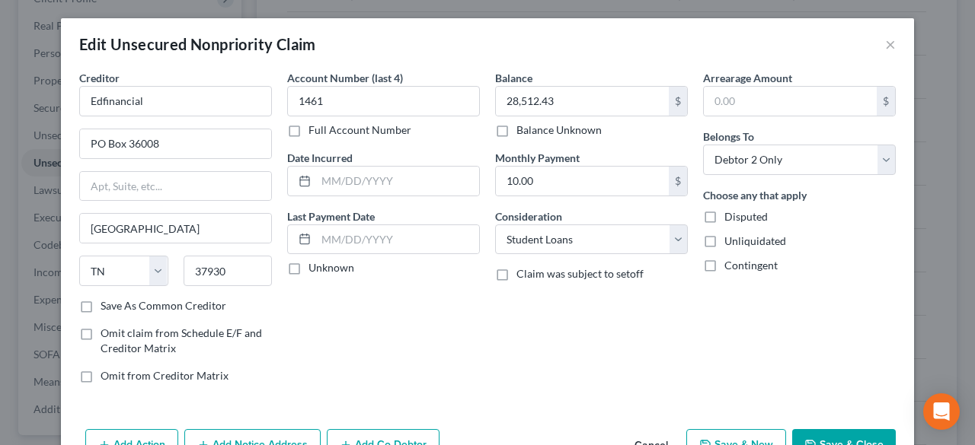
click at [806, 430] on button "Save & Close" at bounding box center [844, 445] width 104 height 32
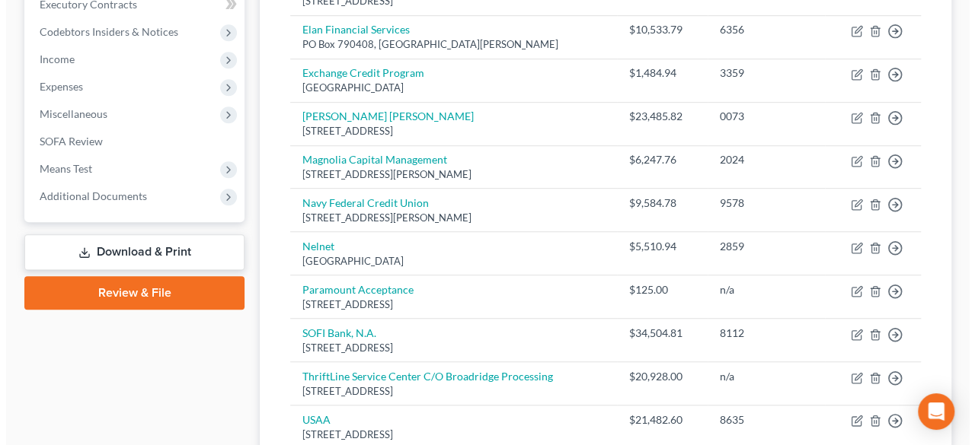
scroll to position [457, 0]
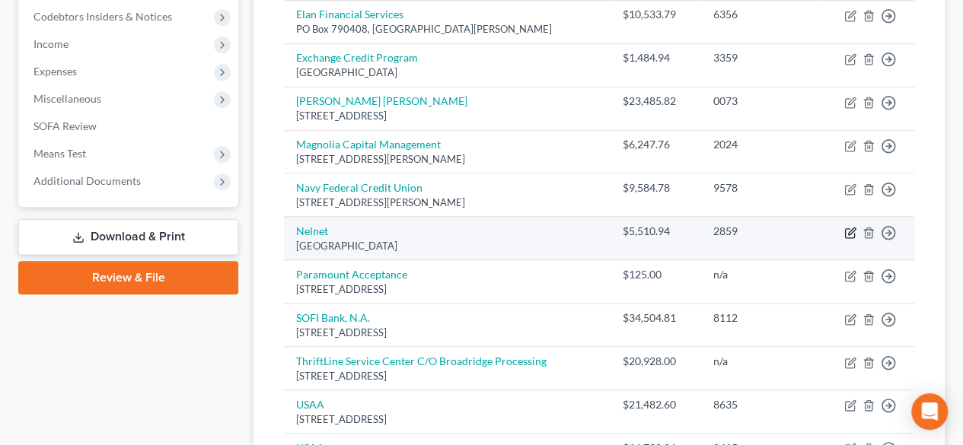
click at [851, 228] on icon "button" at bounding box center [850, 233] width 12 height 12
select select "30"
select select "17"
select select "0"
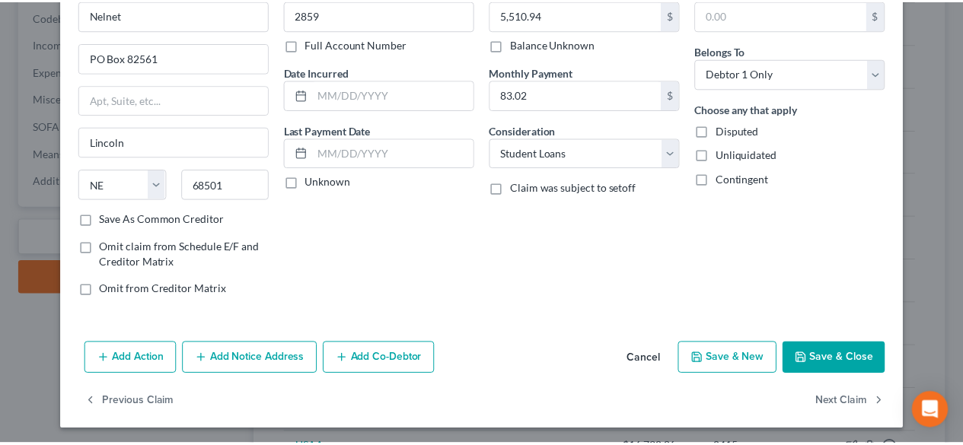
scroll to position [87, 0]
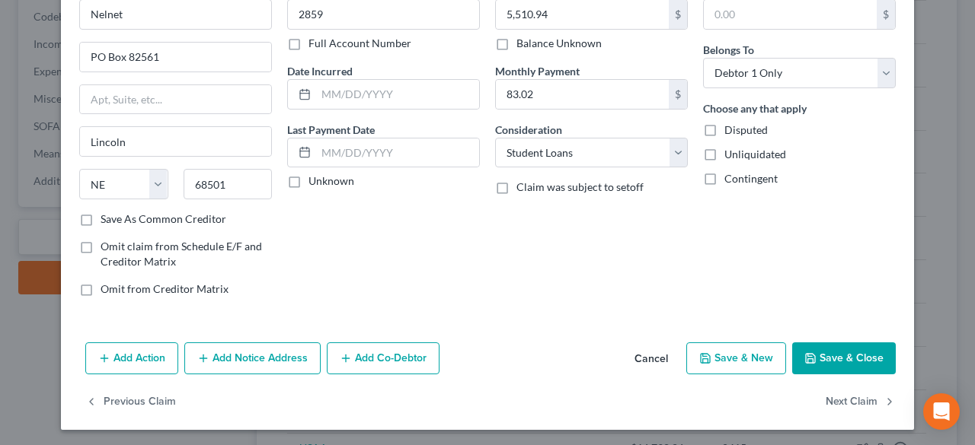
click at [832, 356] on button "Save & Close" at bounding box center [844, 359] width 104 height 32
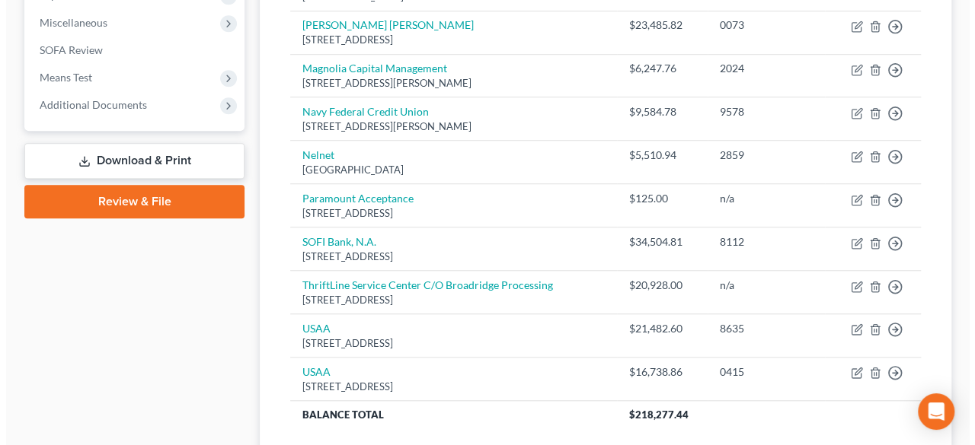
scroll to position [609, 0]
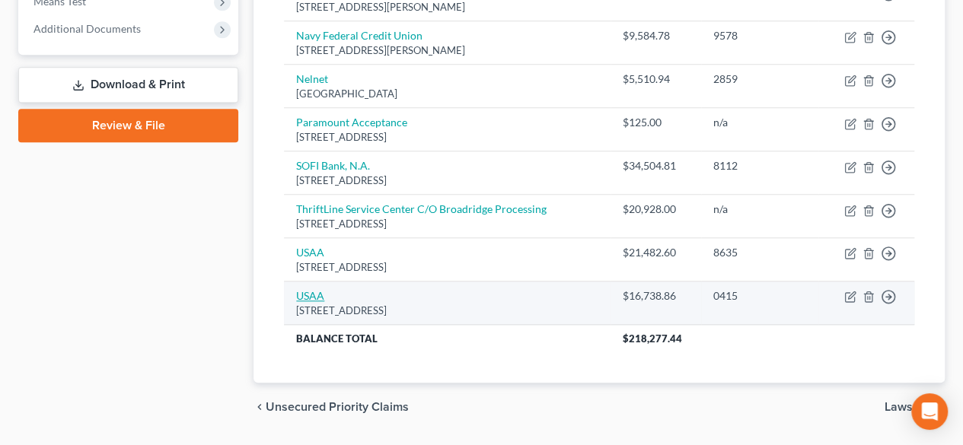
click at [317, 289] on link "USAA" at bounding box center [310, 295] width 28 height 13
select select "45"
select select "14"
select select "0"
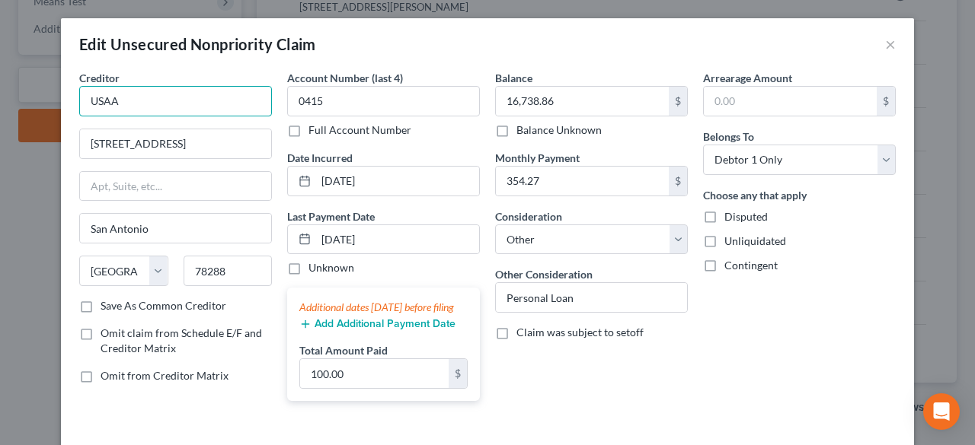
click at [235, 96] on input "USAA" at bounding box center [175, 101] width 193 height 30
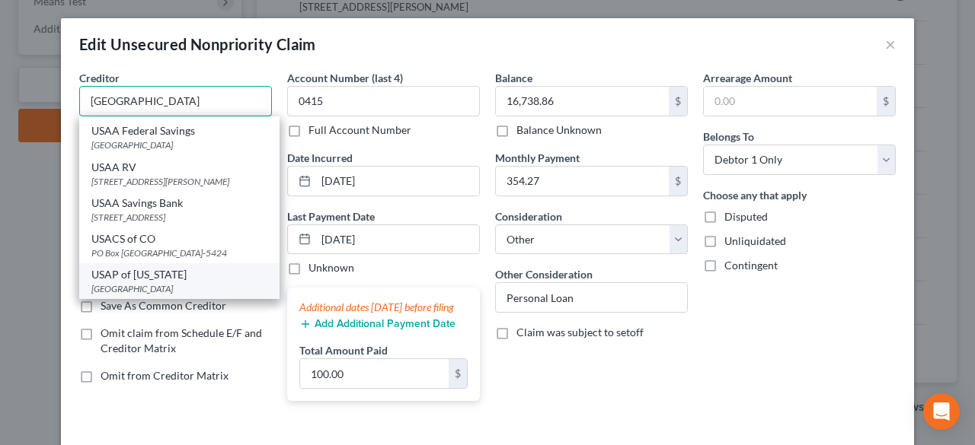
scroll to position [697, 0]
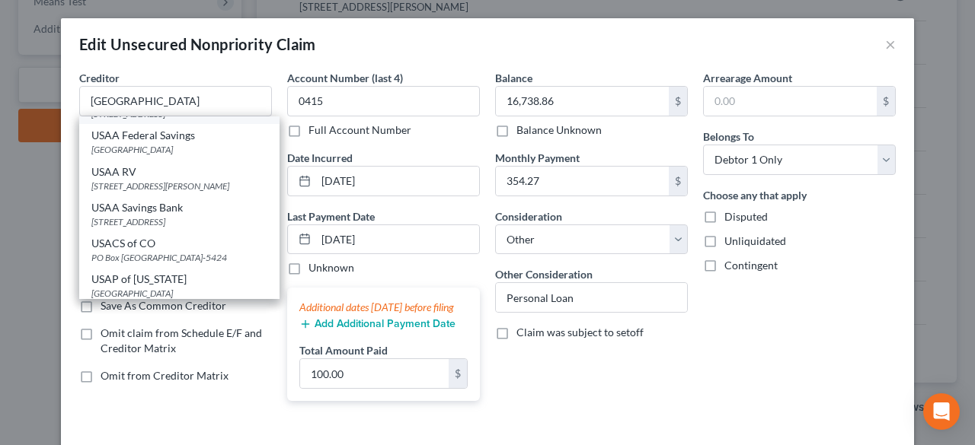
click at [119, 107] on div "USAA" at bounding box center [179, 99] width 176 height 15
type input "USAA"
type input "PO Box 33009"
type input "78265"
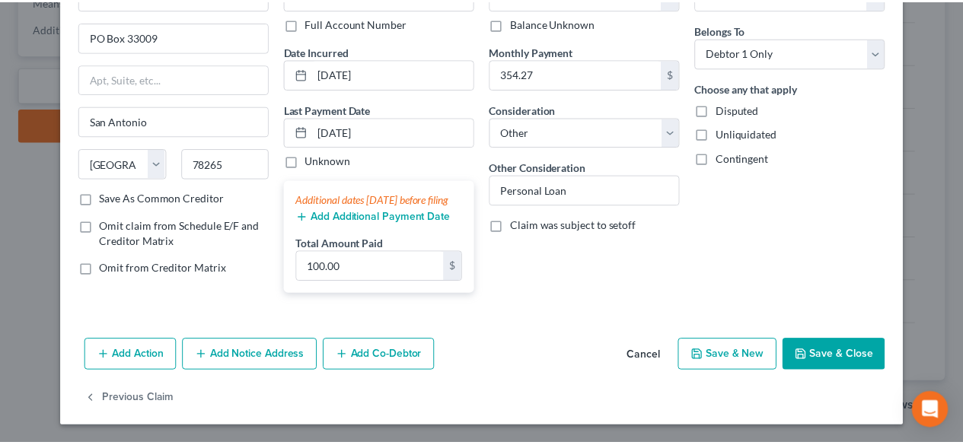
scroll to position [120, 0]
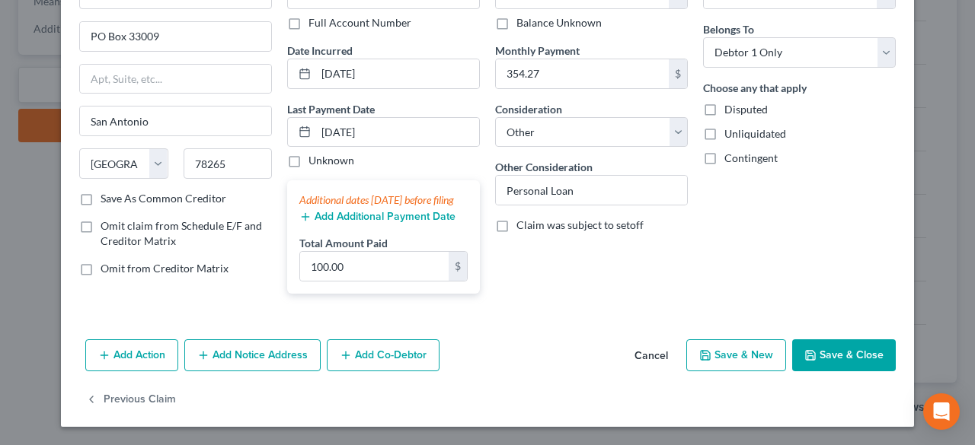
click at [825, 357] on button "Save & Close" at bounding box center [844, 356] width 104 height 32
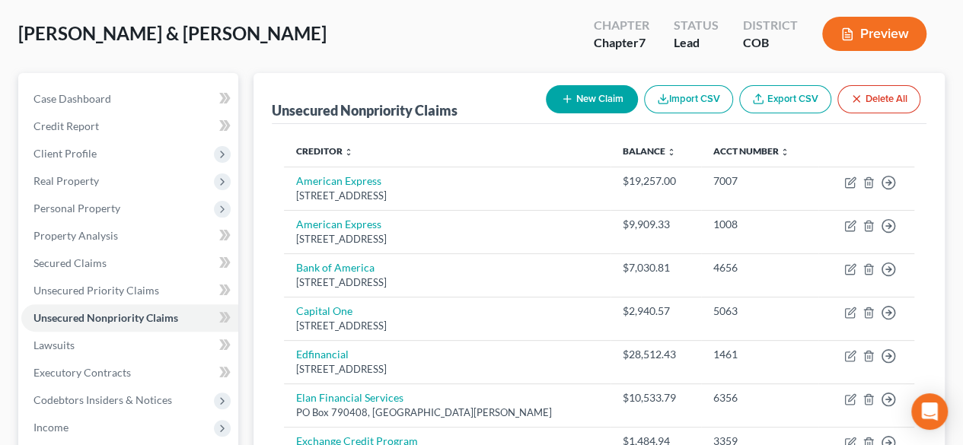
scroll to position [0, 0]
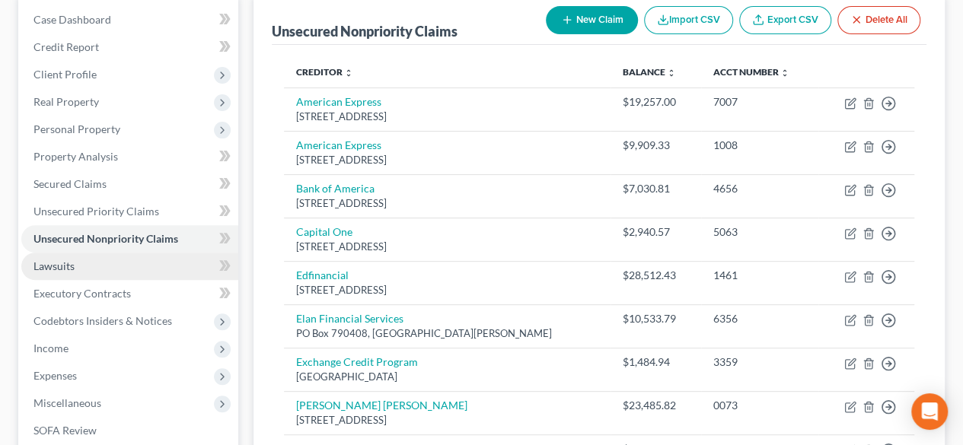
click at [49, 270] on span "Lawsuits" at bounding box center [54, 266] width 41 height 13
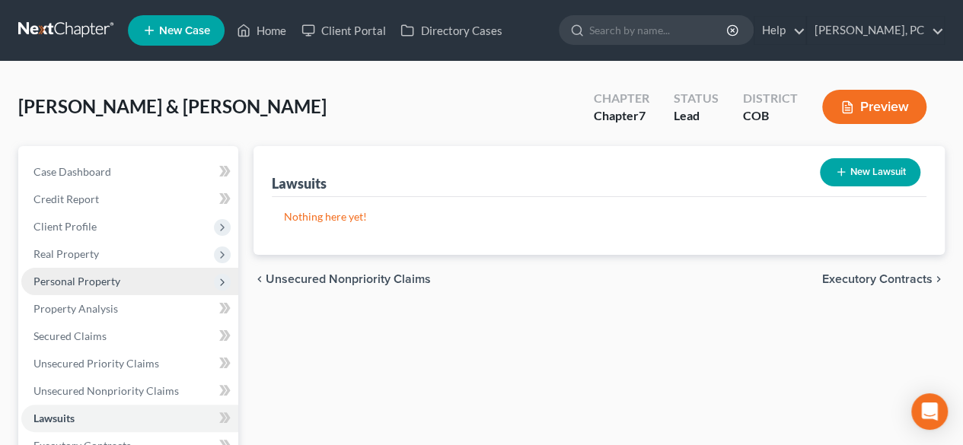
scroll to position [152, 0]
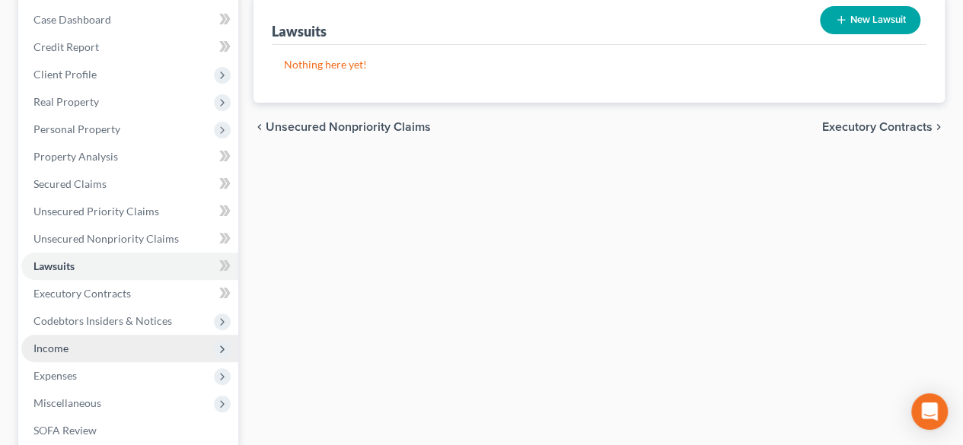
click at [46, 340] on span "Income" at bounding box center [129, 348] width 217 height 27
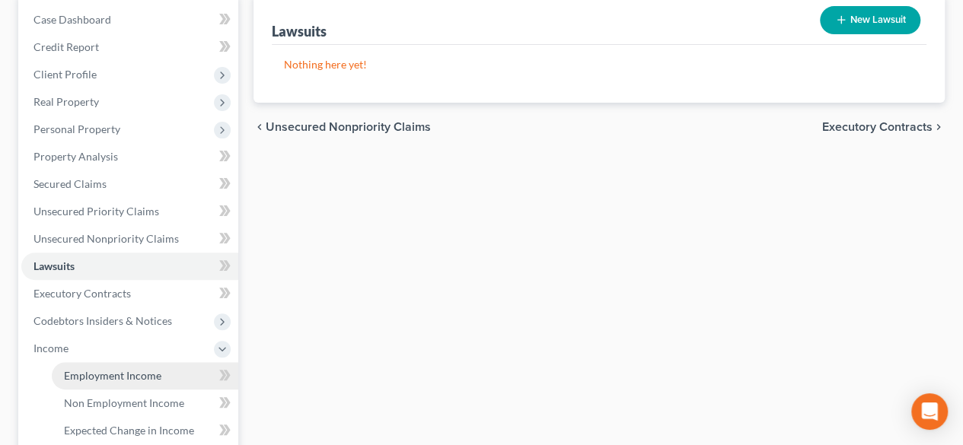
click at [76, 377] on span "Employment Income" at bounding box center [112, 375] width 97 height 13
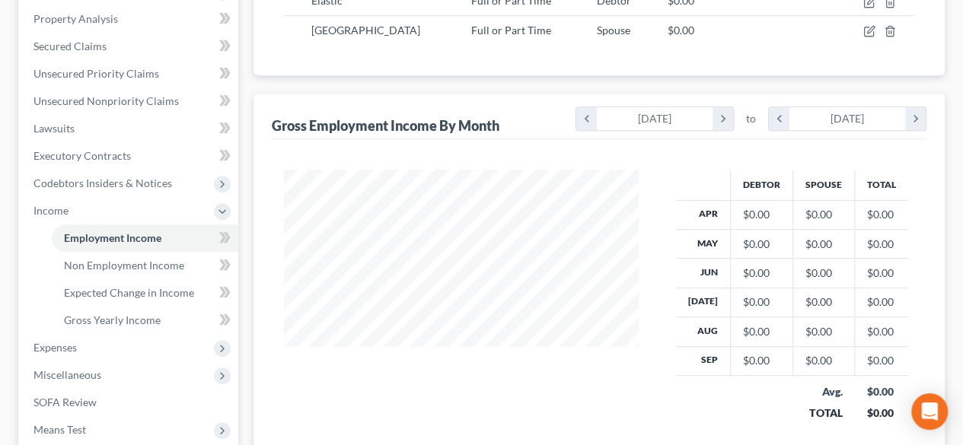
scroll to position [305, 0]
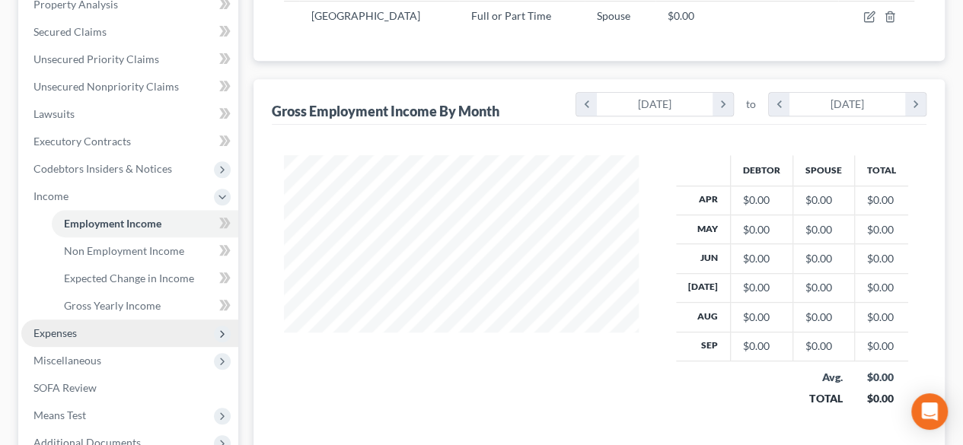
click at [57, 337] on span "Expenses" at bounding box center [55, 333] width 43 height 13
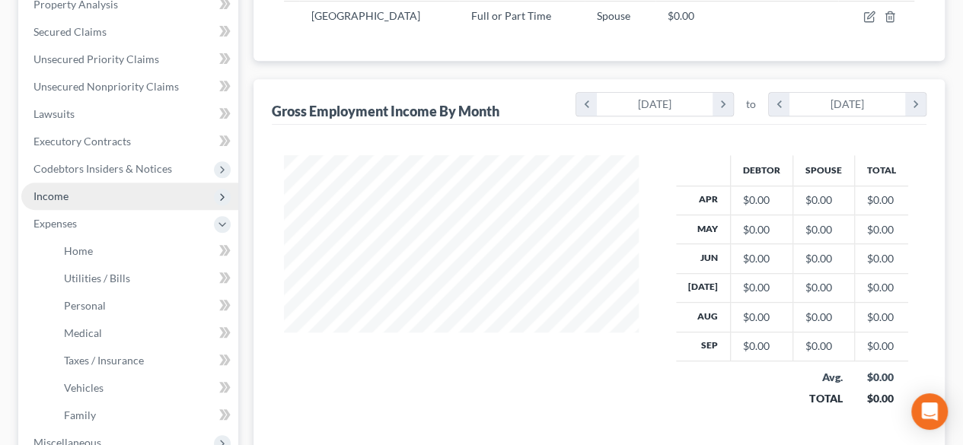
click at [49, 191] on span "Income" at bounding box center [51, 196] width 35 height 13
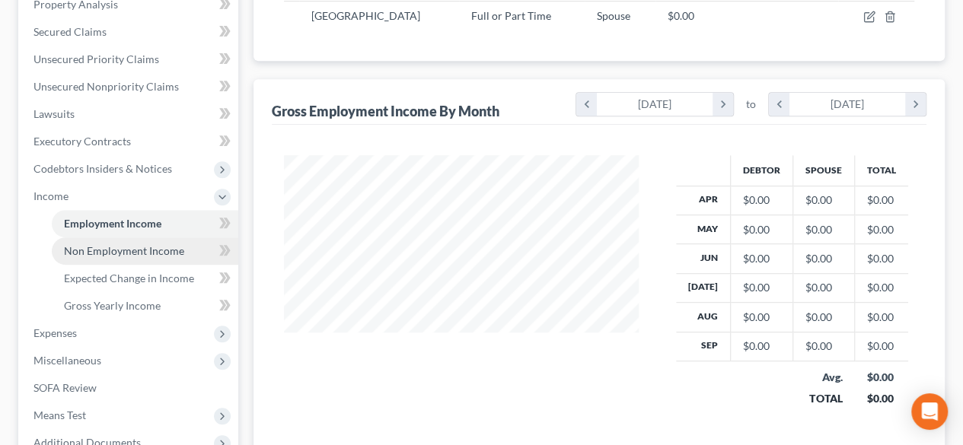
click at [126, 257] on link "Non Employment Income" at bounding box center [145, 251] width 187 height 27
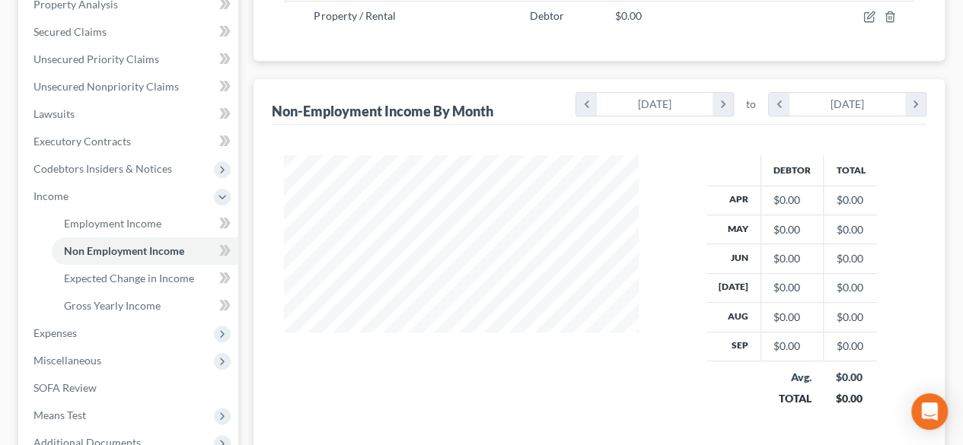
scroll to position [381, 0]
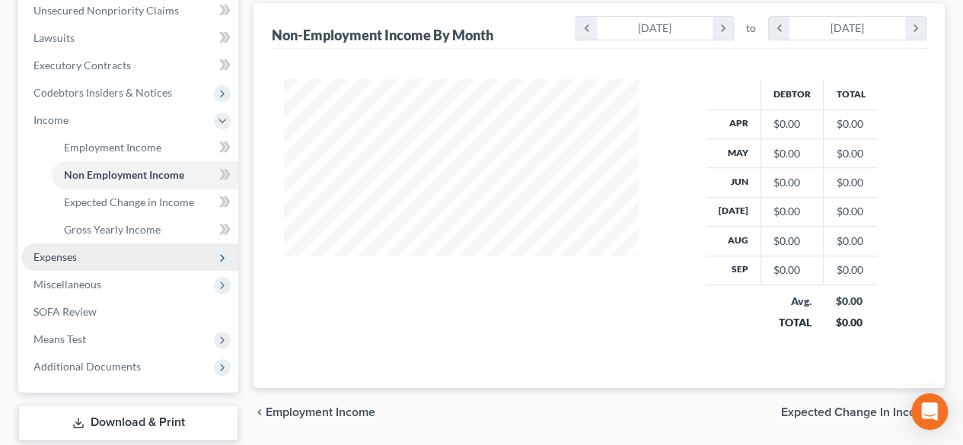
click at [54, 257] on span "Expenses" at bounding box center [55, 257] width 43 height 13
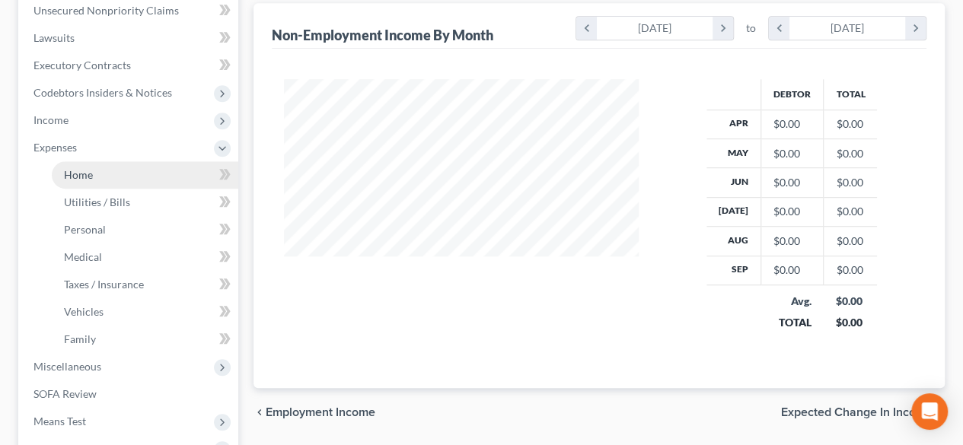
click at [83, 172] on span "Home" at bounding box center [78, 174] width 29 height 13
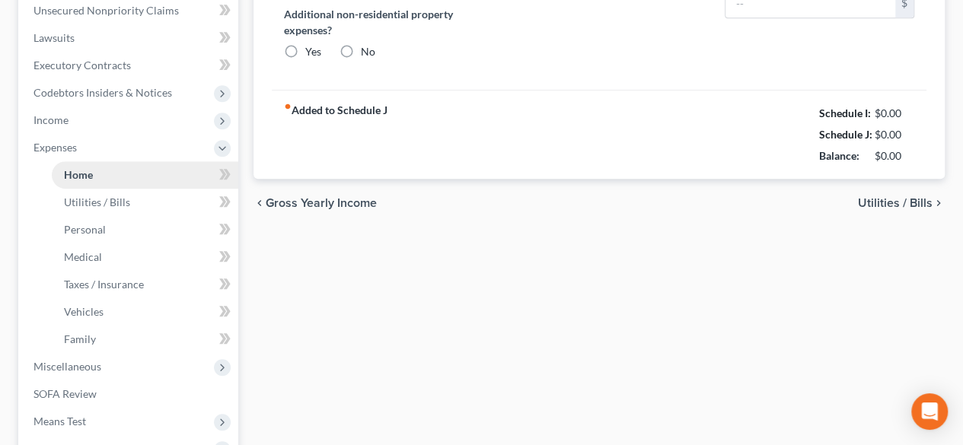
type input "4,989.38"
type input "2,832.79"
radio input "true"
type input "0.00"
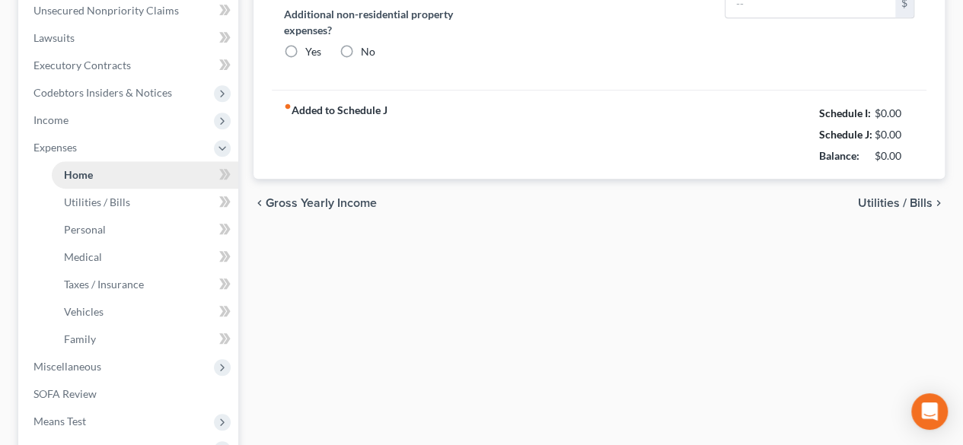
type input "0.00"
type input "350.00"
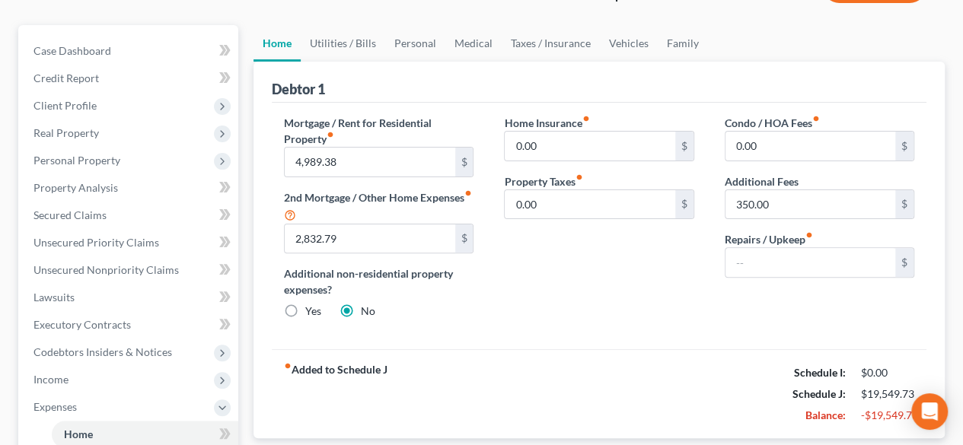
scroll to position [76, 0]
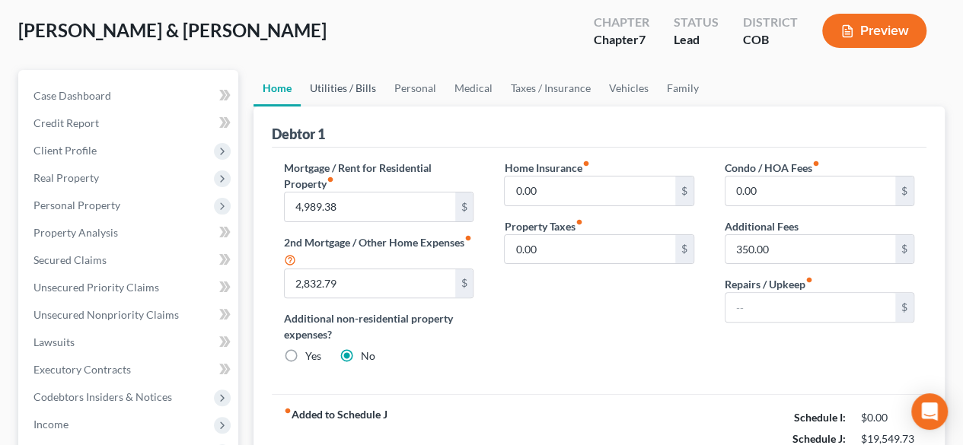
click at [356, 80] on link "Utilities / Bills" at bounding box center [343, 88] width 85 height 37
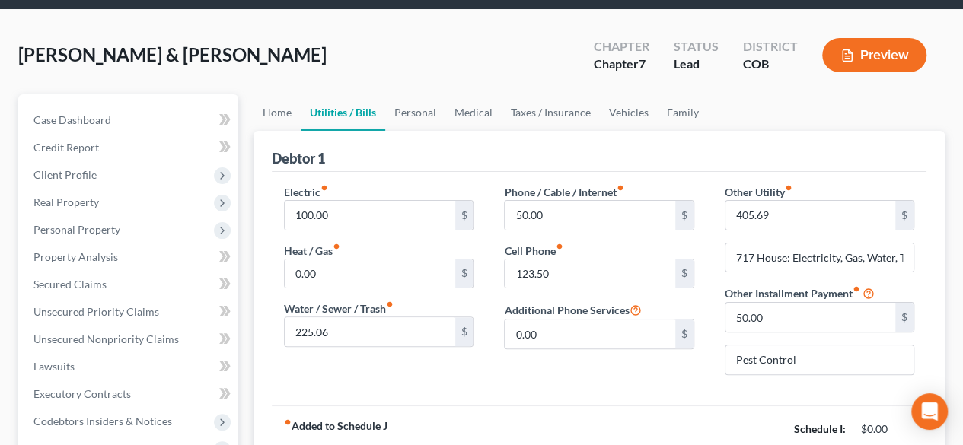
scroll to position [76, 0]
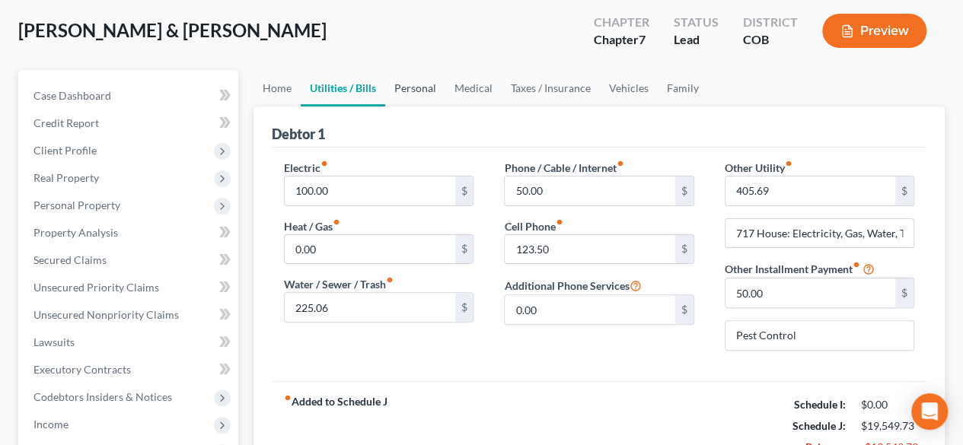
click at [425, 90] on link "Personal" at bounding box center [415, 88] width 60 height 37
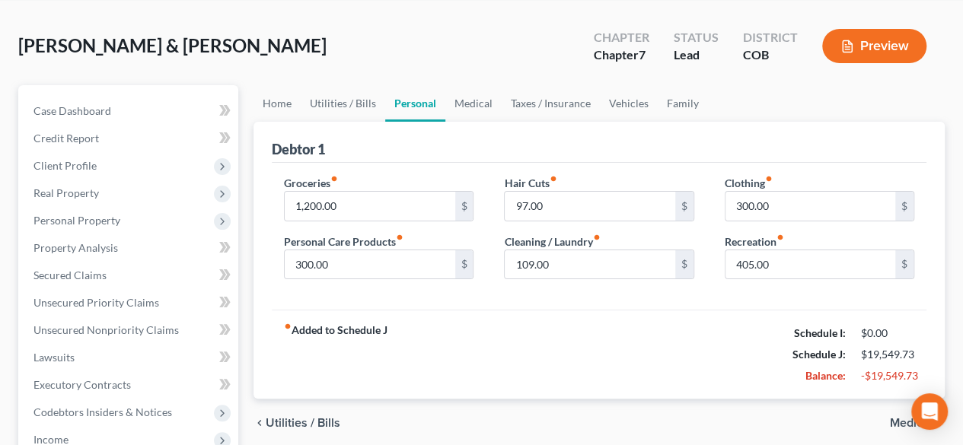
scroll to position [76, 0]
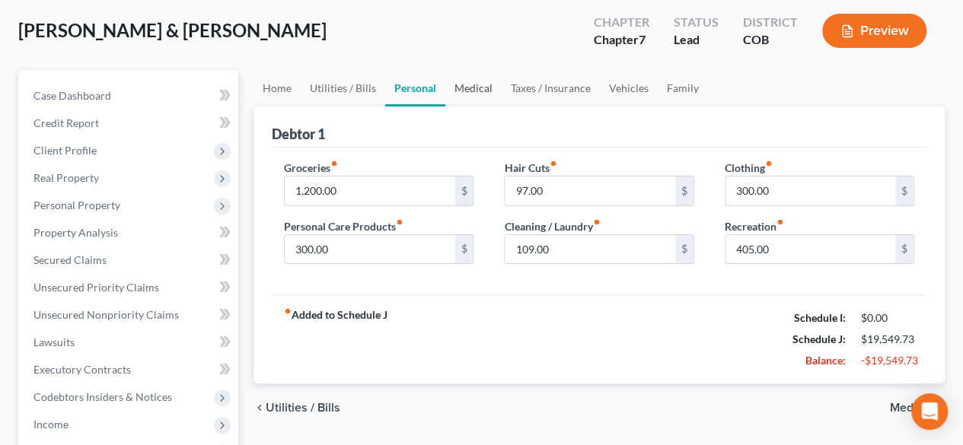
click at [466, 87] on link "Medical" at bounding box center [473, 88] width 56 height 37
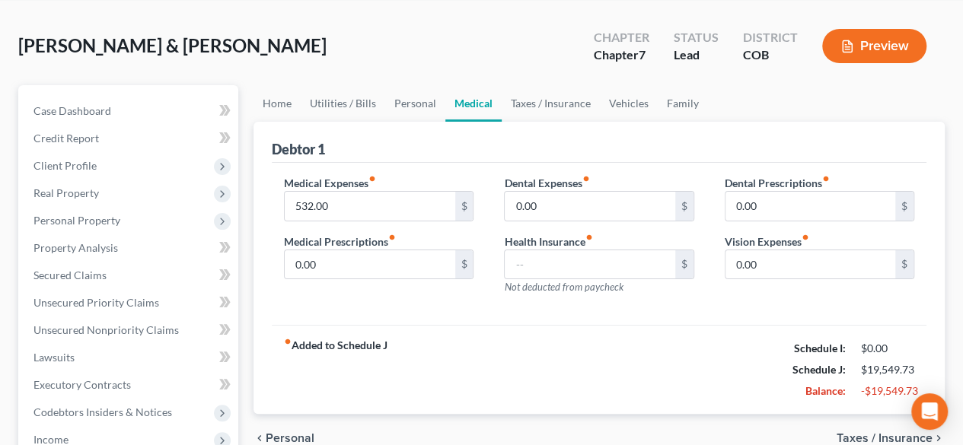
scroll to position [76, 0]
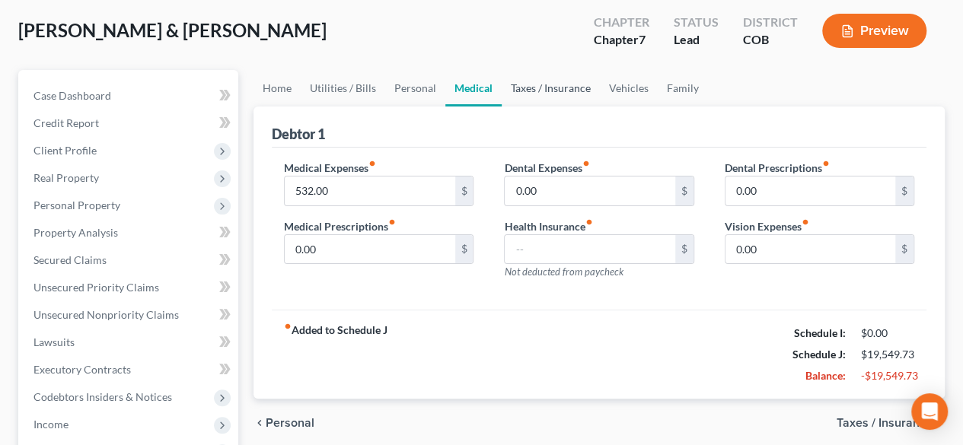
click at [555, 81] on link "Taxes / Insurance" at bounding box center [551, 88] width 98 height 37
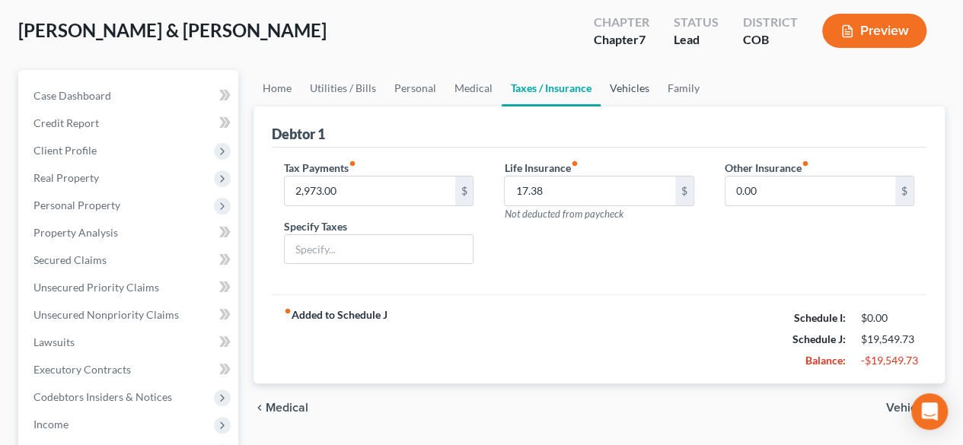
click at [623, 92] on link "Vehicles" at bounding box center [630, 88] width 58 height 37
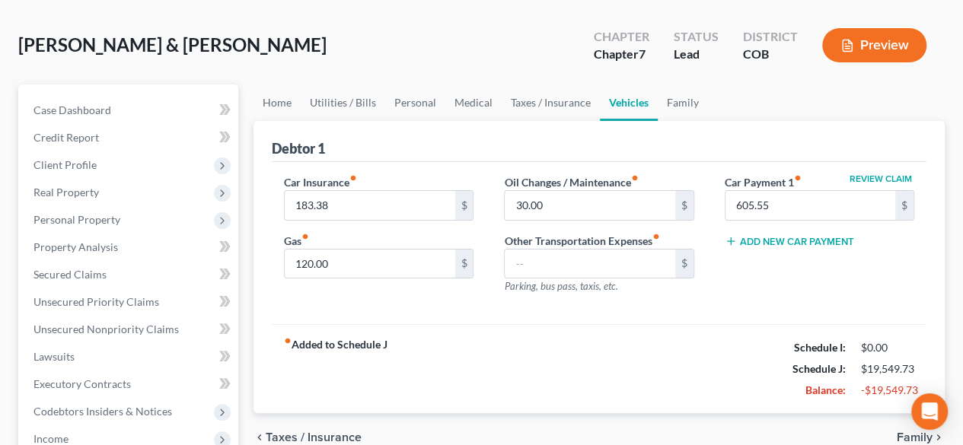
scroll to position [76, 0]
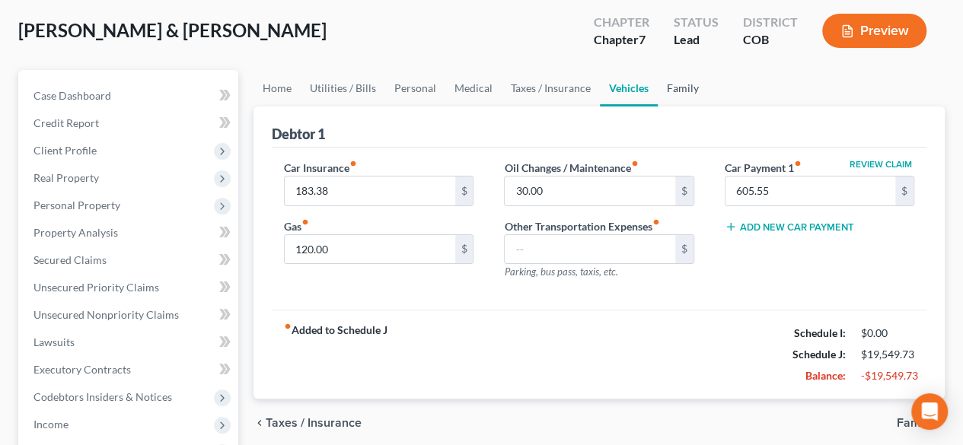
click at [674, 86] on link "Family" at bounding box center [683, 88] width 50 height 37
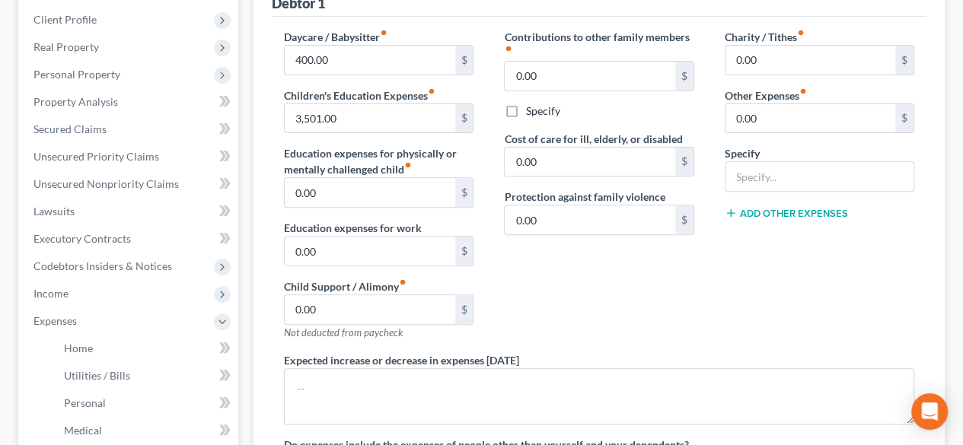
scroll to position [228, 0]
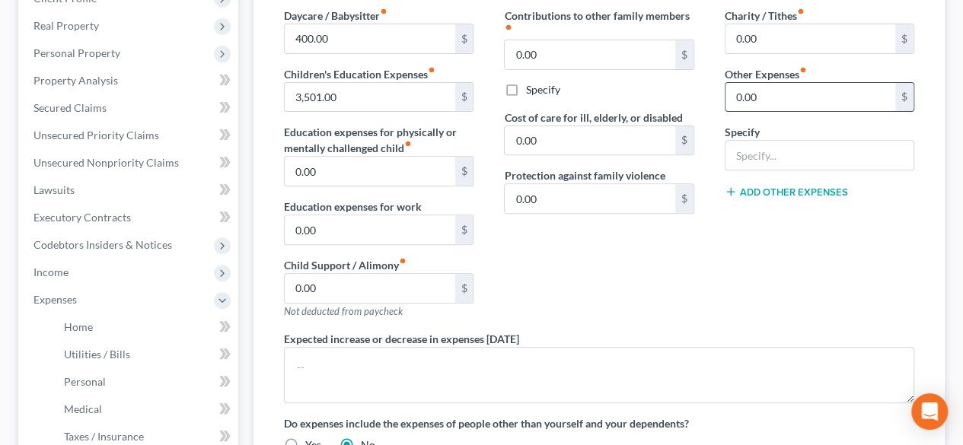
click at [762, 96] on input "0.00" at bounding box center [811, 97] width 170 height 29
type input "150"
type input "Incidentals & Emergencies"
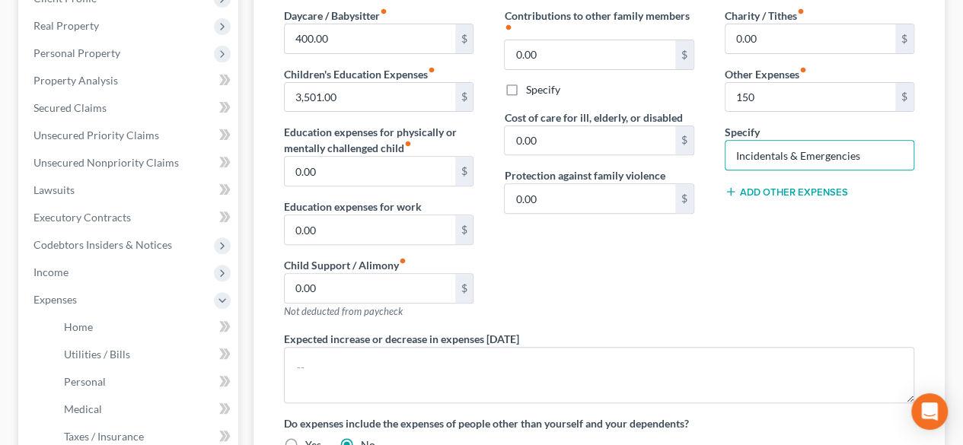
click at [678, 231] on div "Contributions to other family members fiber_manual_record 0.00 $ Specify Cost o…" at bounding box center [599, 170] width 220 height 324
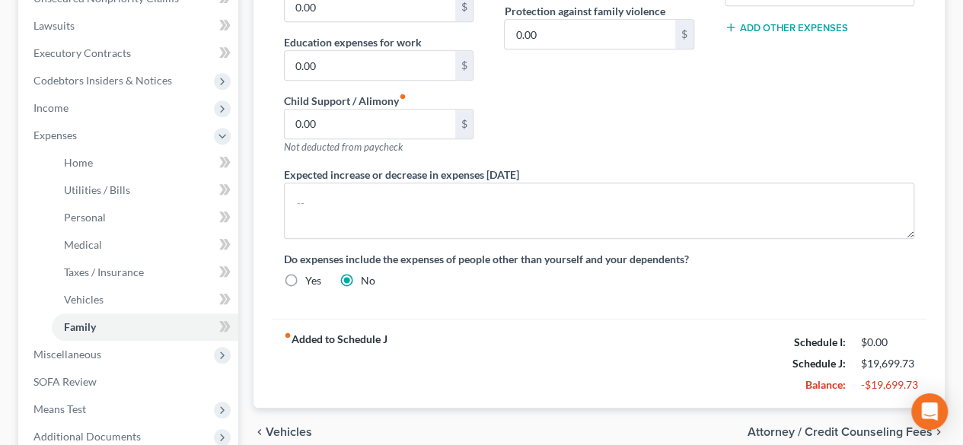
scroll to position [554, 0]
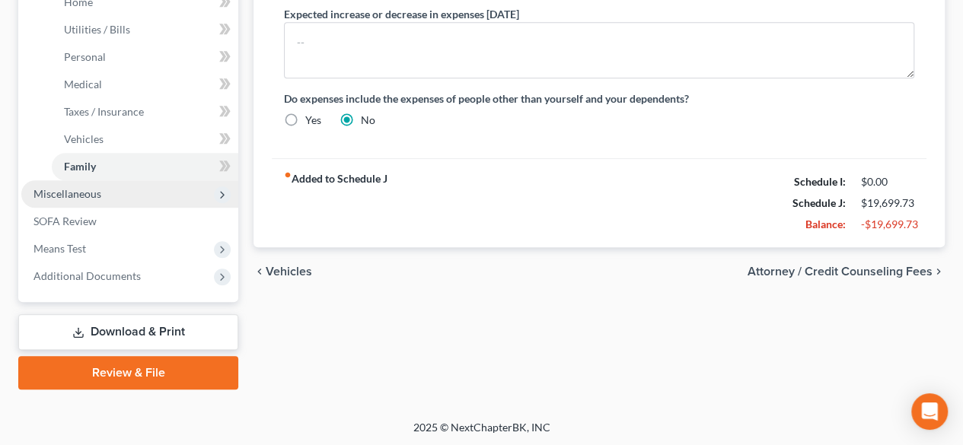
click at [66, 193] on span "Miscellaneous" at bounding box center [68, 193] width 68 height 13
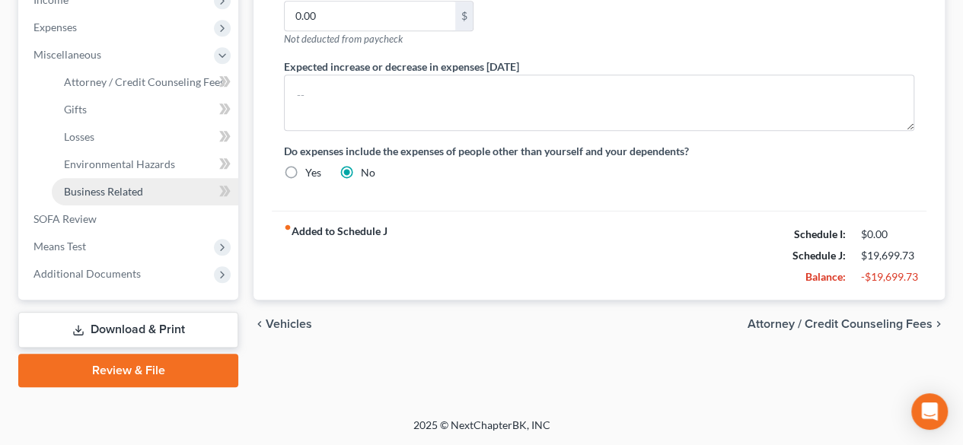
scroll to position [499, 0]
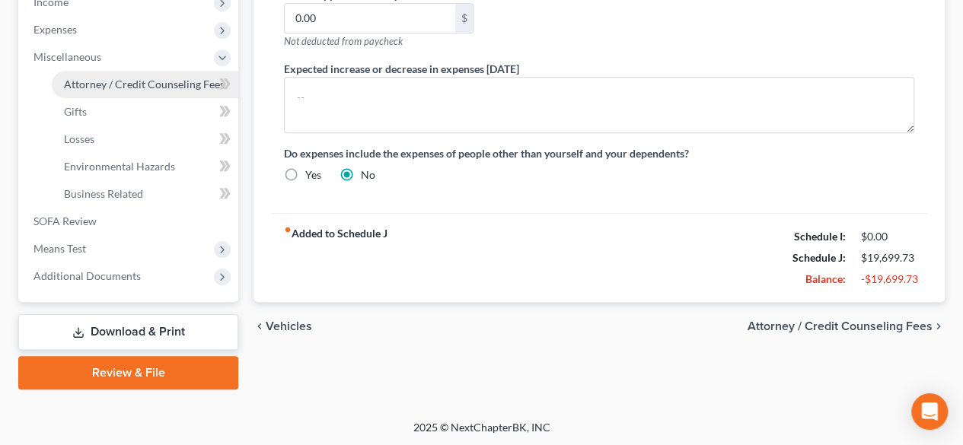
click at [132, 87] on span "Attorney / Credit Counseling Fees" at bounding box center [144, 84] width 161 height 13
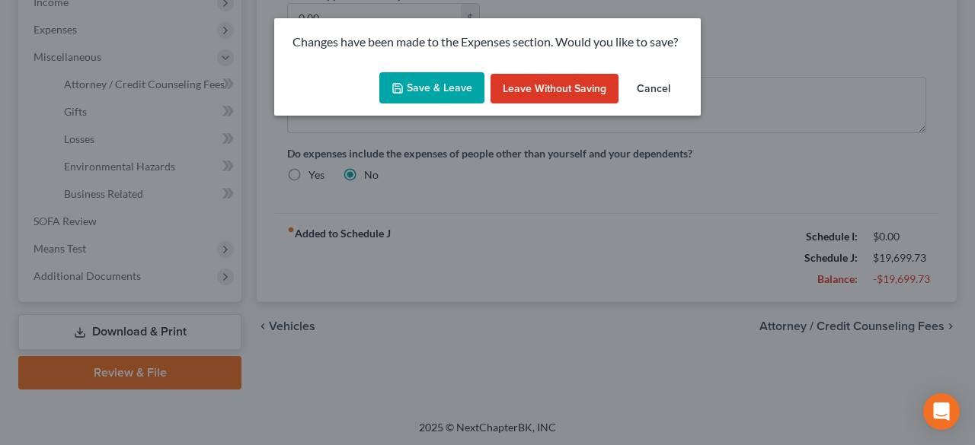
click at [436, 88] on button "Save & Leave" at bounding box center [431, 88] width 105 height 32
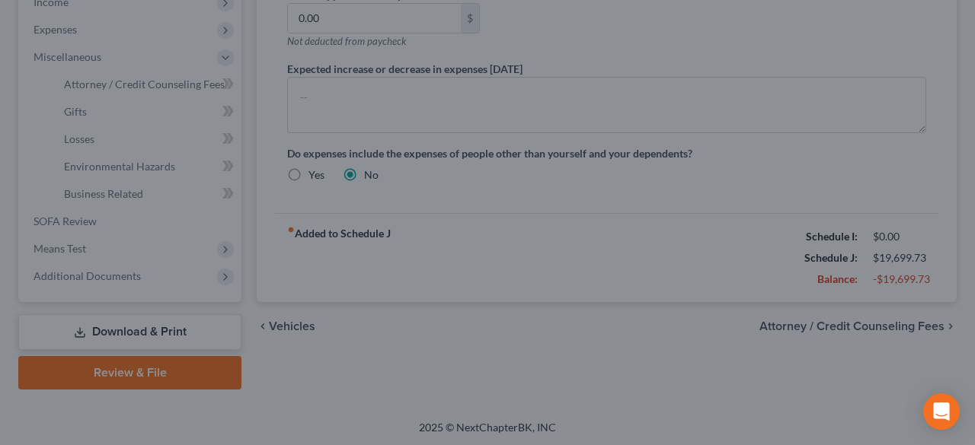
type input "150.00"
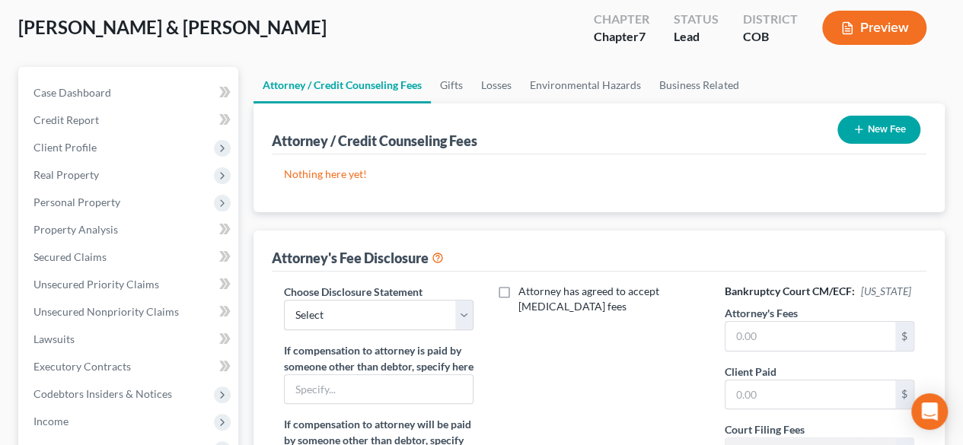
scroll to position [152, 0]
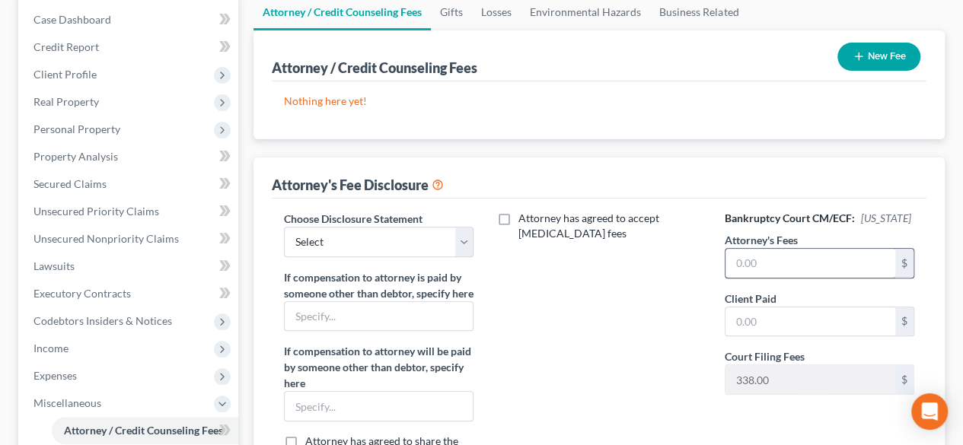
click at [758, 261] on input "text" at bounding box center [811, 263] width 170 height 29
type input "3,500"
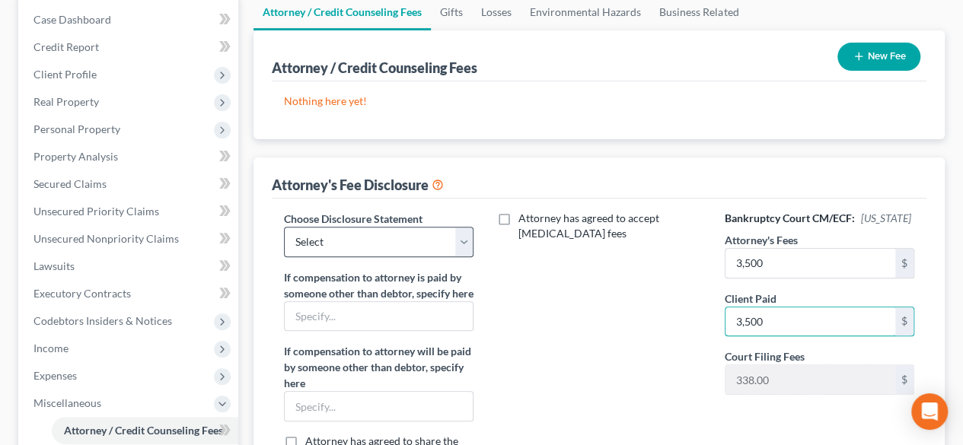
type input "3,500"
drag, startPoint x: 315, startPoint y: 231, endPoint x: 324, endPoint y: 254, distance: 25.3
click at [315, 231] on select "Select Disclosure" at bounding box center [379, 242] width 190 height 30
select select "0"
click at [284, 227] on select "Select Disclosure" at bounding box center [379, 242] width 190 height 30
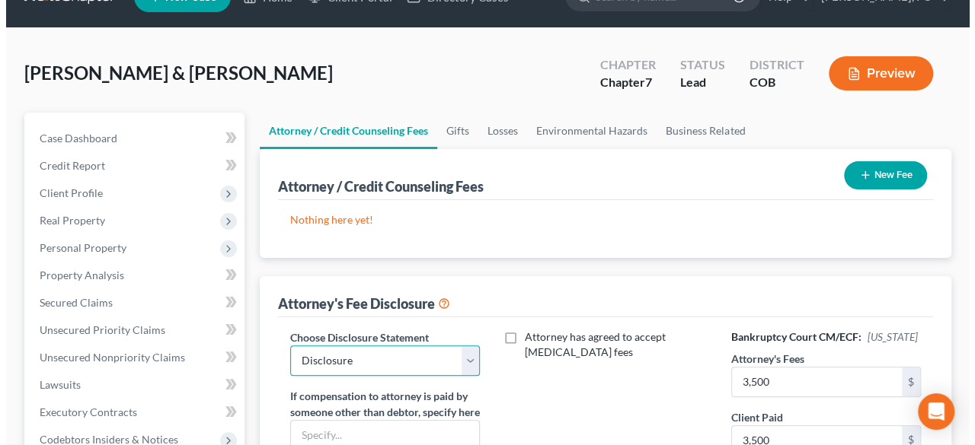
scroll to position [0, 0]
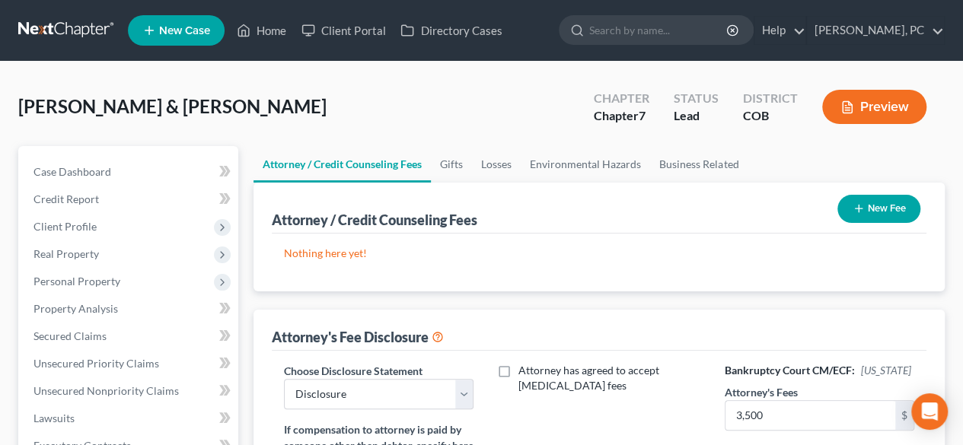
click at [886, 205] on button "New Fee" at bounding box center [879, 209] width 83 height 28
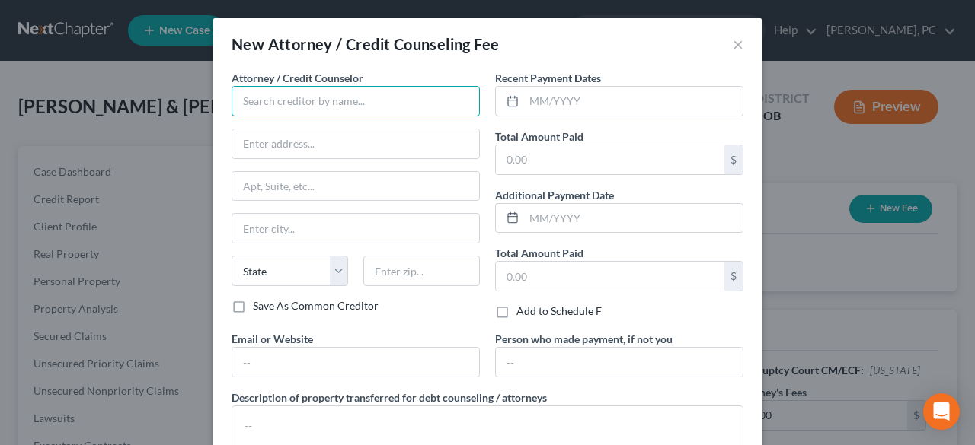
click at [348, 104] on input "text" at bounding box center [355, 101] width 248 height 30
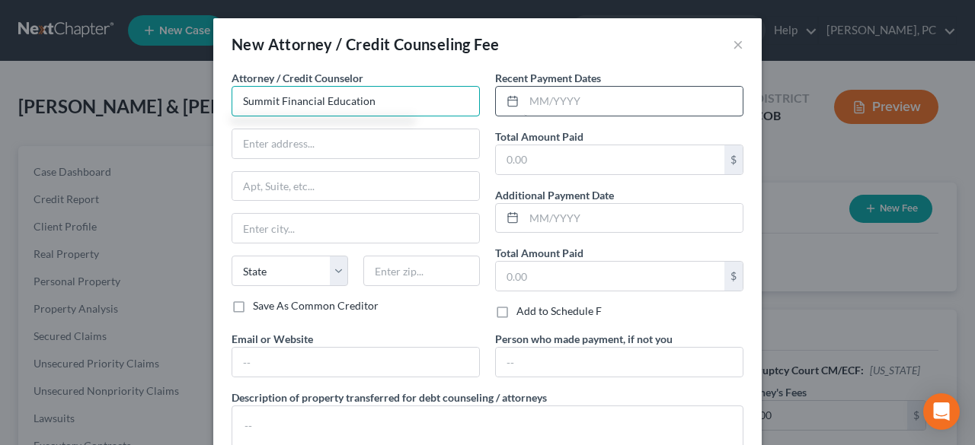
type input "Summit Financial Education"
click at [564, 110] on input "text" at bounding box center [633, 101] width 219 height 29
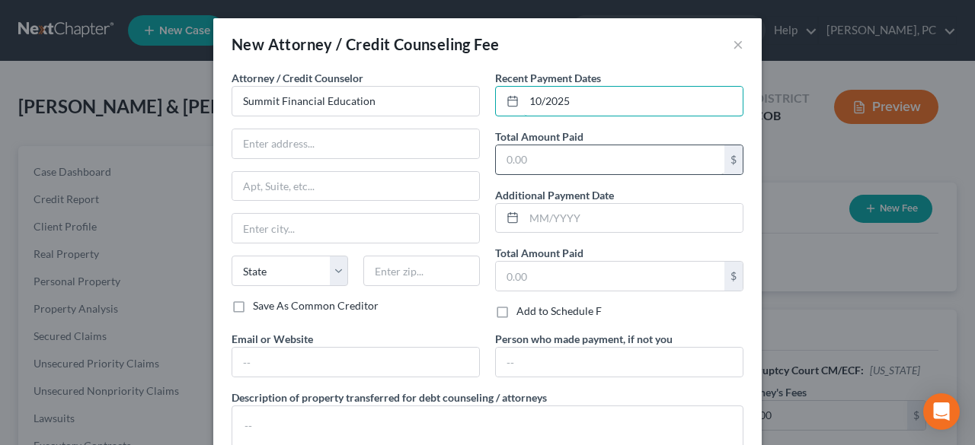
type input "10/2025"
click at [559, 145] on input "text" at bounding box center [610, 159] width 228 height 29
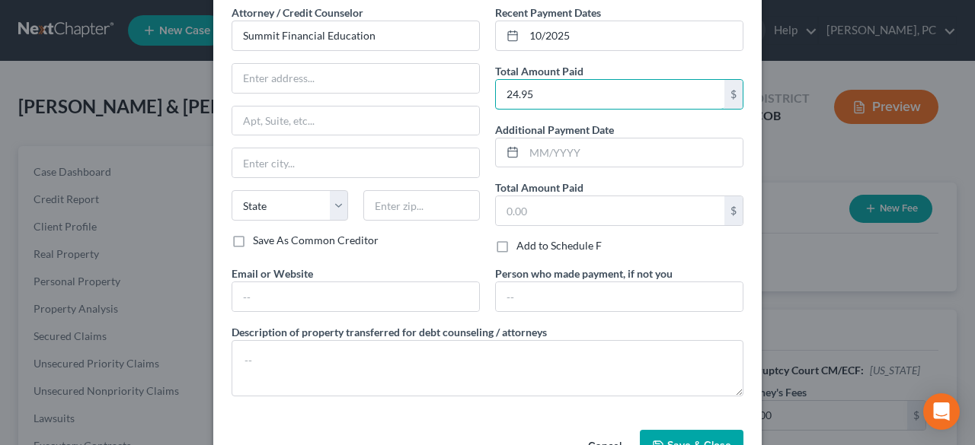
scroll to position [109, 0]
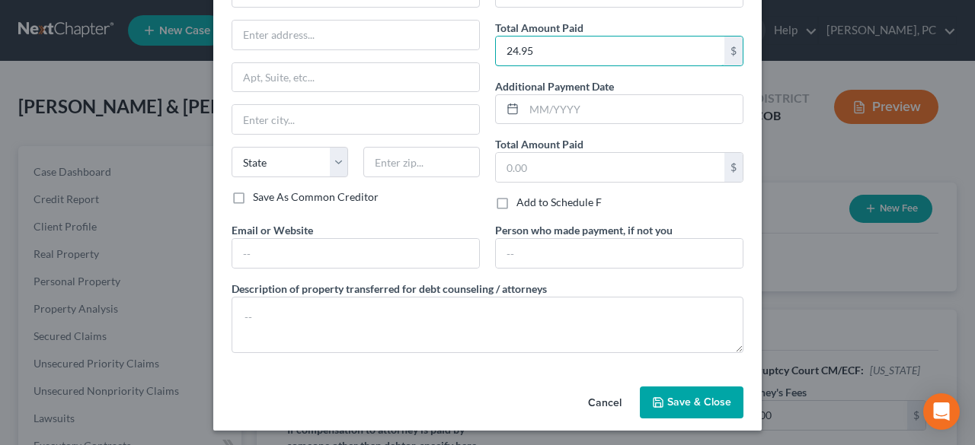
type input "24.95"
click at [670, 397] on span "Save & Close" at bounding box center [699, 402] width 64 height 13
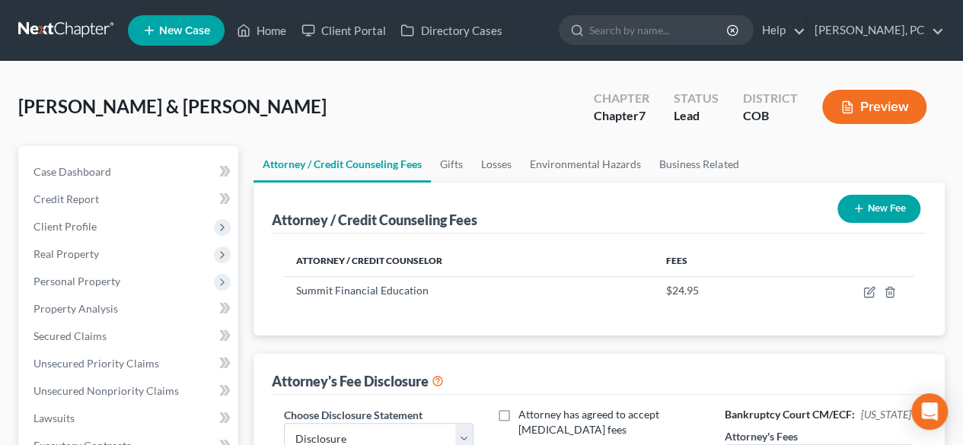
click at [875, 214] on button "New Fee" at bounding box center [879, 209] width 83 height 28
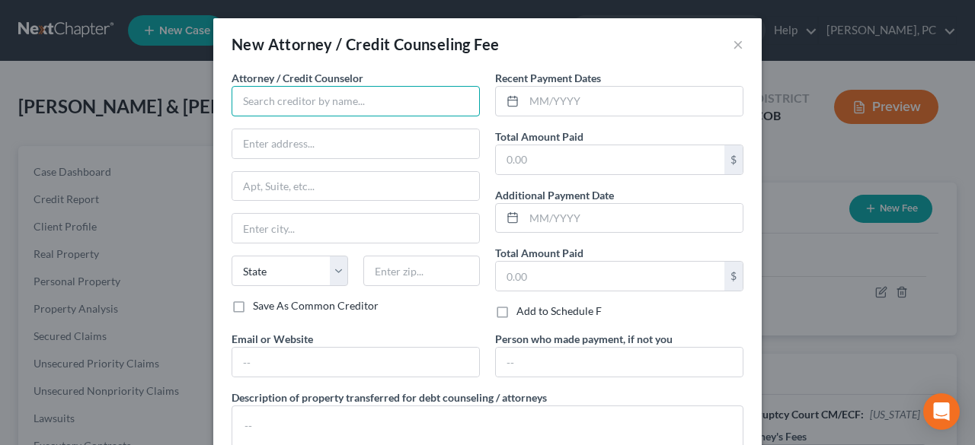
click at [337, 111] on input "text" at bounding box center [355, 101] width 248 height 30
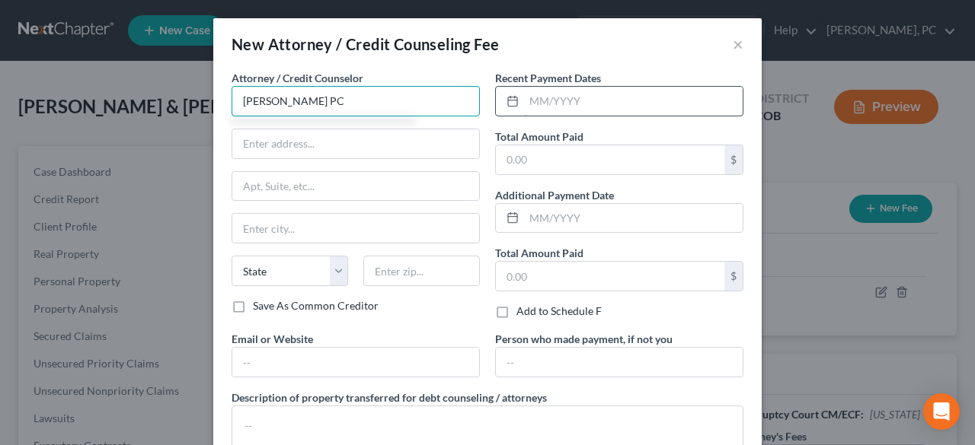
type input "[PERSON_NAME] PC"
click at [543, 112] on input "text" at bounding box center [633, 101] width 219 height 29
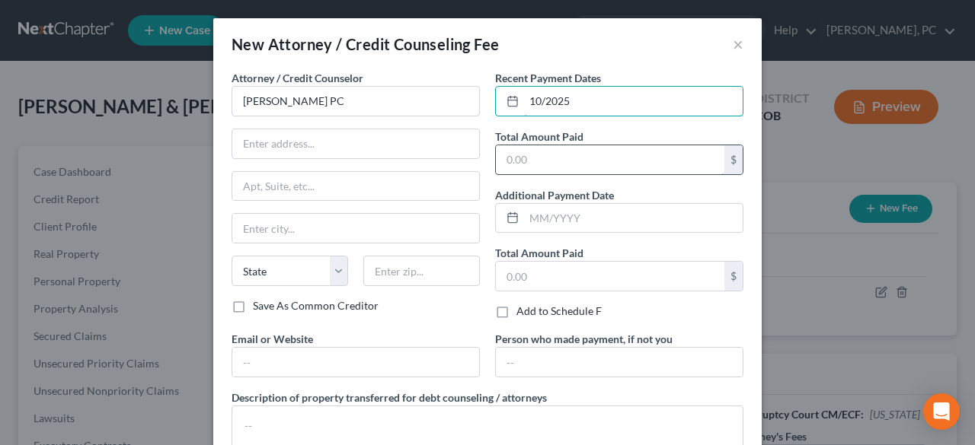
type input "10/2025"
click at [542, 163] on input "text" at bounding box center [610, 159] width 228 height 29
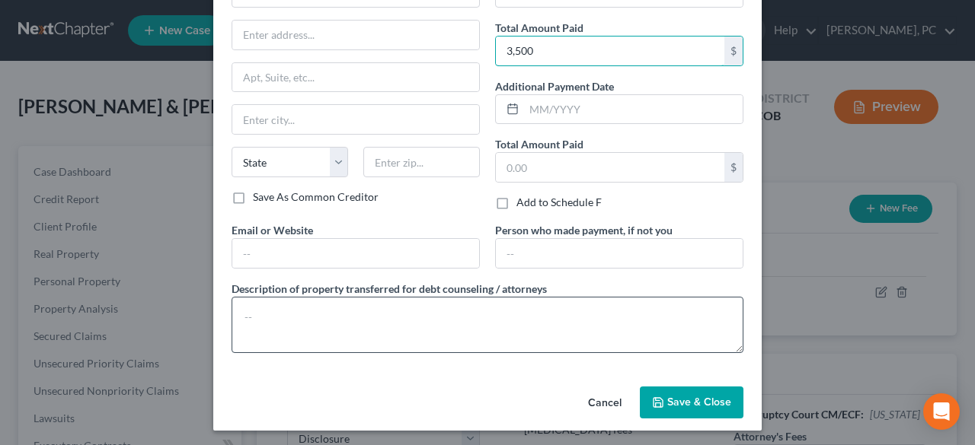
type input "3,500"
click at [336, 331] on textarea at bounding box center [487, 325] width 512 height 56
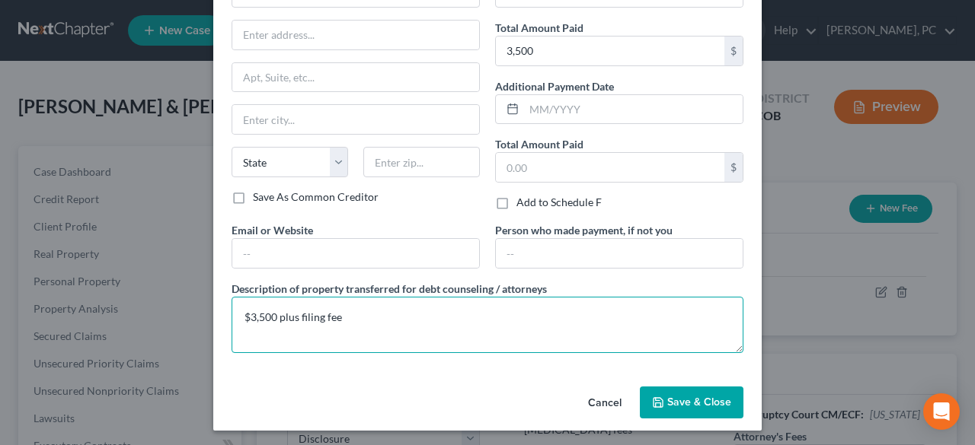
type textarea "$3,500 plus filing fee"
click at [657, 405] on icon "button" at bounding box center [658, 403] width 12 height 12
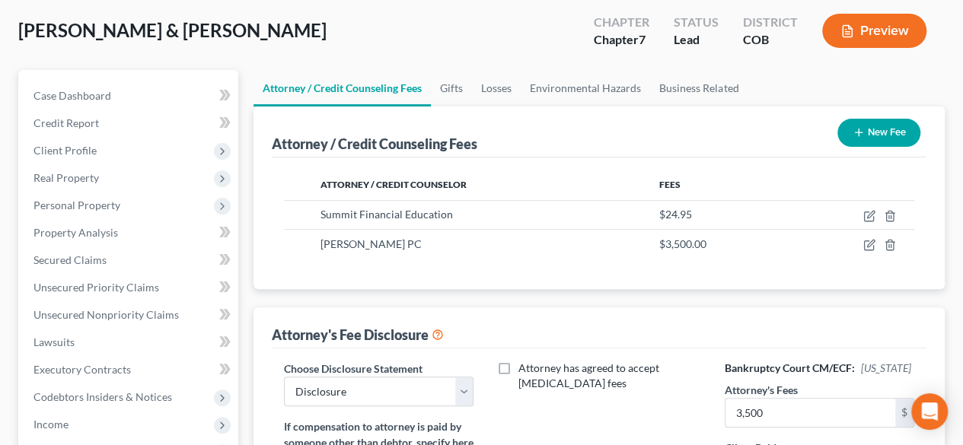
scroll to position [0, 0]
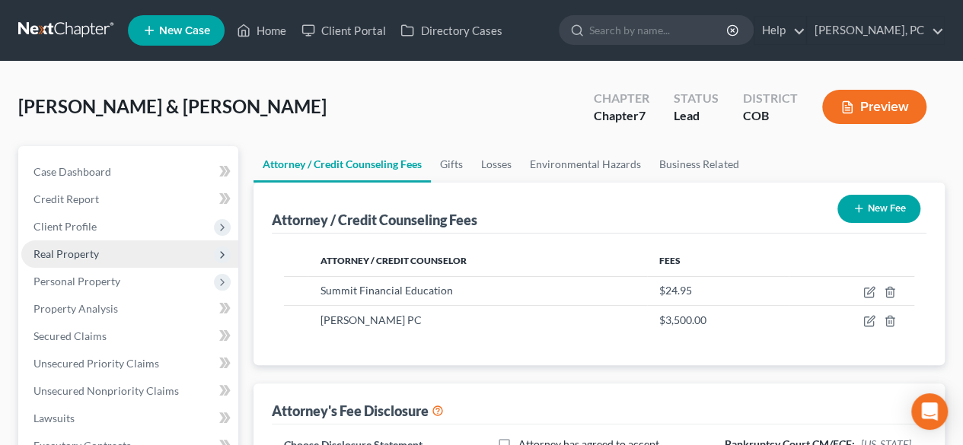
click at [75, 254] on span "Real Property" at bounding box center [66, 253] width 65 height 13
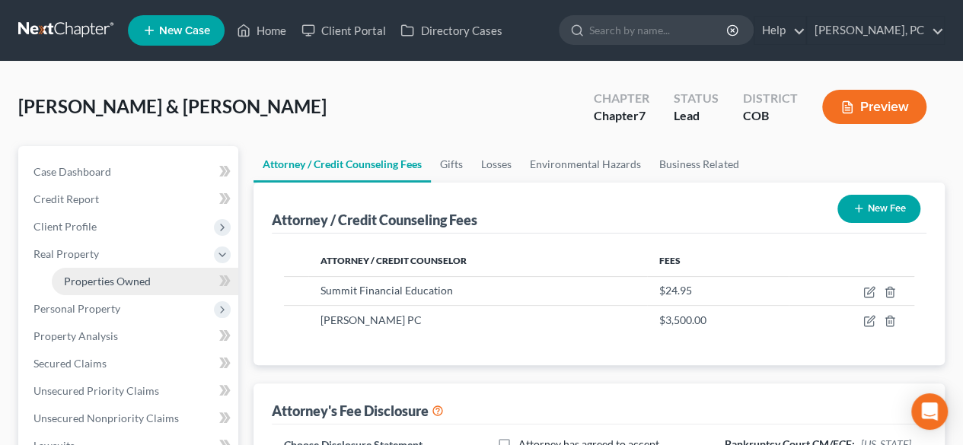
click at [126, 275] on span "Properties Owned" at bounding box center [107, 281] width 87 height 13
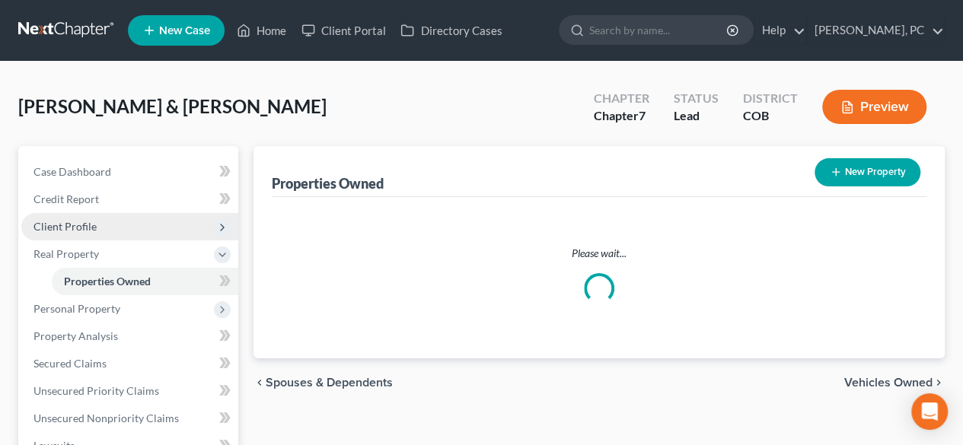
click at [56, 229] on span "Client Profile" at bounding box center [65, 226] width 63 height 13
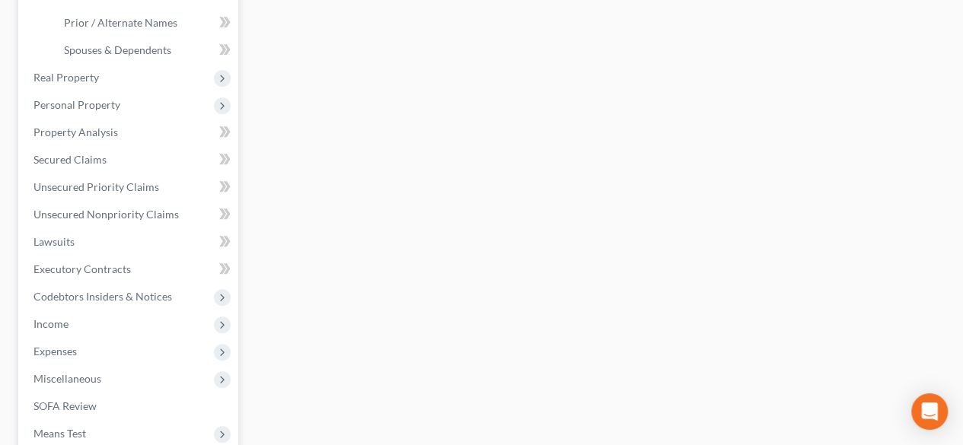
scroll to position [457, 0]
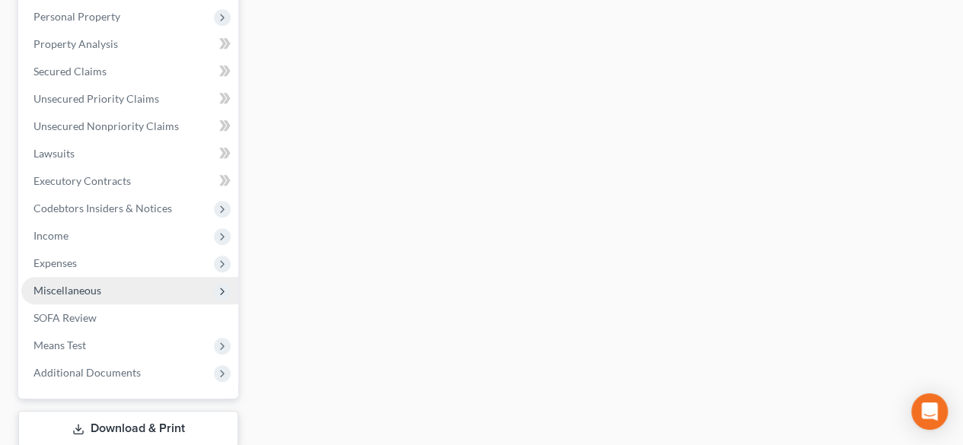
click at [75, 295] on span "Miscellaneous" at bounding box center [68, 290] width 68 height 13
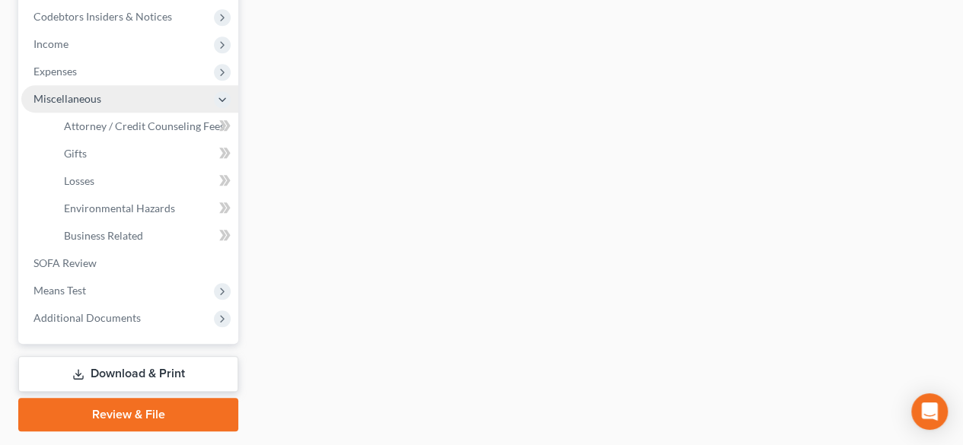
scroll to position [265, 0]
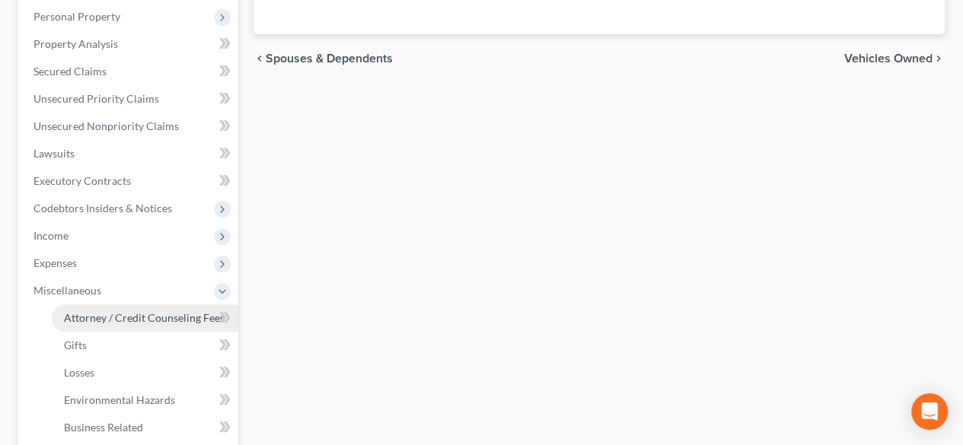
click at [97, 311] on span "Attorney / Credit Counseling Fees" at bounding box center [144, 317] width 161 height 13
select select "0"
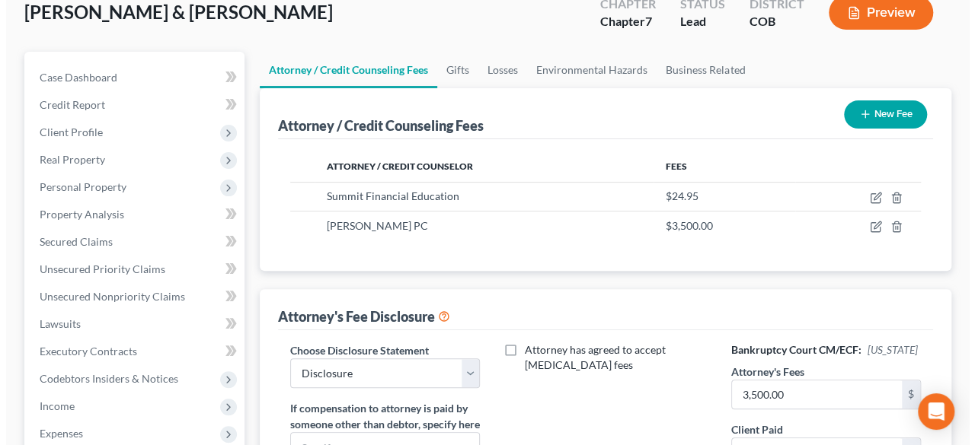
scroll to position [76, 0]
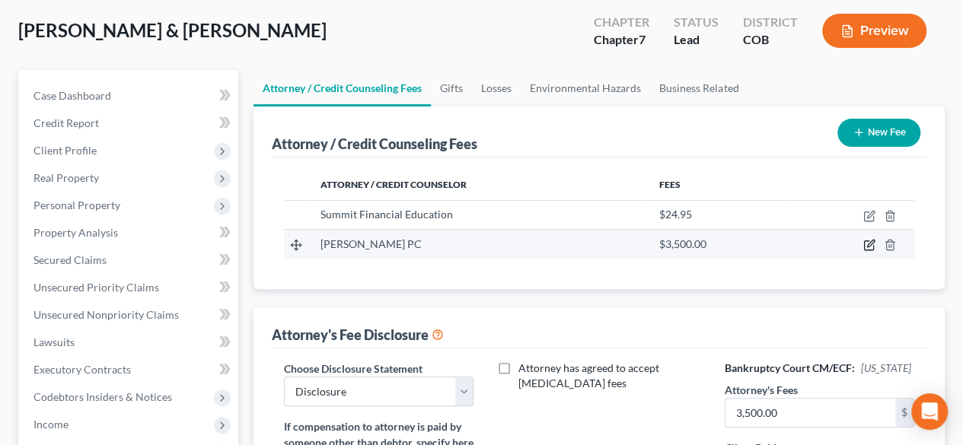
click at [866, 241] on icon "button" at bounding box center [868, 245] width 9 height 9
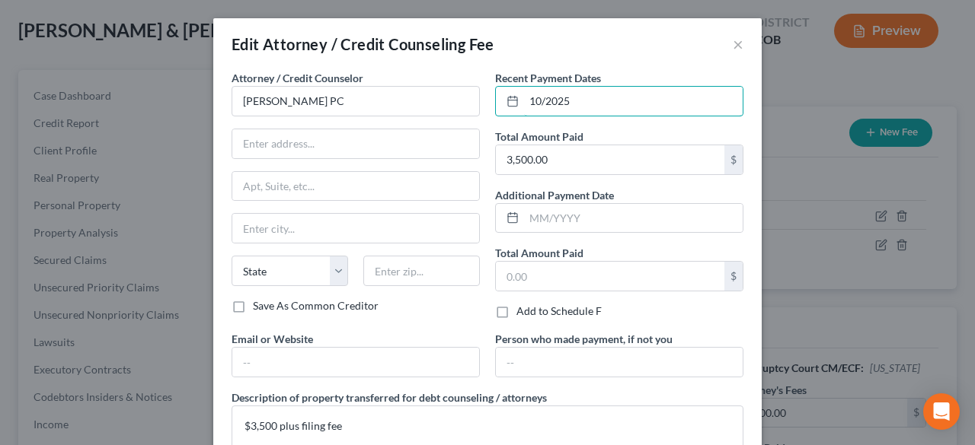
drag, startPoint x: 579, startPoint y: 103, endPoint x: 480, endPoint y: 96, distance: 99.2
click at [480, 97] on div "Attorney / Credit Counselor * [PERSON_NAME] PC State [US_STATE][GEOGRAPHIC_DATA…" at bounding box center [487, 272] width 527 height 404
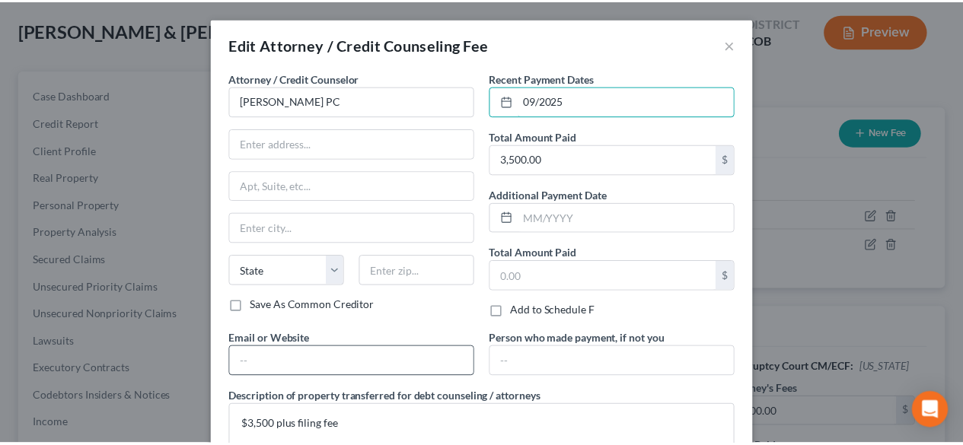
scroll to position [109, 0]
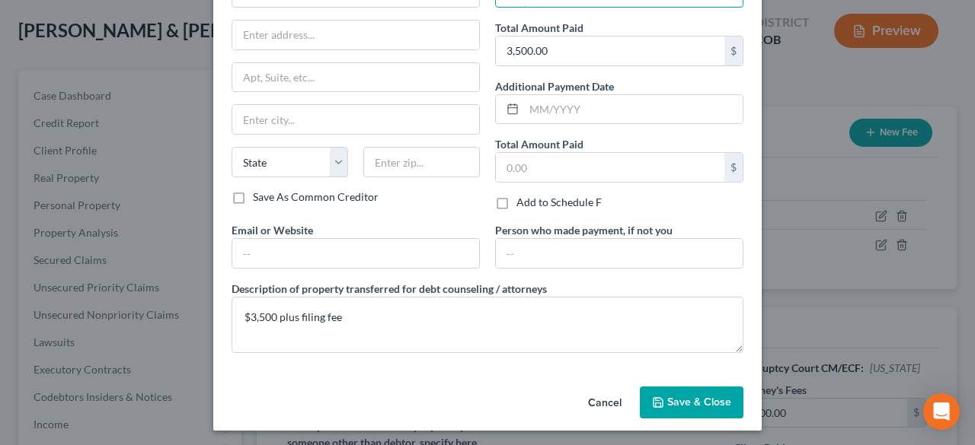
type input "09/2025"
click at [685, 396] on span "Save & Close" at bounding box center [699, 402] width 64 height 13
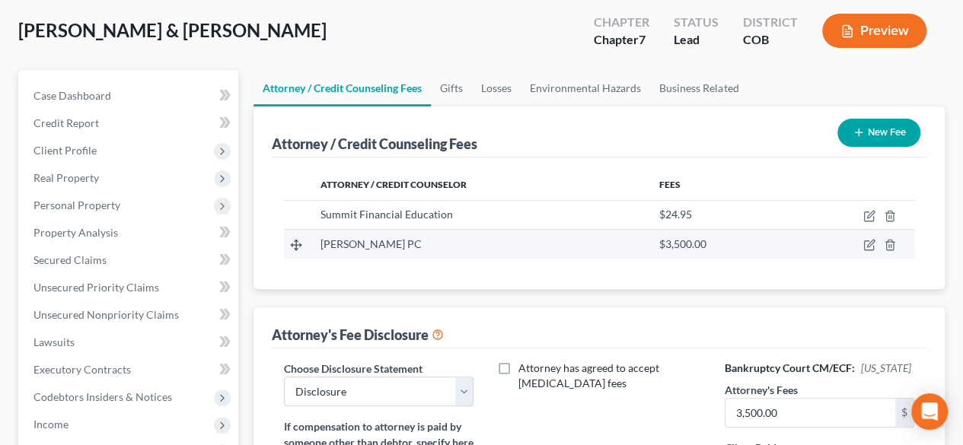
scroll to position [0, 0]
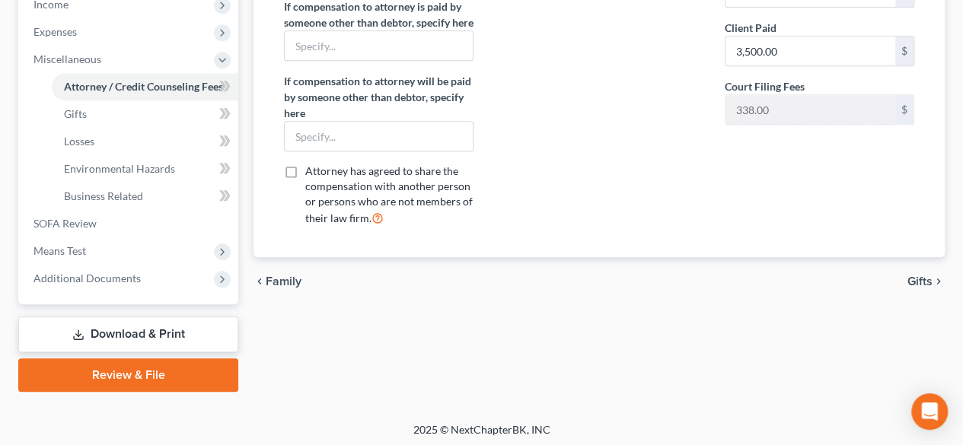
scroll to position [499, 0]
